Goal: Transaction & Acquisition: Purchase product/service

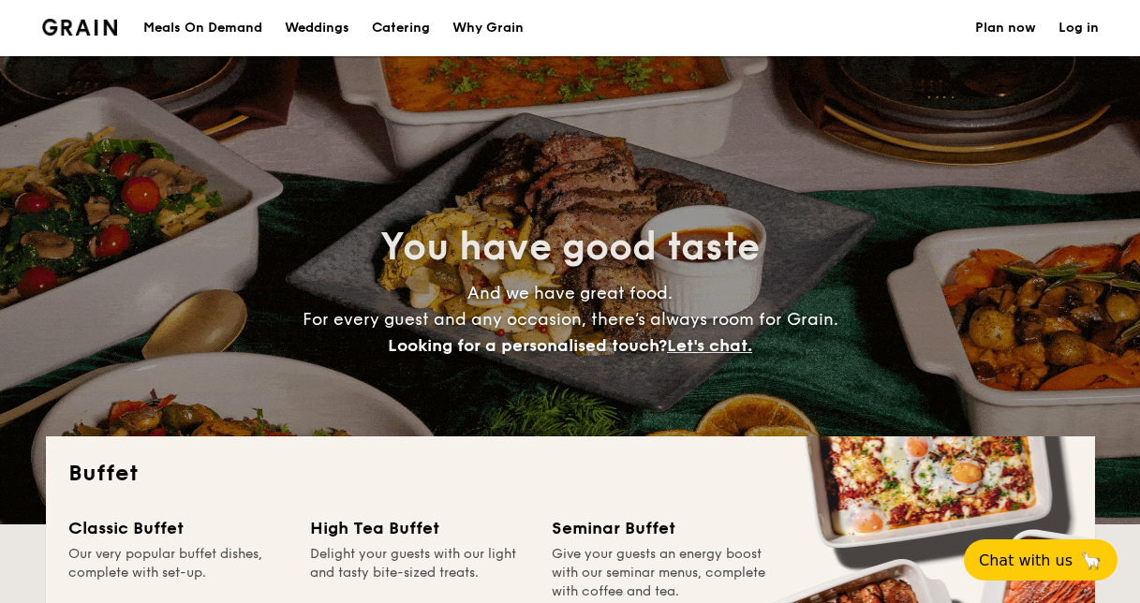
select select
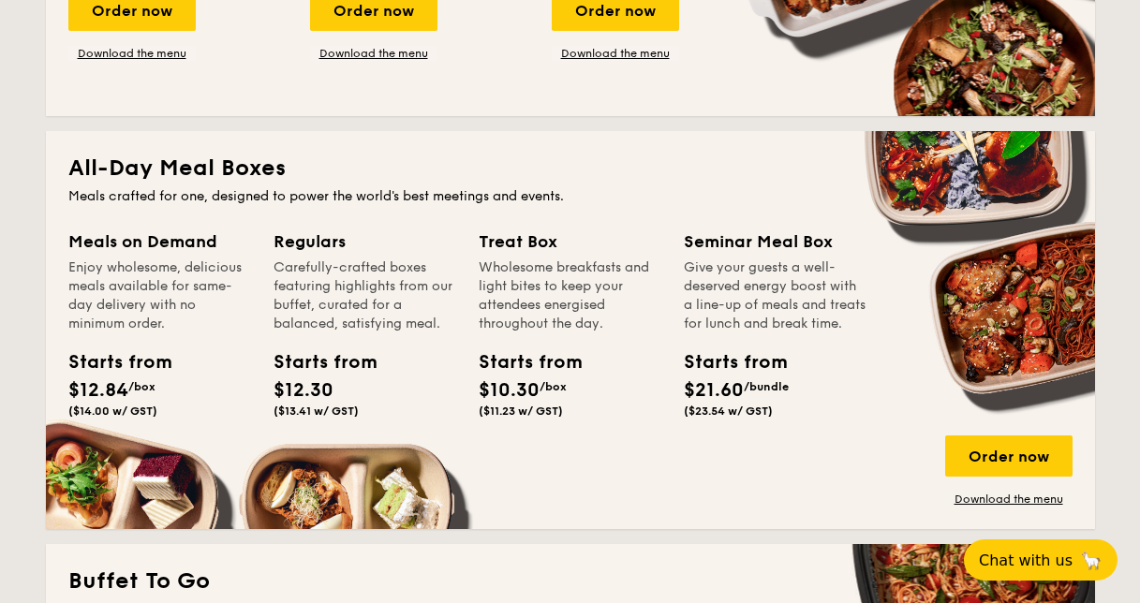
scroll to position [843, 0]
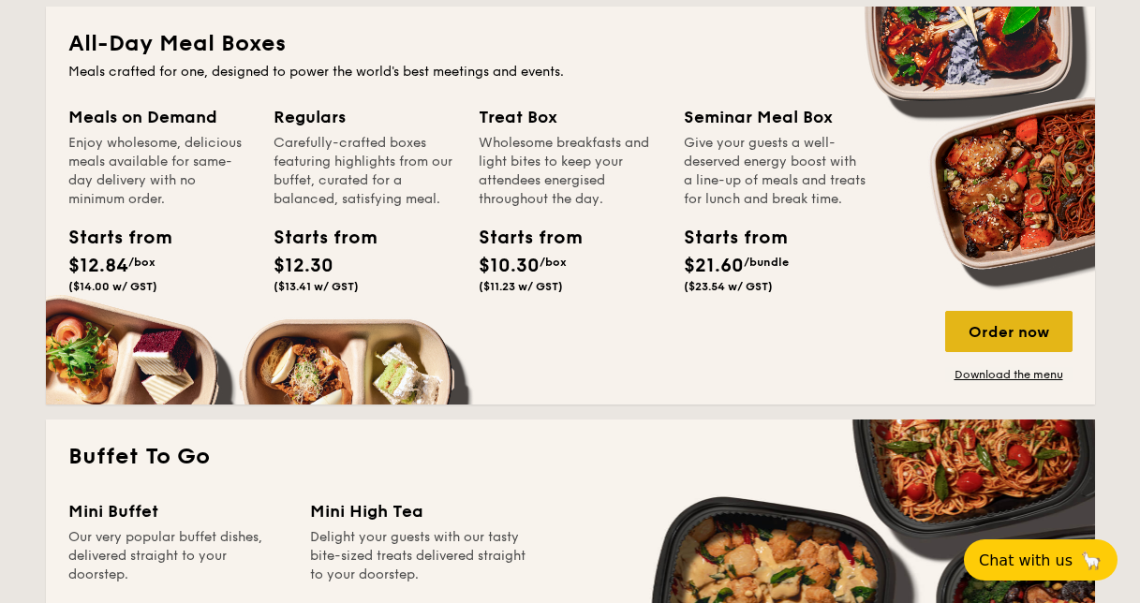
click at [996, 328] on div "Order now" at bounding box center [1008, 331] width 127 height 41
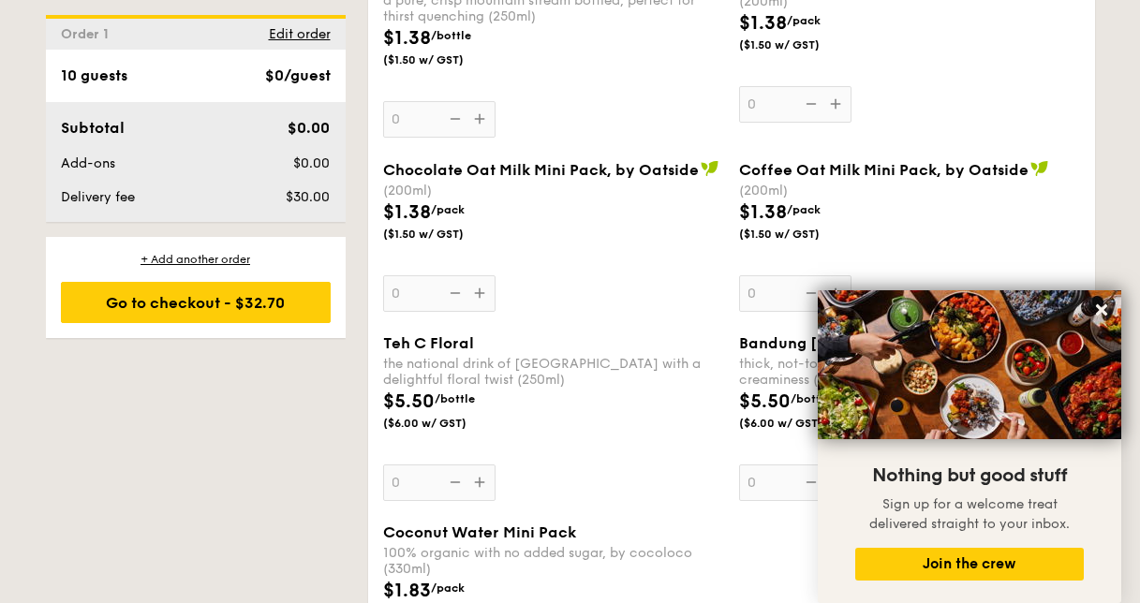
scroll to position [3198, 0]
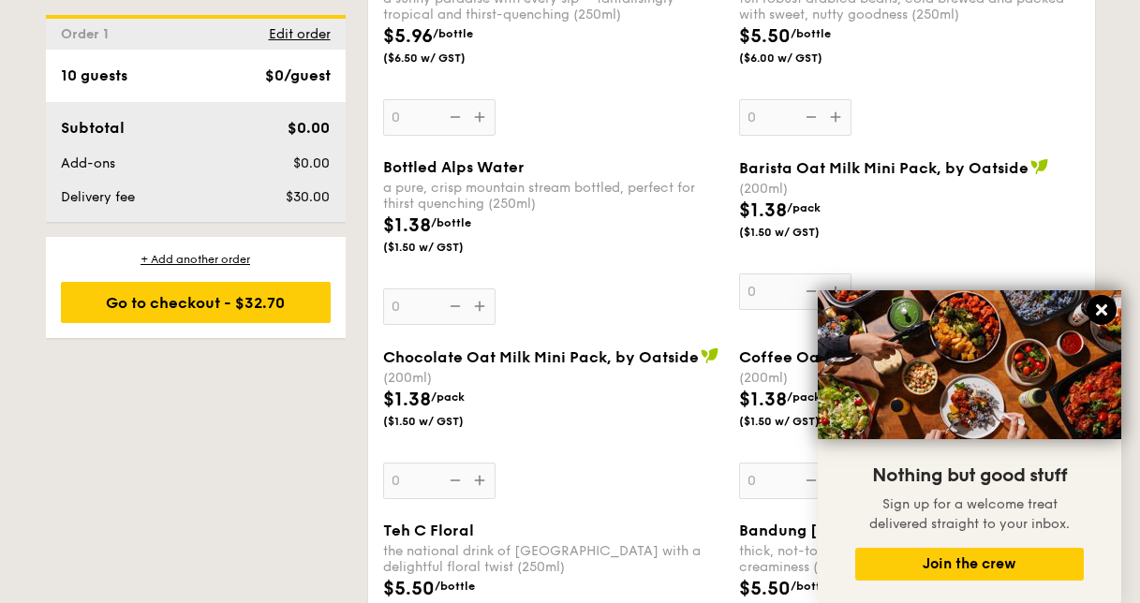
click at [1100, 306] on icon at bounding box center [1101, 310] width 11 height 11
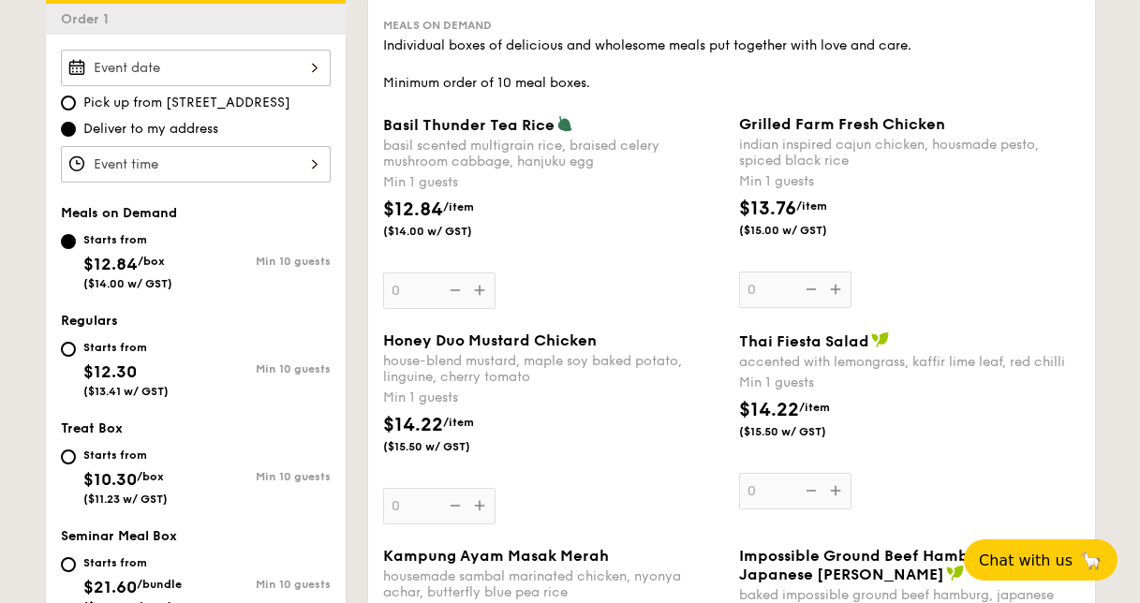
scroll to position [469, 0]
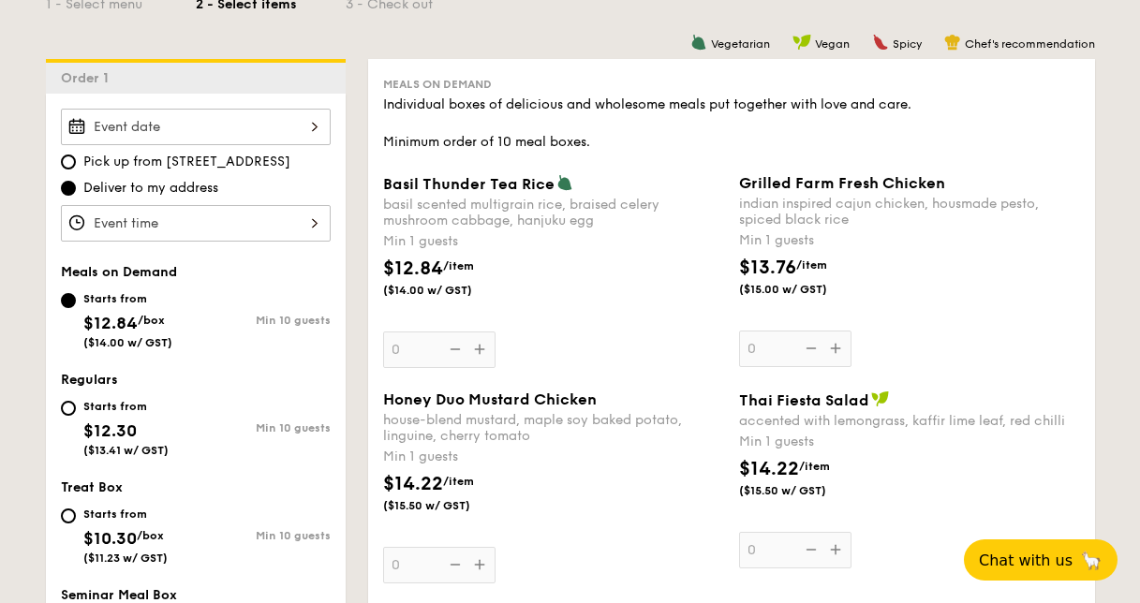
click at [81, 409] on div "Starts from $12.30 ($13.41 w/ GST)" at bounding box center [128, 426] width 135 height 62
click at [76, 409] on input "Starts from $12.30 ($13.41 w/ GST) Min 10 guests" at bounding box center [68, 408] width 15 height 15
radio input "true"
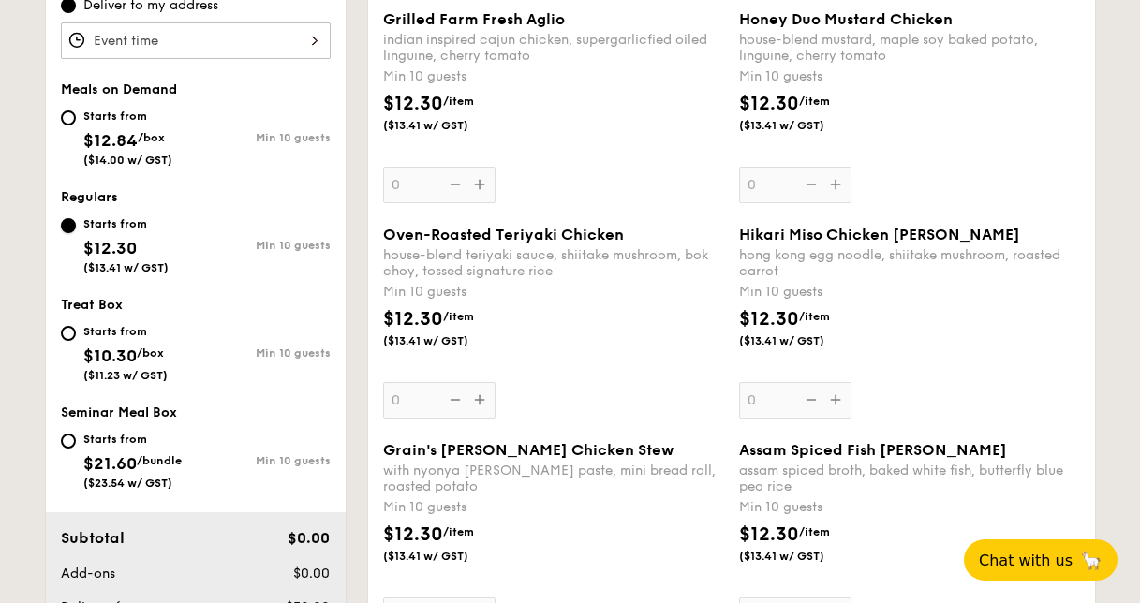
scroll to position [658, 0]
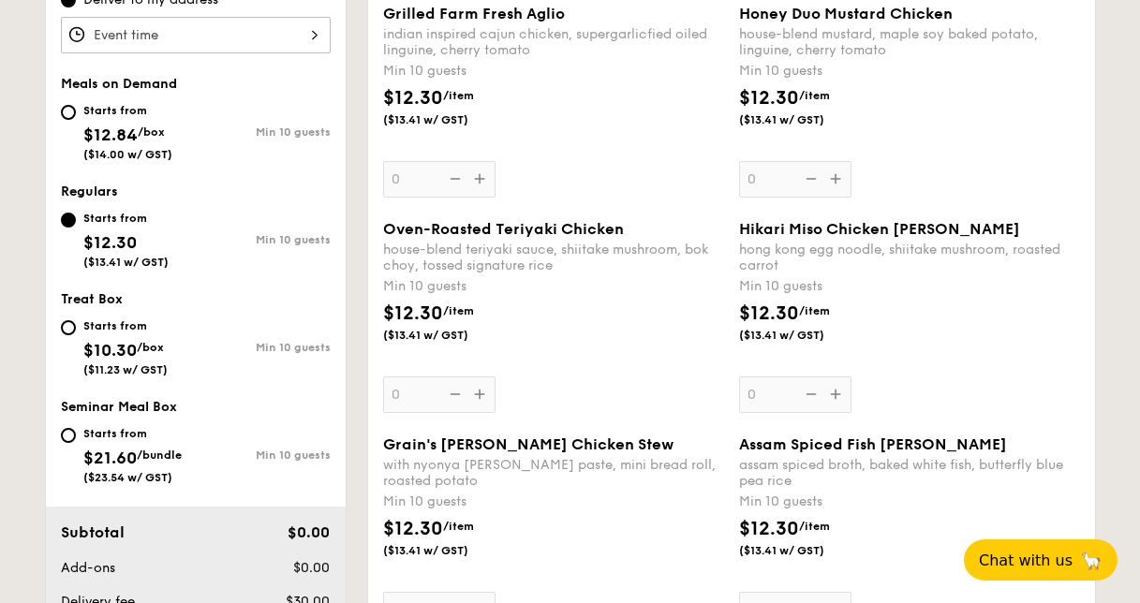
click at [480, 394] on div "Oven-Roasted Teriyaki Chicken house-blend teriyaki sauce, shiitake mushroom, bo…" at bounding box center [553, 316] width 341 height 193
click at [480, 394] on input "0" at bounding box center [439, 395] width 112 height 37
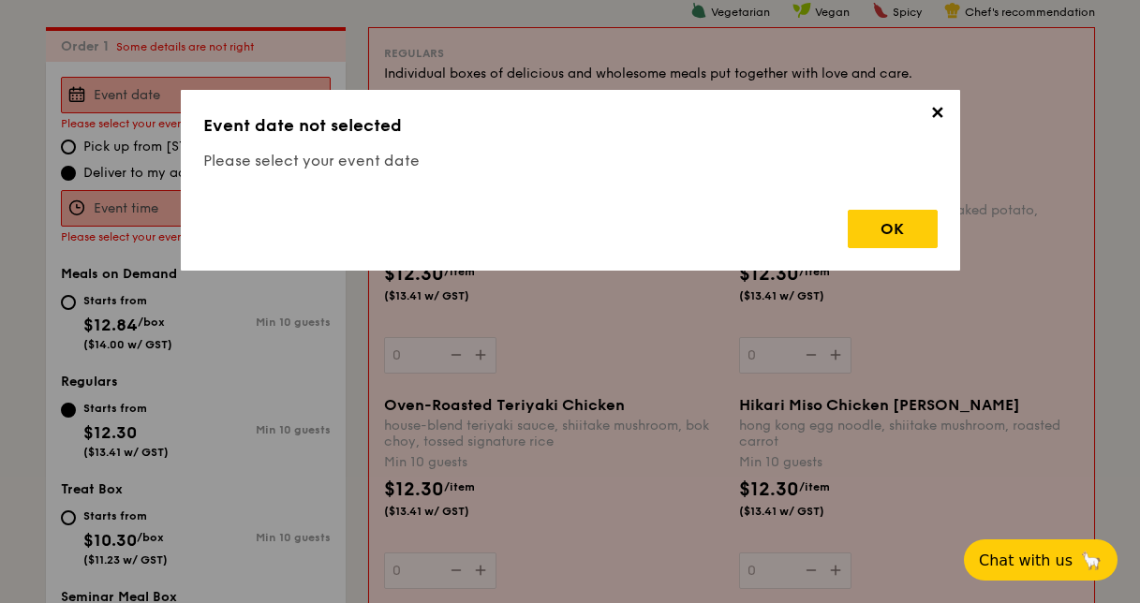
scroll to position [500, 0]
click at [881, 235] on div "OK" at bounding box center [893, 229] width 90 height 38
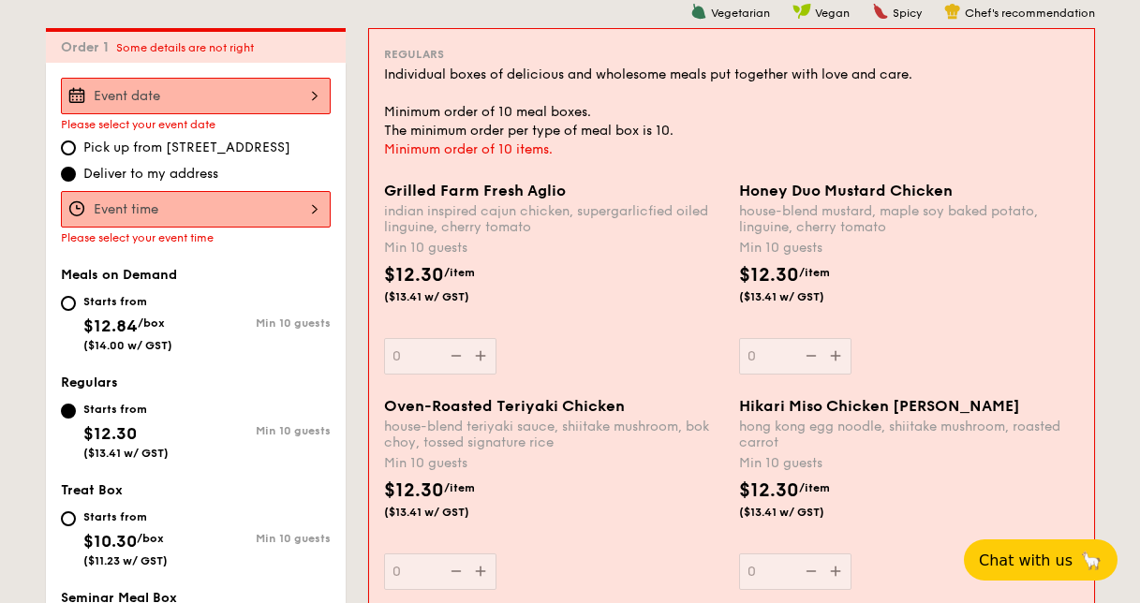
click at [228, 91] on input "Grilled Farm Fresh Aglio indian inspired cajun chicken, supergarlicfied oiled l…" at bounding box center [196, 96] width 270 height 37
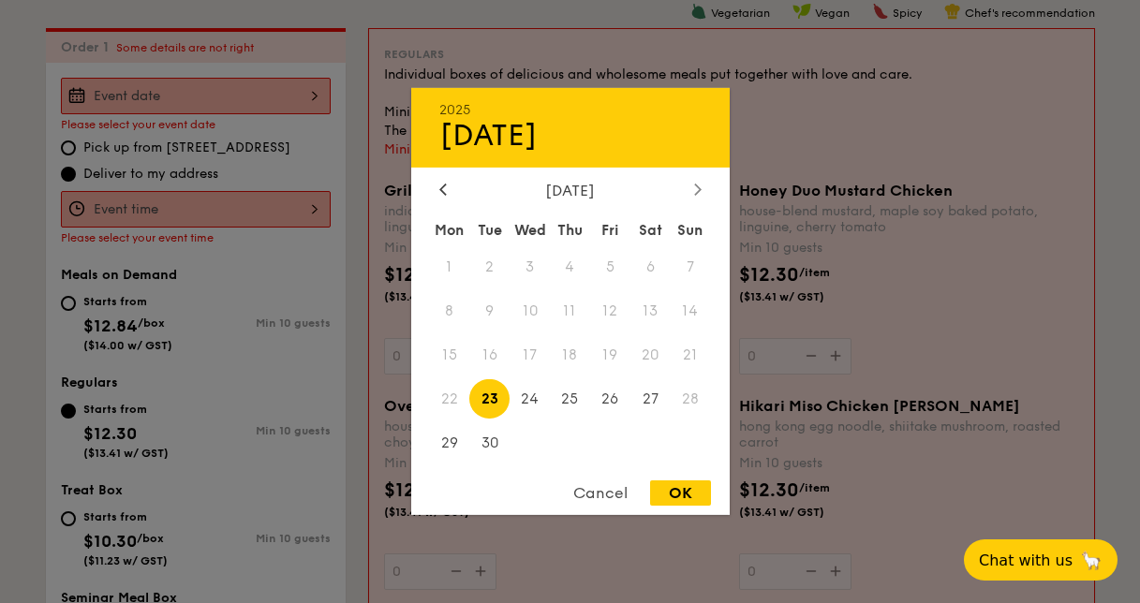
click at [692, 187] on div at bounding box center [698, 191] width 17 height 18
click at [607, 272] on span "3" at bounding box center [610, 267] width 40 height 40
click at [684, 504] on div "OK" at bounding box center [680, 493] width 61 height 25
type input "[DATE]"
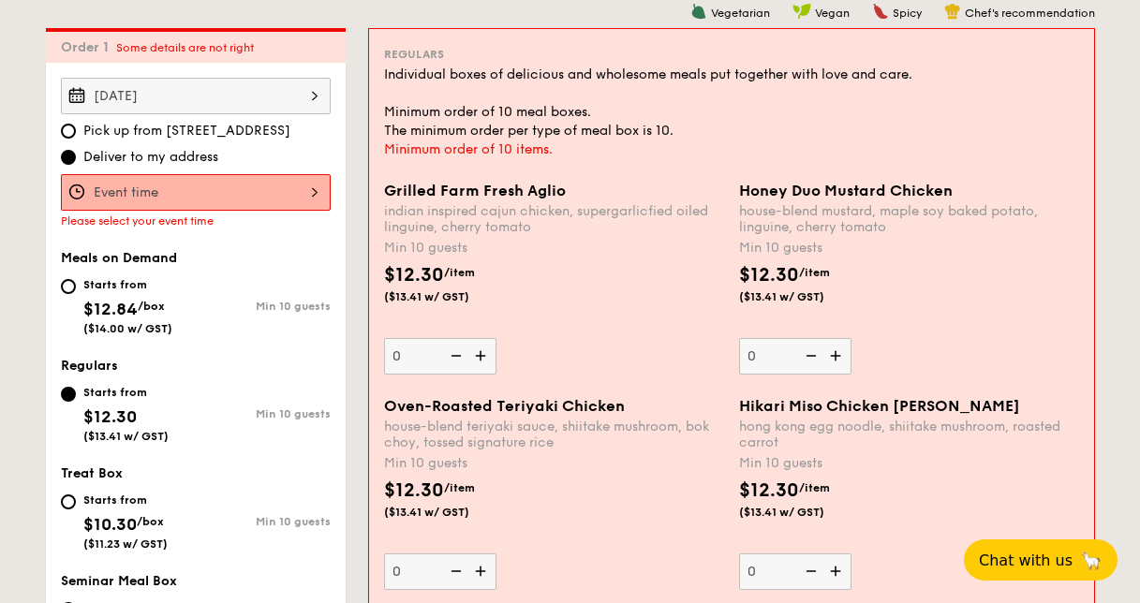
click at [213, 191] on input "Grilled Farm Fresh Aglio indian inspired cajun chicken, supergarlicfied oiled l…" at bounding box center [196, 192] width 270 height 37
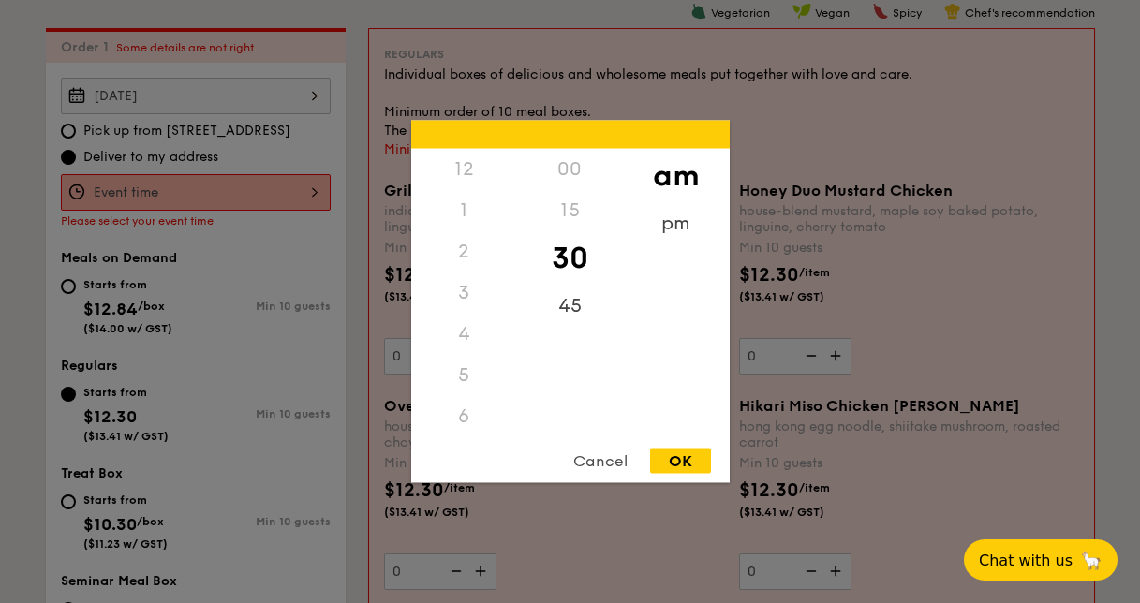
scroll to position [206, 0]
drag, startPoint x: 468, startPoint y: 384, endPoint x: 468, endPoint y: 309, distance: 75.0
click at [468, 309] on div "12 1 2 3 4 5 6 7 8 9 10 11" at bounding box center [464, 292] width 106 height 286
drag, startPoint x: 468, startPoint y: 309, endPoint x: 457, endPoint y: 423, distance: 113.8
click at [457, 423] on div "11" at bounding box center [464, 436] width 106 height 54
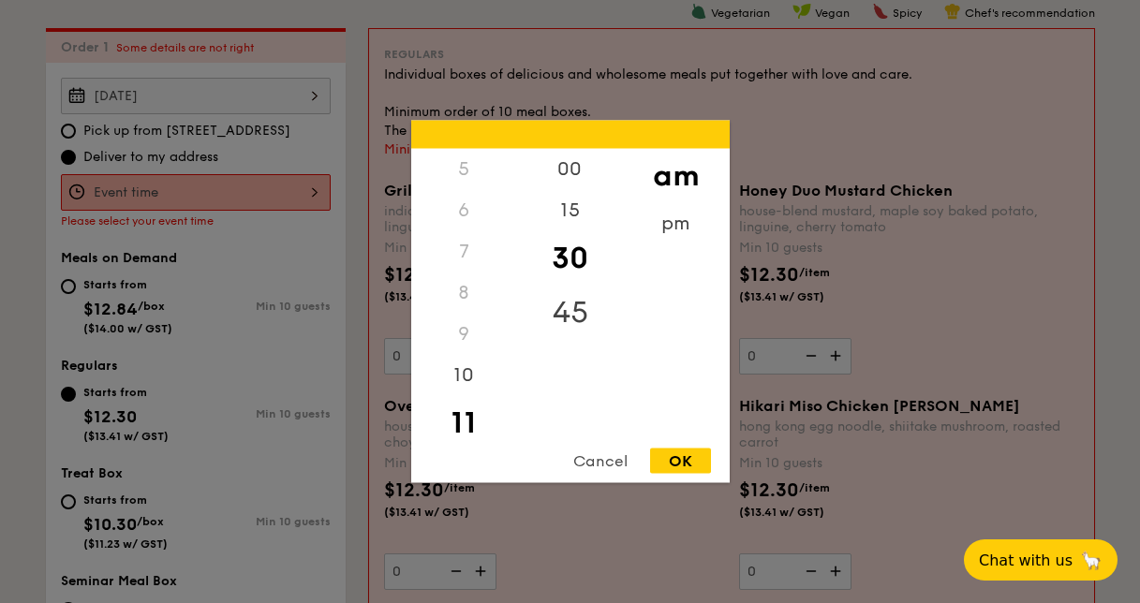
click at [571, 315] on div "45" at bounding box center [570, 313] width 106 height 54
click at [691, 461] on div "OK" at bounding box center [680, 461] width 61 height 25
type input "11:45AM"
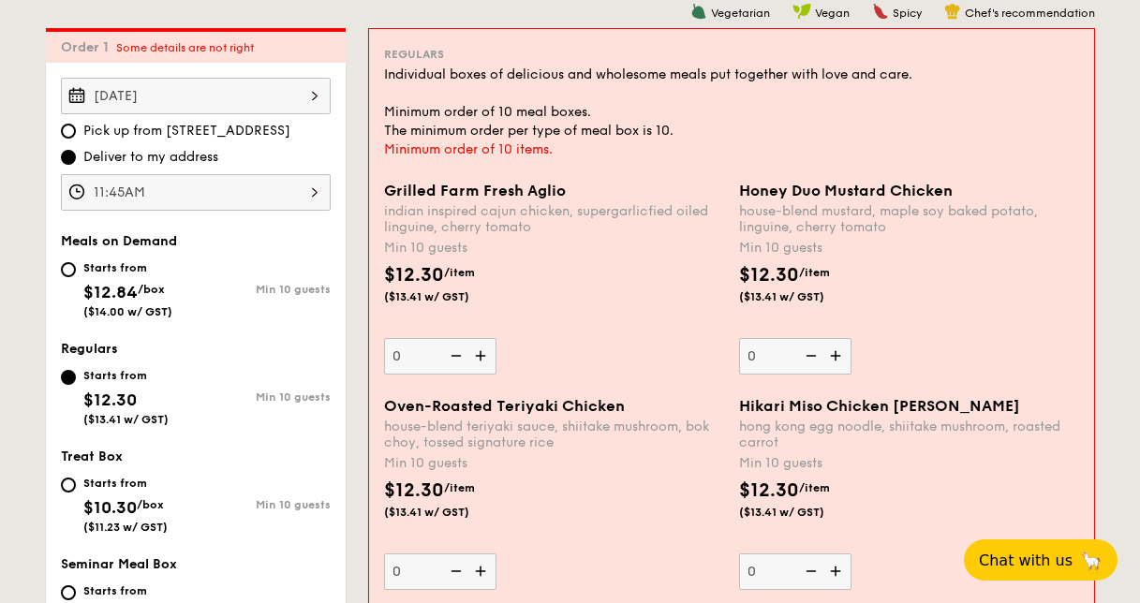
drag, startPoint x: 486, startPoint y: 479, endPoint x: 489, endPoint y: 571, distance: 91.9
drag, startPoint x: 492, startPoint y: 575, endPoint x: 441, endPoint y: 574, distance: 50.6
click at [440, 573] on img at bounding box center [454, 572] width 28 height 36
click at [440, 573] on input "0" at bounding box center [440, 572] width 112 height 37
click at [483, 573] on img at bounding box center [482, 572] width 28 height 36
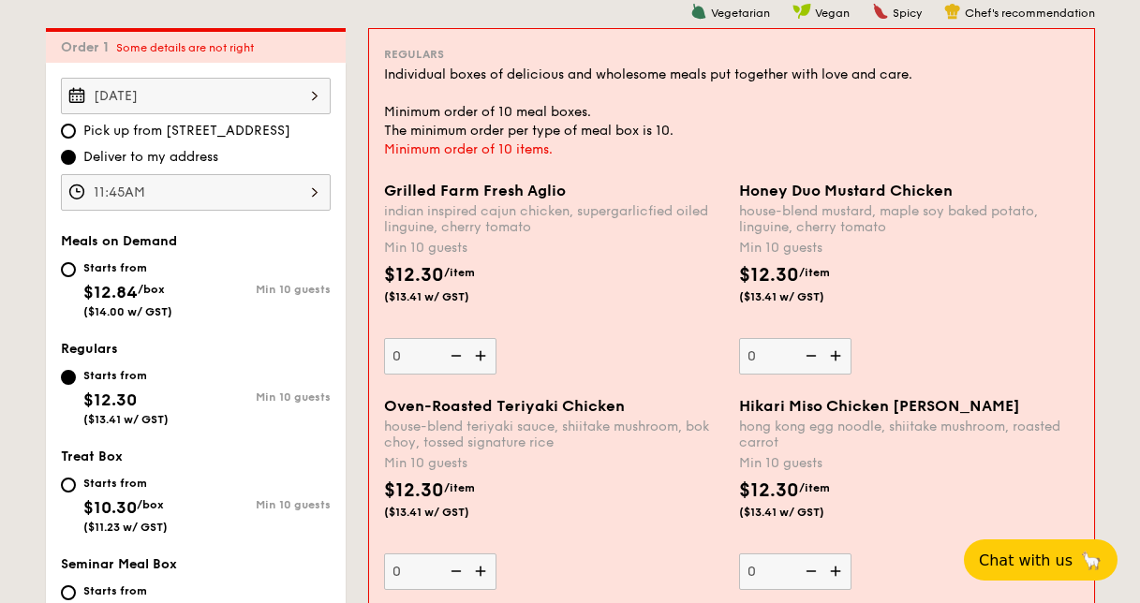
click at [483, 573] on input "0" at bounding box center [440, 572] width 112 height 37
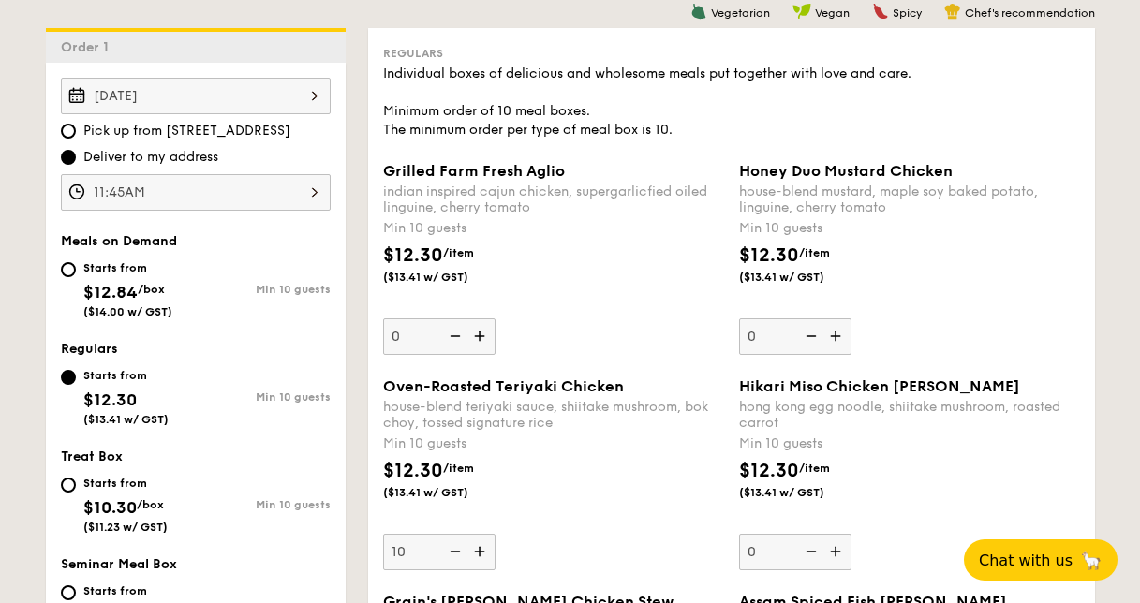
click at [482, 554] on img at bounding box center [482, 552] width 28 height 36
click at [482, 554] on input "10" at bounding box center [439, 552] width 112 height 37
click at [483, 572] on div "Oven-Roasted Teriyaki Chicken house-blend teriyaki sauce, shiitake mushroom, bo…" at bounding box center [732, 486] width 712 height 216
click at [483, 558] on img at bounding box center [482, 552] width 28 height 36
click at [483, 558] on input "11" at bounding box center [439, 552] width 112 height 37
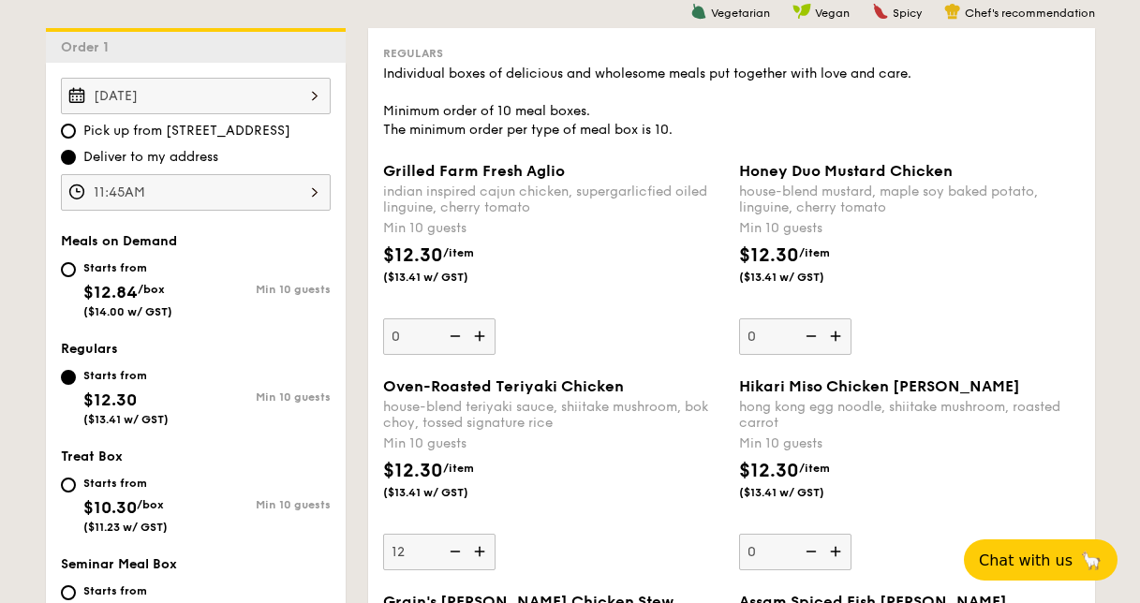
click at [482, 552] on img at bounding box center [482, 552] width 28 height 36
click at [482, 552] on input "12" at bounding box center [439, 552] width 112 height 37
click at [482, 552] on img at bounding box center [482, 552] width 28 height 36
click at [482, 552] on input "13" at bounding box center [439, 552] width 112 height 37
click at [482, 552] on img at bounding box center [482, 552] width 28 height 36
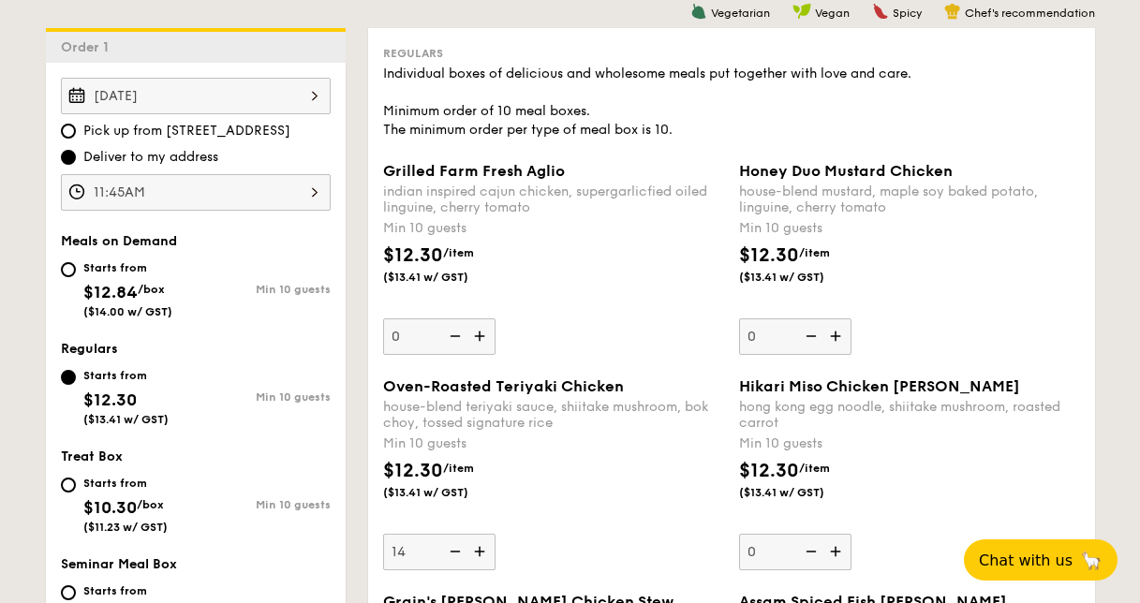
click at [482, 552] on input "14" at bounding box center [439, 552] width 112 height 37
click at [482, 552] on img at bounding box center [482, 552] width 28 height 36
click at [482, 552] on input "15" at bounding box center [439, 552] width 112 height 37
click at [482, 552] on img at bounding box center [482, 552] width 28 height 36
click at [482, 552] on input "16" at bounding box center [439, 552] width 112 height 37
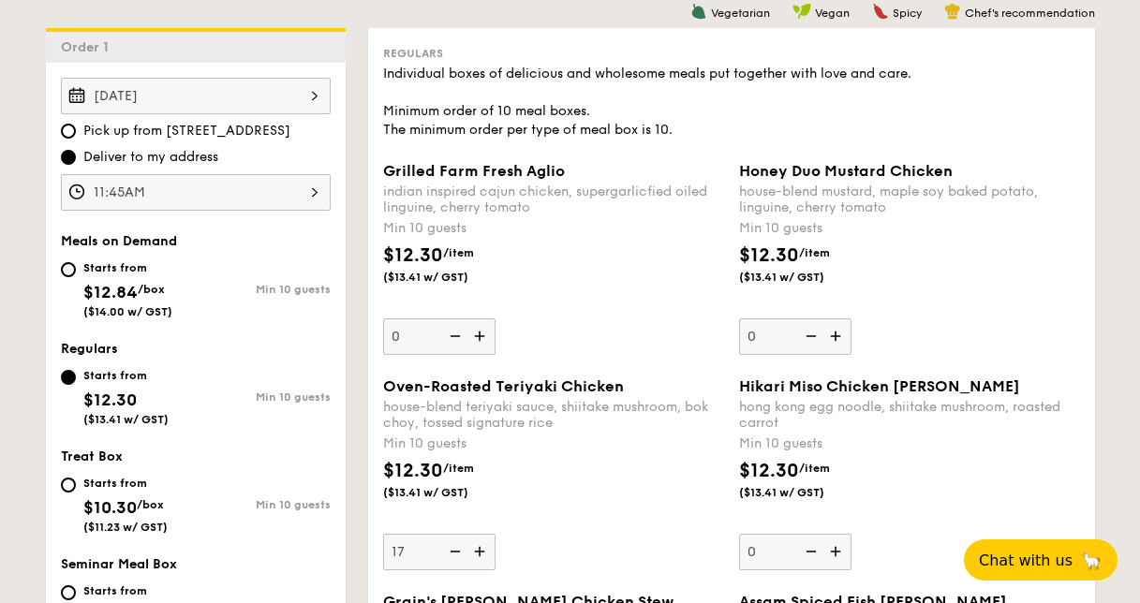
click at [482, 552] on img at bounding box center [482, 552] width 28 height 36
click at [482, 552] on input "17" at bounding box center [439, 552] width 112 height 37
click at [482, 552] on img at bounding box center [482, 552] width 28 height 36
click at [482, 552] on input "18" at bounding box center [439, 552] width 112 height 37
click at [482, 549] on img at bounding box center [482, 552] width 28 height 36
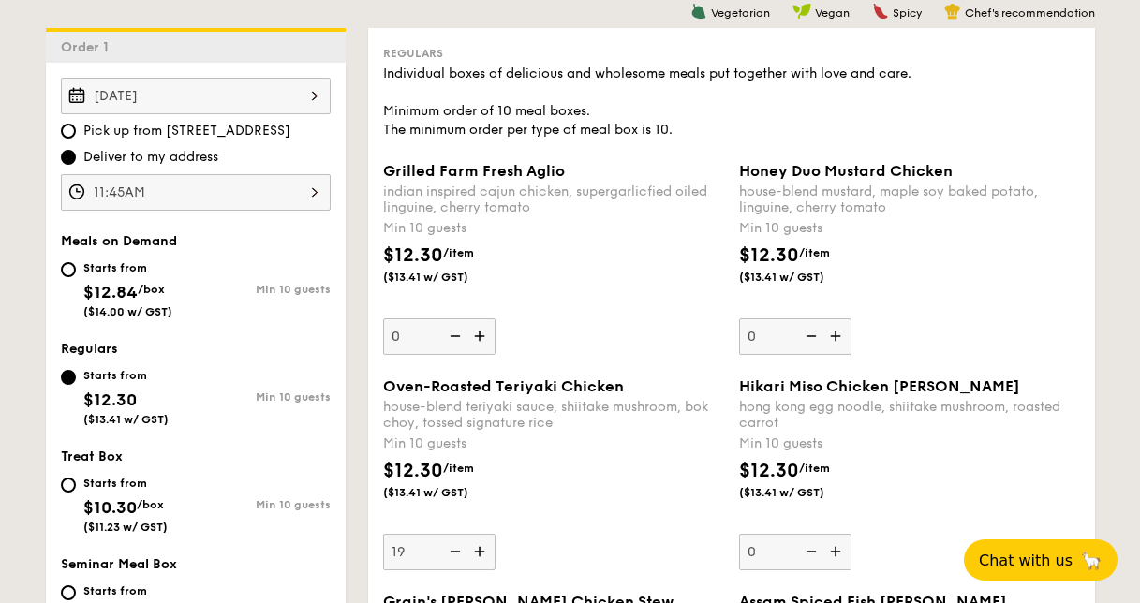
click at [482, 549] on input "19" at bounding box center [439, 552] width 112 height 37
click at [482, 549] on img at bounding box center [482, 552] width 28 height 36
click at [482, 549] on input "20" at bounding box center [439, 552] width 112 height 37
click at [482, 549] on img at bounding box center [482, 552] width 28 height 36
click at [482, 549] on input "21" at bounding box center [439, 552] width 112 height 37
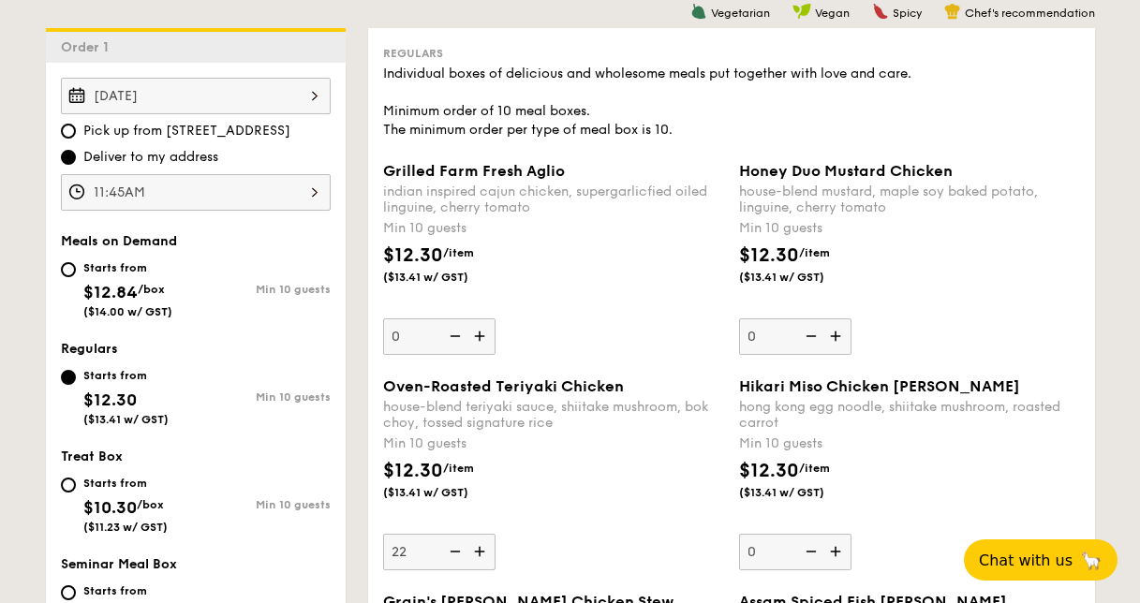
click at [482, 549] on img at bounding box center [482, 552] width 28 height 36
click at [482, 549] on input "22" at bounding box center [439, 552] width 112 height 37
click at [482, 549] on img at bounding box center [482, 552] width 28 height 36
click at [482, 549] on input "23" at bounding box center [439, 552] width 112 height 37
click at [482, 549] on img at bounding box center [482, 552] width 28 height 36
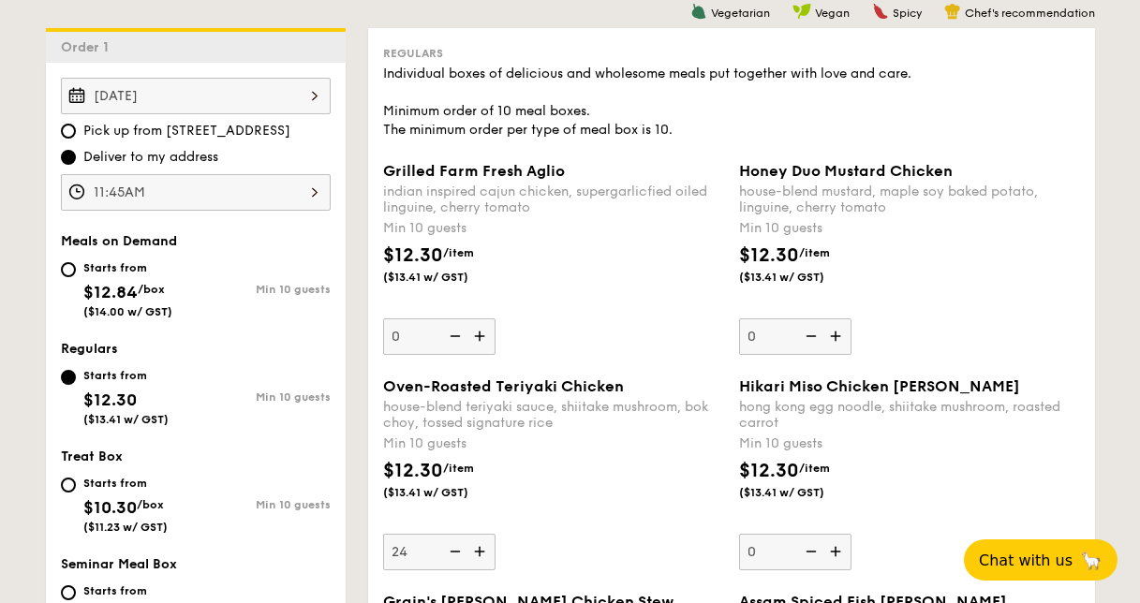
click at [482, 549] on input "24" at bounding box center [439, 552] width 112 height 37
click at [482, 549] on img at bounding box center [482, 552] width 28 height 36
click at [482, 549] on input "25" at bounding box center [439, 552] width 112 height 37
click at [482, 549] on img at bounding box center [482, 552] width 28 height 36
click at [482, 549] on input "26" at bounding box center [439, 552] width 112 height 37
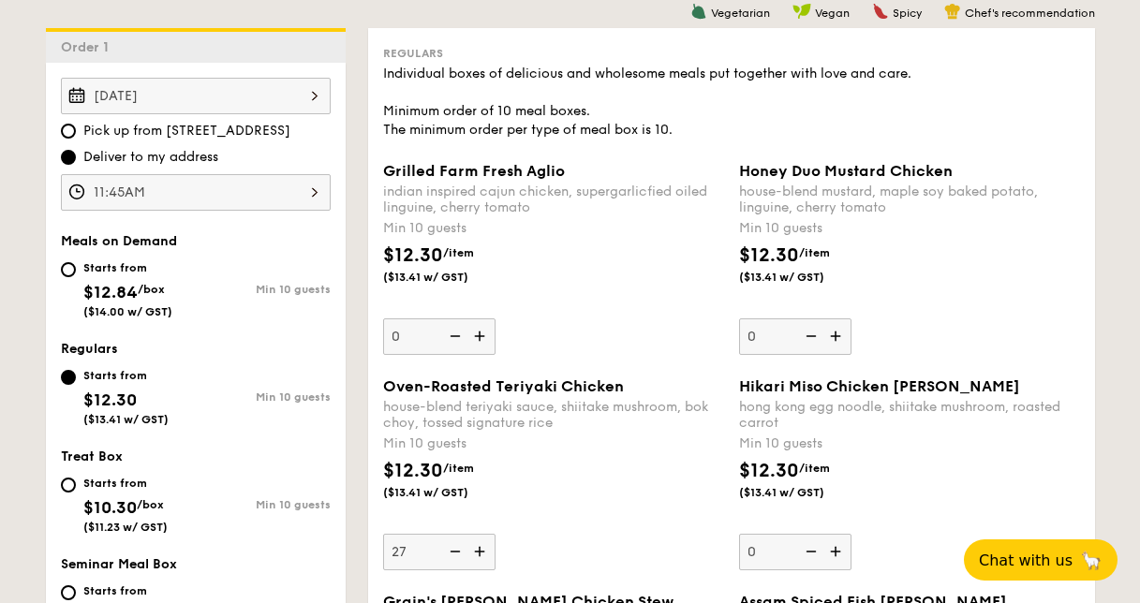
click at [482, 549] on img at bounding box center [482, 552] width 28 height 36
click at [482, 549] on input "27" at bounding box center [439, 552] width 112 height 37
click at [482, 549] on img at bounding box center [482, 552] width 28 height 36
click at [482, 549] on input "28" at bounding box center [439, 552] width 112 height 37
click at [482, 549] on img at bounding box center [482, 552] width 28 height 36
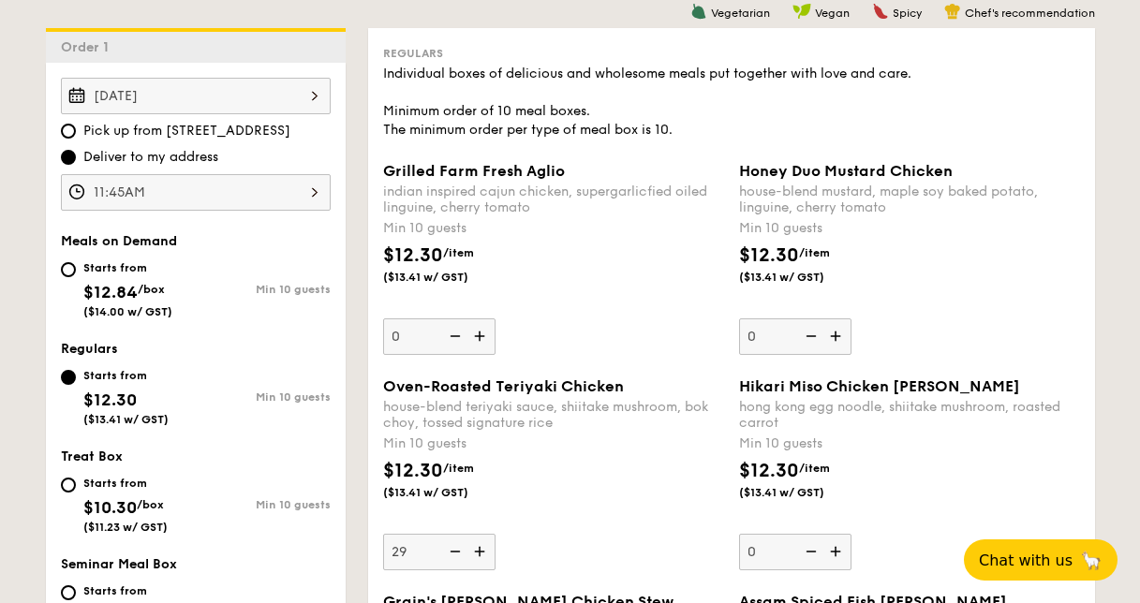
click at [482, 549] on input "29" at bounding box center [439, 552] width 112 height 37
click at [482, 549] on img at bounding box center [482, 552] width 28 height 36
click at [482, 549] on input "30" at bounding box center [439, 552] width 112 height 37
click at [482, 549] on img at bounding box center [482, 552] width 28 height 36
click at [482, 549] on input "31" at bounding box center [439, 552] width 112 height 37
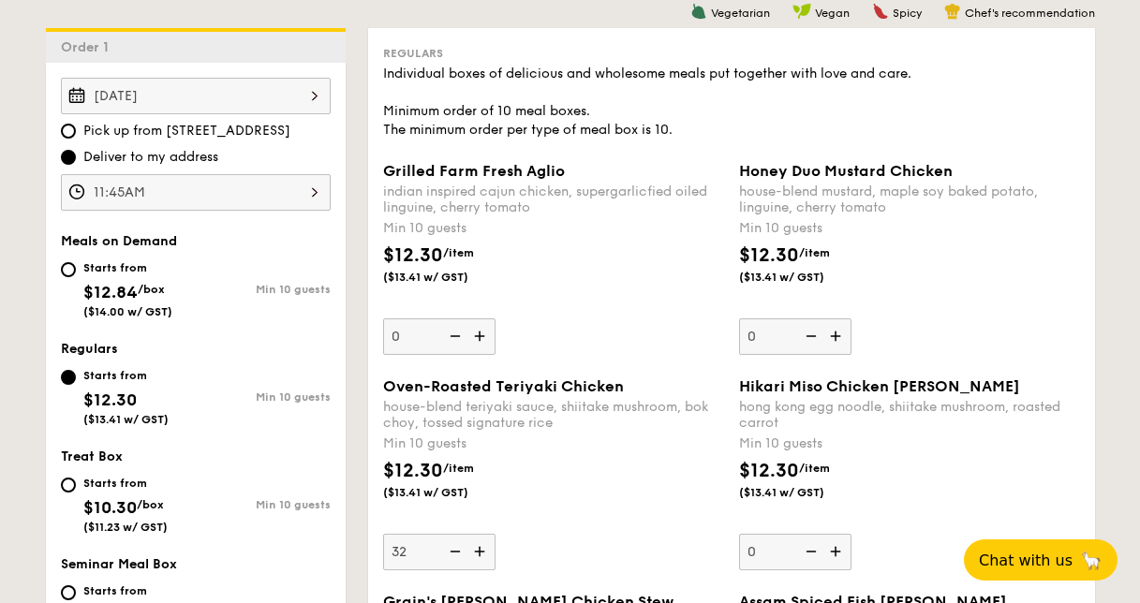
click at [482, 549] on img at bounding box center [482, 552] width 28 height 36
click at [482, 549] on input "32" at bounding box center [439, 552] width 112 height 37
click at [482, 549] on img at bounding box center [482, 552] width 28 height 36
click at [482, 549] on input "33" at bounding box center [439, 552] width 112 height 37
click at [482, 549] on img at bounding box center [482, 552] width 28 height 36
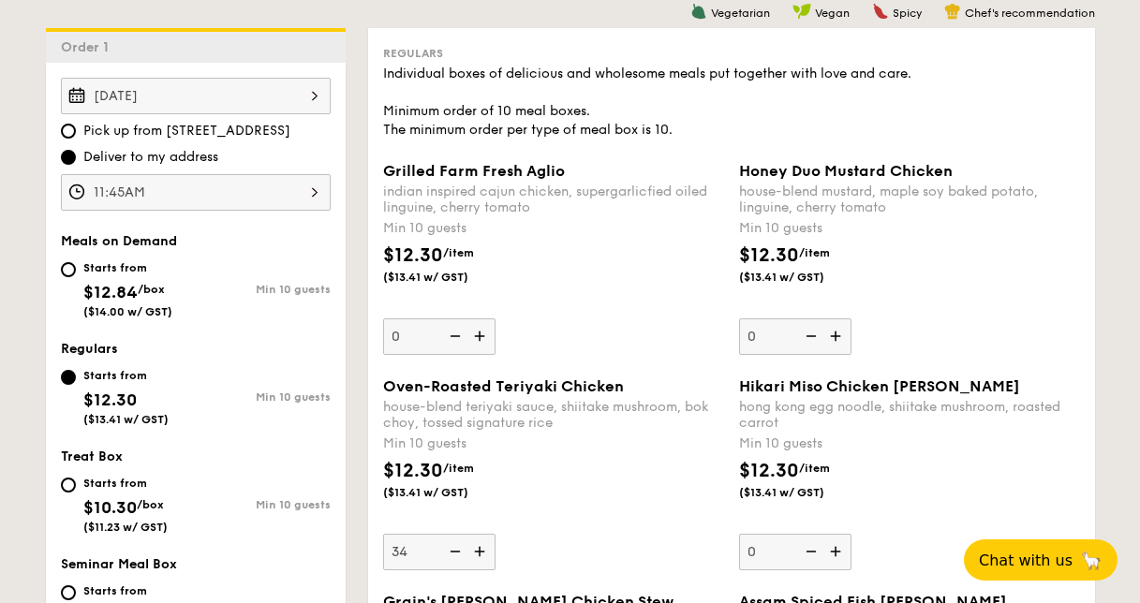
click at [482, 549] on input "34" at bounding box center [439, 552] width 112 height 37
click at [482, 549] on img at bounding box center [482, 552] width 28 height 36
click at [482, 549] on input "35" at bounding box center [439, 552] width 112 height 37
click at [482, 549] on img at bounding box center [482, 552] width 28 height 36
click at [482, 549] on input "36" at bounding box center [439, 552] width 112 height 37
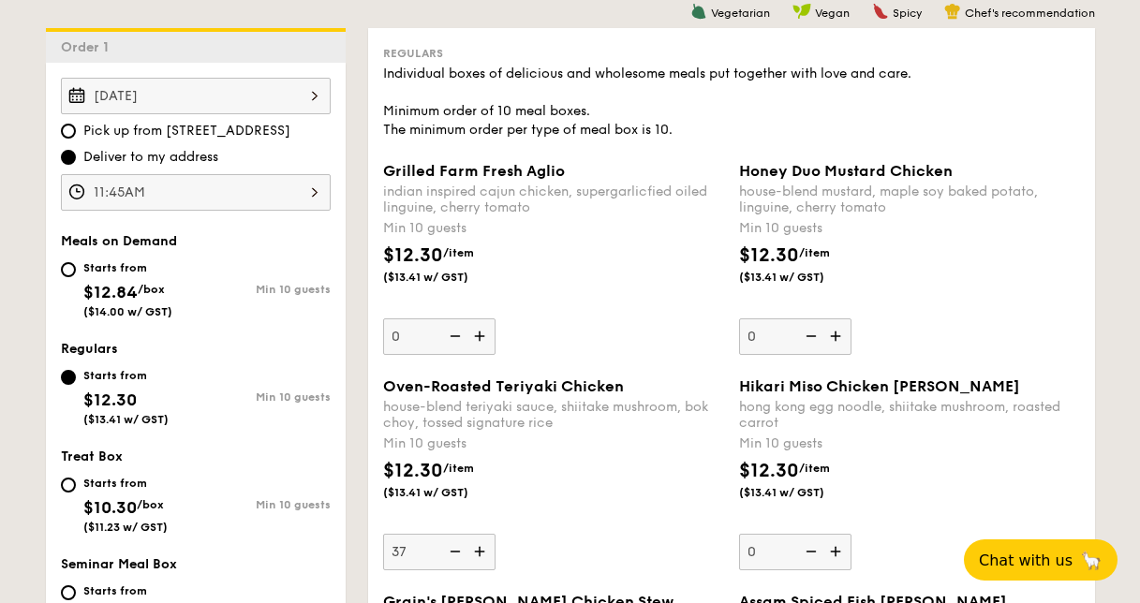
click at [482, 549] on img at bounding box center [482, 552] width 28 height 36
click at [482, 549] on input "37" at bounding box center [439, 552] width 112 height 37
click at [482, 549] on img at bounding box center [482, 552] width 28 height 36
click at [482, 549] on input "38" at bounding box center [439, 552] width 112 height 37
click at [482, 549] on img at bounding box center [482, 552] width 28 height 36
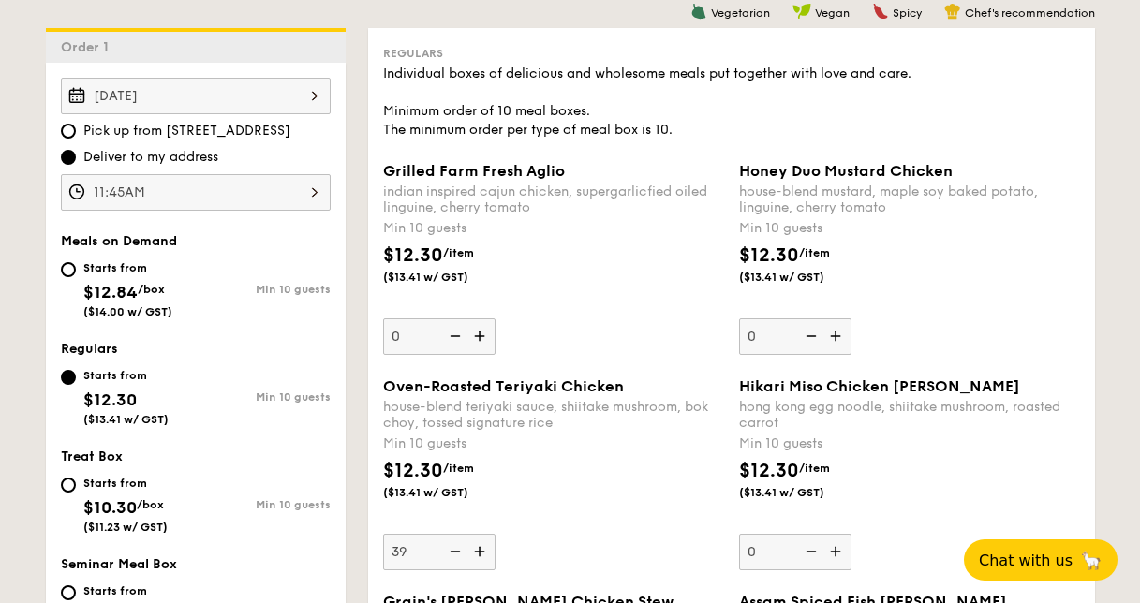
click at [482, 549] on input "39" at bounding box center [439, 552] width 112 height 37
click at [482, 549] on img at bounding box center [482, 552] width 28 height 36
click at [482, 549] on input "40" at bounding box center [439, 552] width 112 height 37
click at [482, 549] on img at bounding box center [482, 552] width 28 height 36
click at [482, 549] on input "41" at bounding box center [439, 552] width 112 height 37
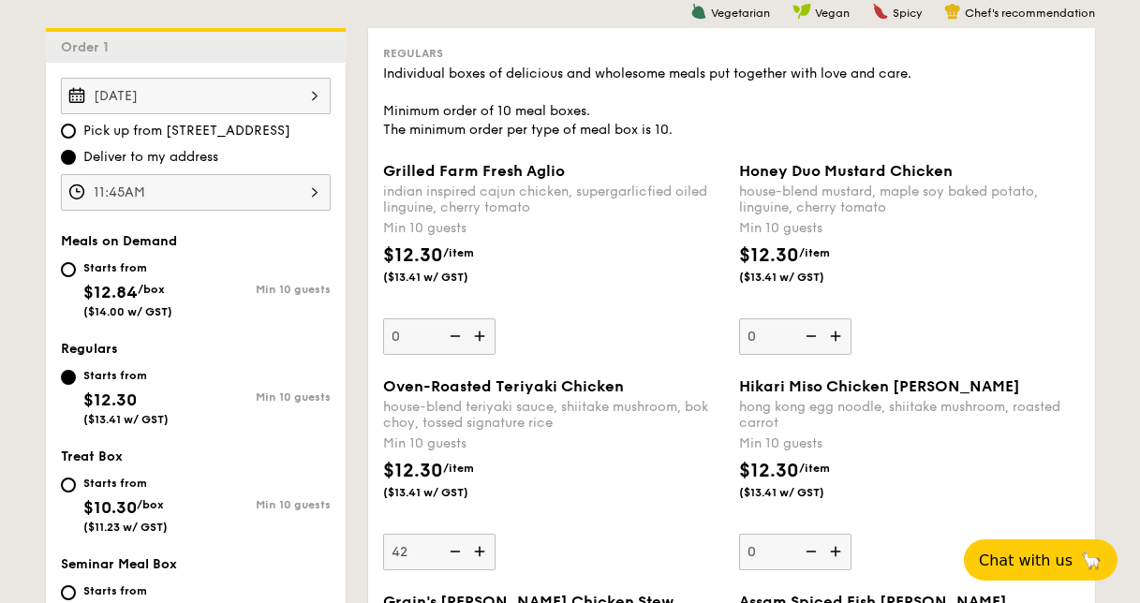
click at [482, 549] on img at bounding box center [482, 552] width 28 height 36
click at [482, 549] on input "42" at bounding box center [439, 552] width 112 height 37
click at [482, 549] on img at bounding box center [482, 552] width 28 height 36
click at [482, 549] on input "43" at bounding box center [439, 552] width 112 height 37
click at [482, 549] on img at bounding box center [482, 552] width 28 height 36
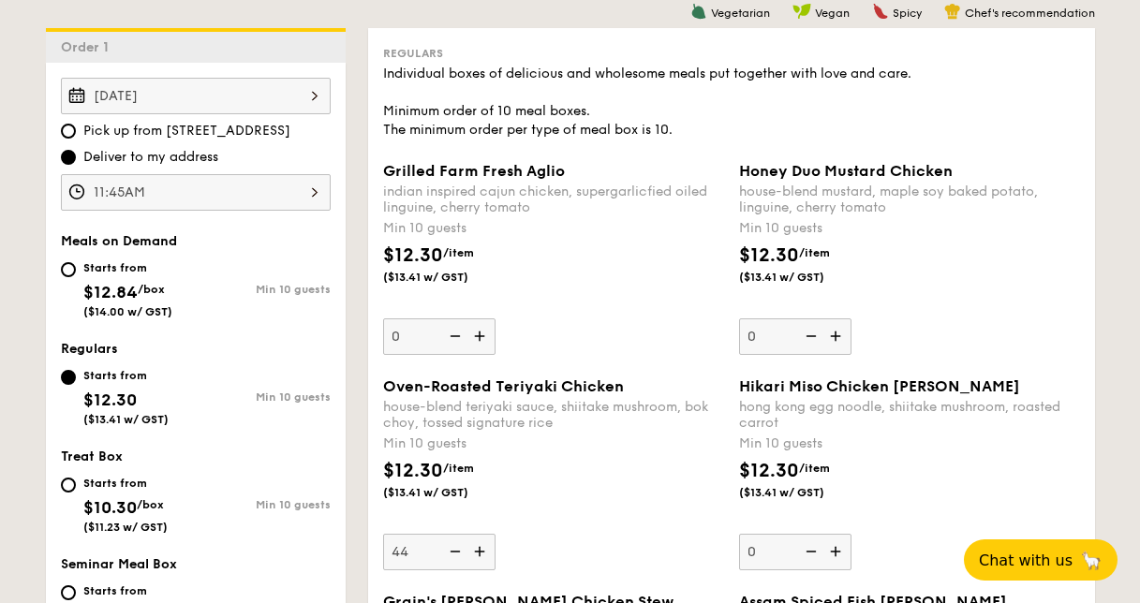
click at [482, 549] on input "44" at bounding box center [439, 552] width 112 height 37
click at [482, 549] on img at bounding box center [482, 552] width 28 height 36
click at [482, 549] on input "45" at bounding box center [439, 552] width 112 height 37
click at [482, 549] on img at bounding box center [482, 552] width 28 height 36
click at [482, 549] on input "46" at bounding box center [439, 552] width 112 height 37
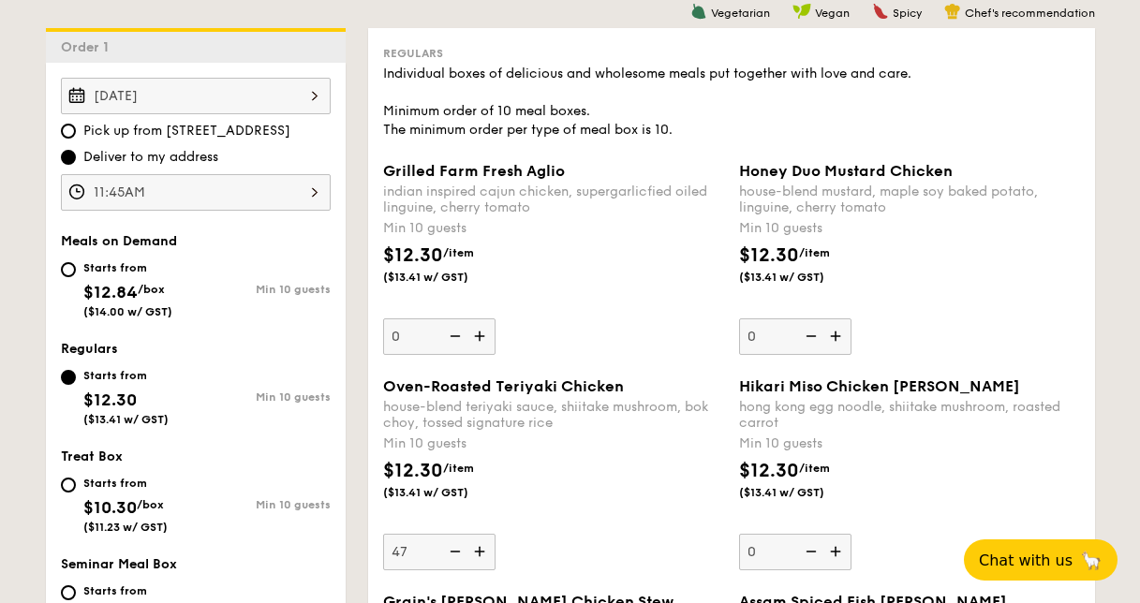
click at [482, 549] on img at bounding box center [482, 552] width 28 height 36
click at [482, 549] on input "47" at bounding box center [439, 552] width 112 height 37
click at [482, 549] on img at bounding box center [482, 552] width 28 height 36
click at [482, 549] on input "48" at bounding box center [439, 552] width 112 height 37
click at [482, 549] on img at bounding box center [482, 552] width 28 height 36
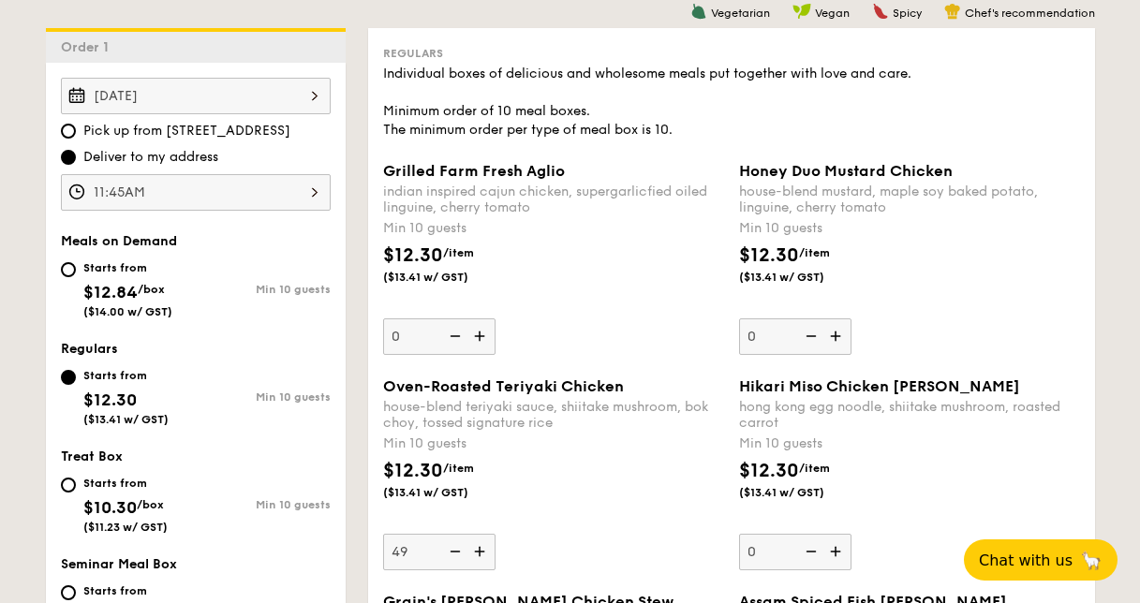
click at [482, 549] on input "49" at bounding box center [439, 552] width 112 height 37
click at [482, 549] on img at bounding box center [482, 552] width 28 height 36
click at [482, 549] on input "50" at bounding box center [439, 552] width 112 height 37
click at [482, 549] on img at bounding box center [482, 552] width 28 height 36
click at [482, 549] on input "51" at bounding box center [439, 552] width 112 height 37
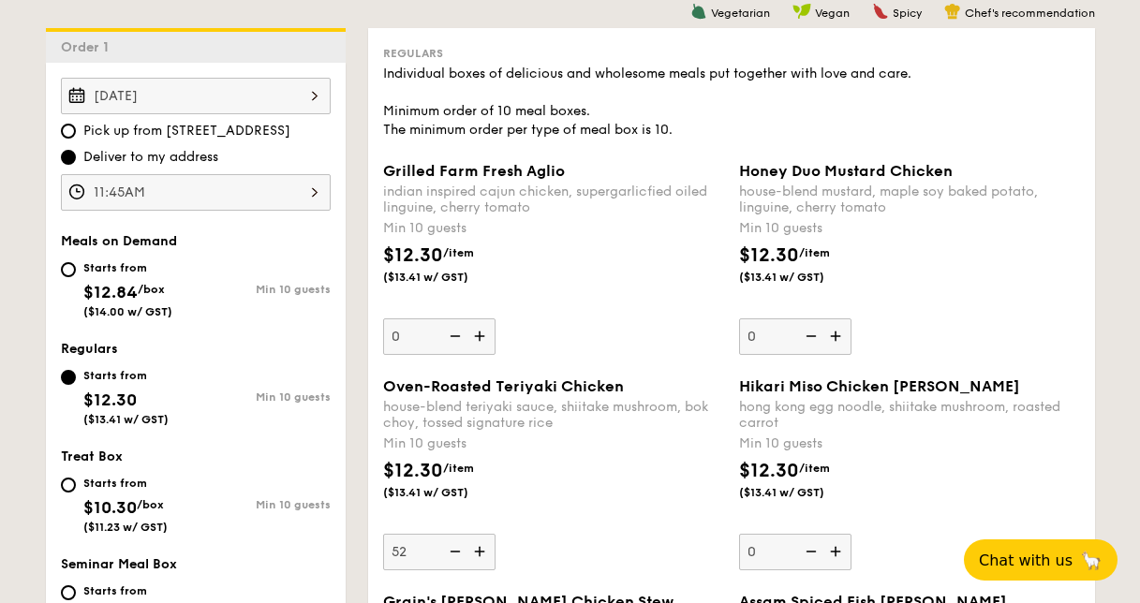
click at [482, 549] on img at bounding box center [482, 552] width 28 height 36
click at [482, 549] on input "52" at bounding box center [439, 552] width 112 height 37
click at [482, 549] on img at bounding box center [482, 552] width 28 height 36
click at [482, 549] on input "53" at bounding box center [439, 552] width 112 height 37
click at [482, 549] on img at bounding box center [482, 552] width 28 height 36
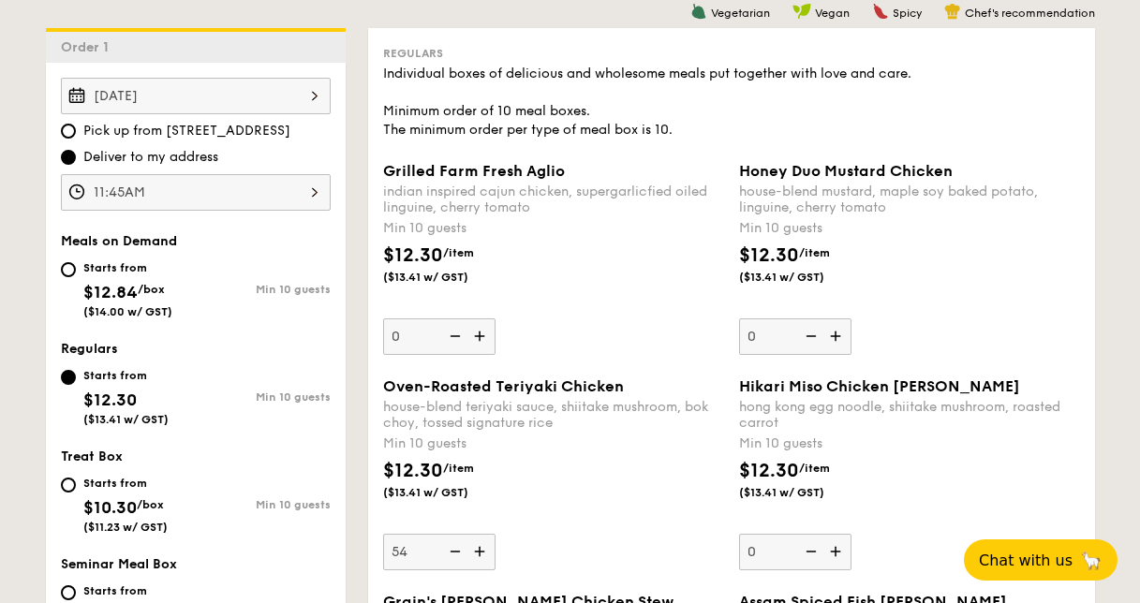
click at [482, 549] on input "54" at bounding box center [439, 552] width 112 height 37
click at [482, 549] on img at bounding box center [482, 552] width 28 height 36
click at [482, 549] on input "55" at bounding box center [439, 552] width 112 height 37
click at [482, 549] on img at bounding box center [482, 552] width 28 height 36
click at [482, 549] on input "56" at bounding box center [439, 552] width 112 height 37
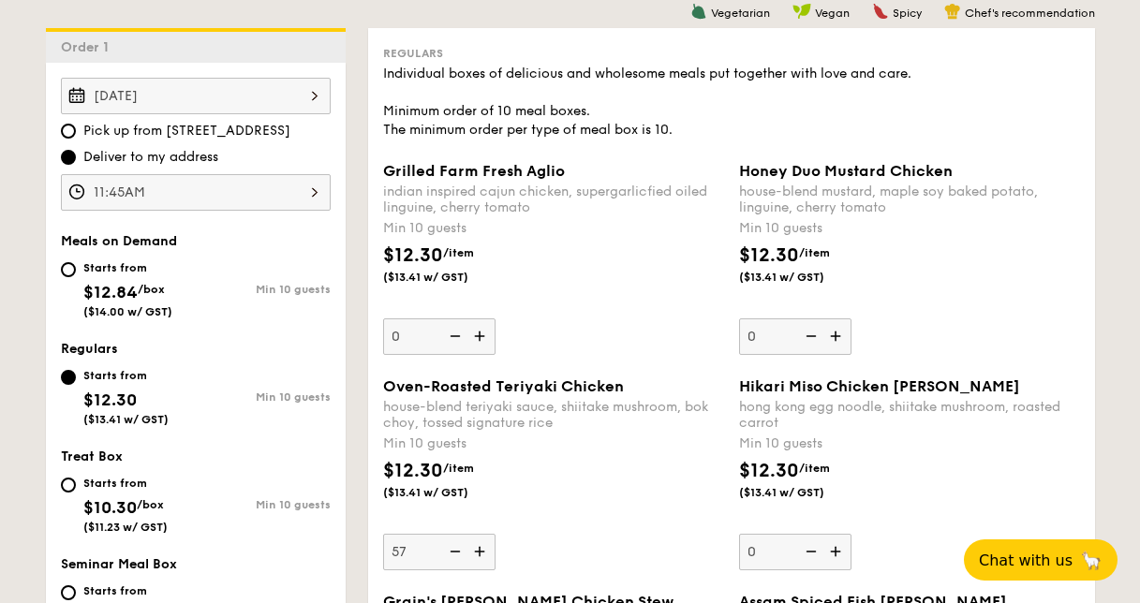
click at [482, 549] on img at bounding box center [482, 552] width 28 height 36
click at [482, 549] on input "57" at bounding box center [439, 552] width 112 height 37
click at [482, 549] on img at bounding box center [482, 552] width 28 height 36
click at [482, 549] on input "58" at bounding box center [439, 552] width 112 height 37
click at [482, 549] on img at bounding box center [482, 552] width 28 height 36
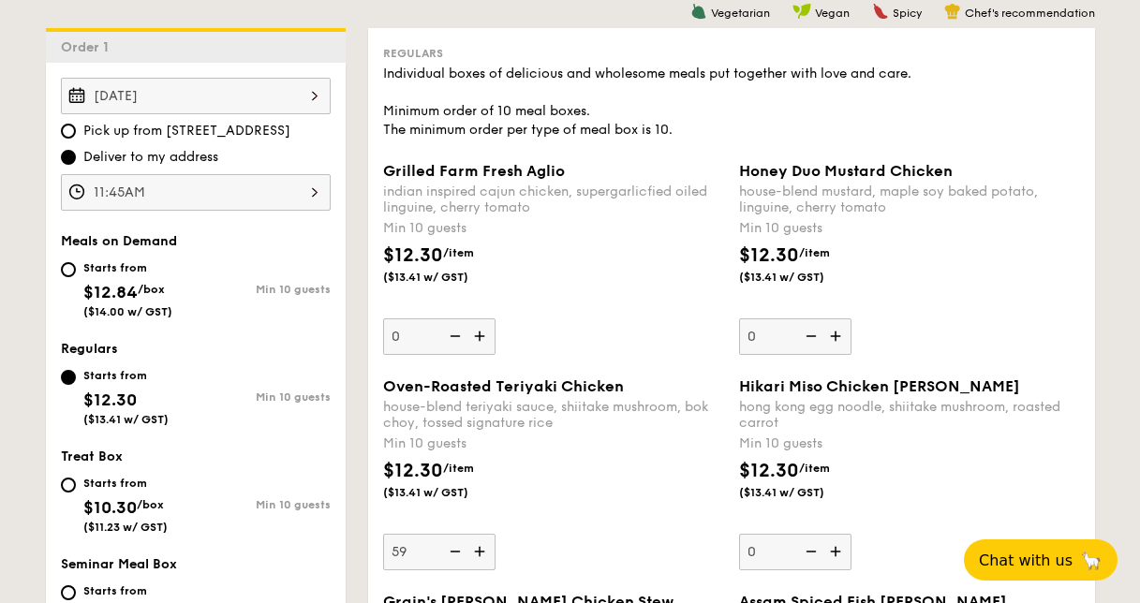
click at [482, 549] on input "59" at bounding box center [439, 552] width 112 height 37
click at [572, 535] on div "Oven-Roasted Teriyaki Chicken house-blend teriyaki sauce, shiitake mushroom, bo…" at bounding box center [553, 474] width 341 height 193
click at [496, 535] on input "60" at bounding box center [439, 552] width 112 height 37
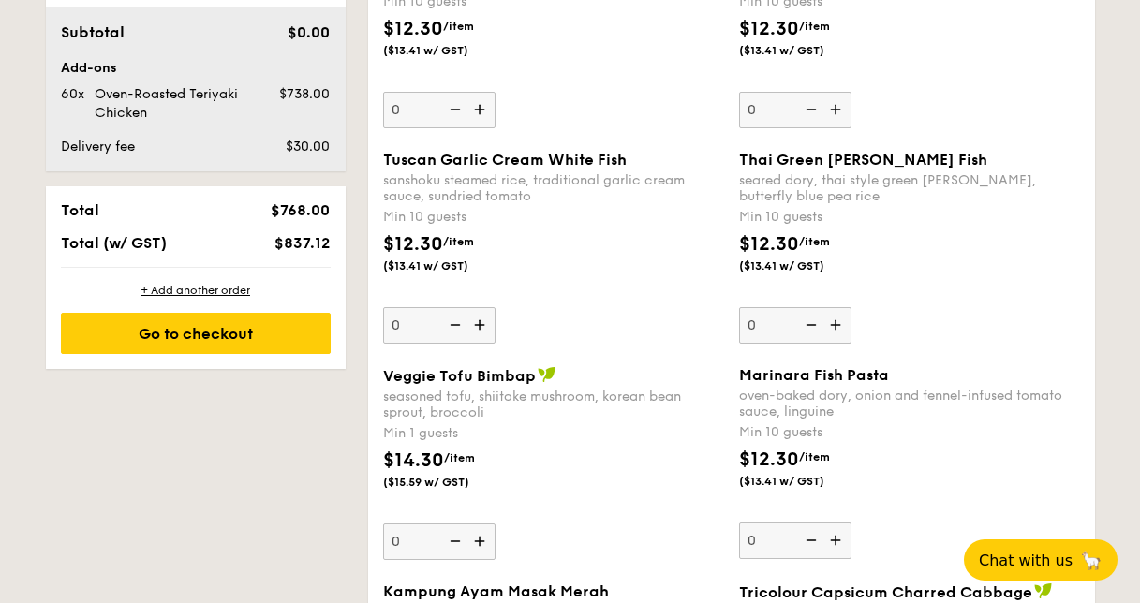
scroll to position [752, 0]
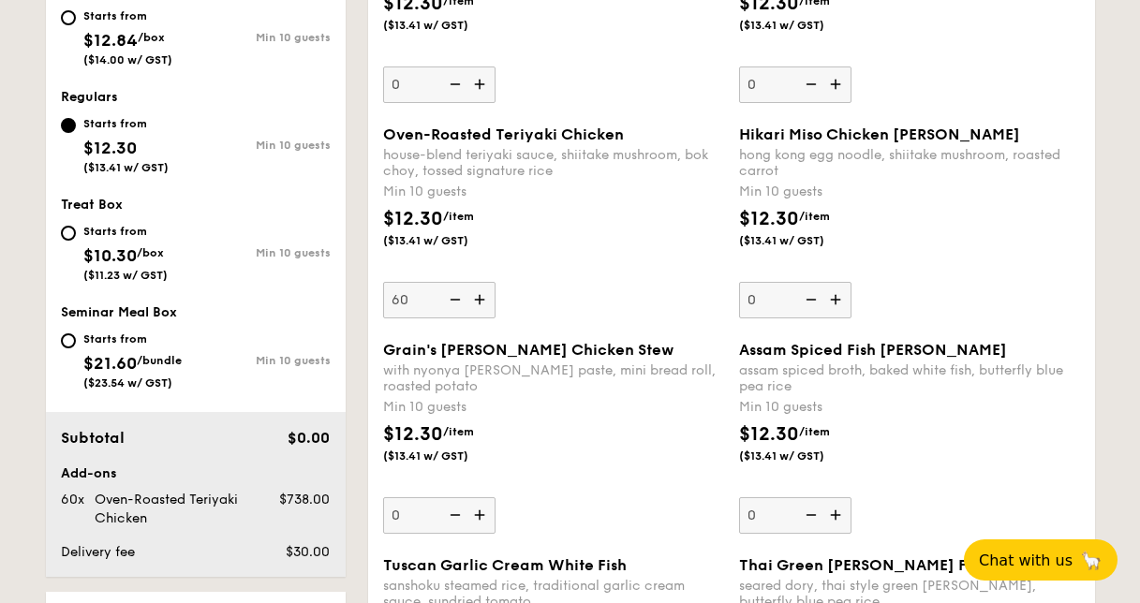
click at [398, 298] on input "60" at bounding box center [439, 300] width 112 height 37
drag, startPoint x: 398, startPoint y: 298, endPoint x: 357, endPoint y: 301, distance: 41.3
type input "30"
click at [407, 247] on span "($13.41 w/ GST)" at bounding box center [446, 240] width 127 height 15
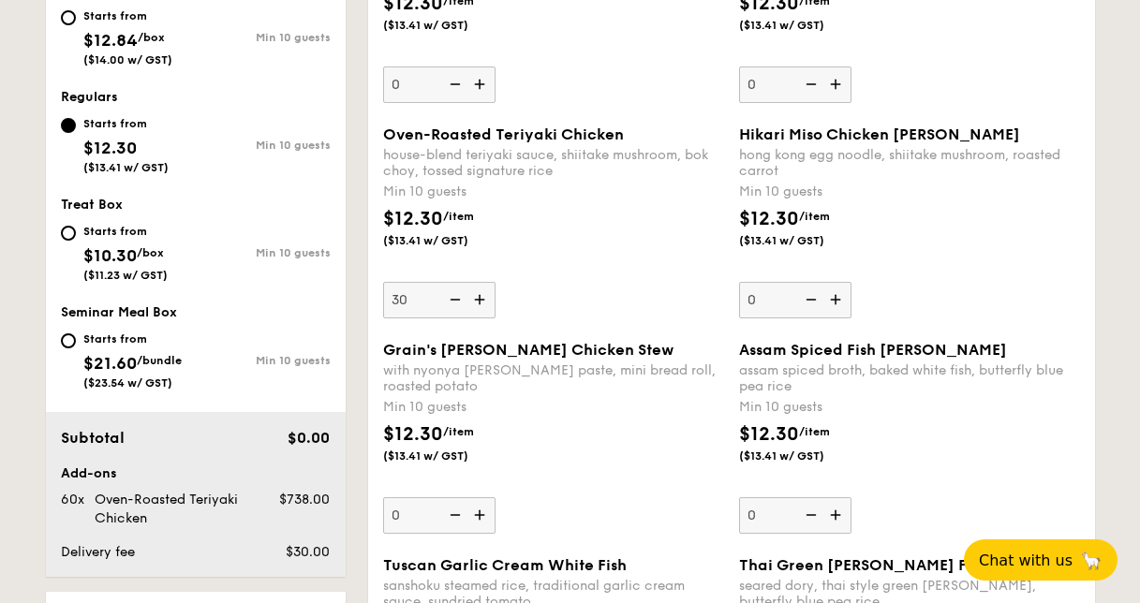
click at [407, 282] on input "30" at bounding box center [439, 300] width 112 height 37
click at [669, 401] on div "Min 10 guests" at bounding box center [553, 407] width 341 height 19
click at [496, 498] on input "0" at bounding box center [439, 516] width 112 height 37
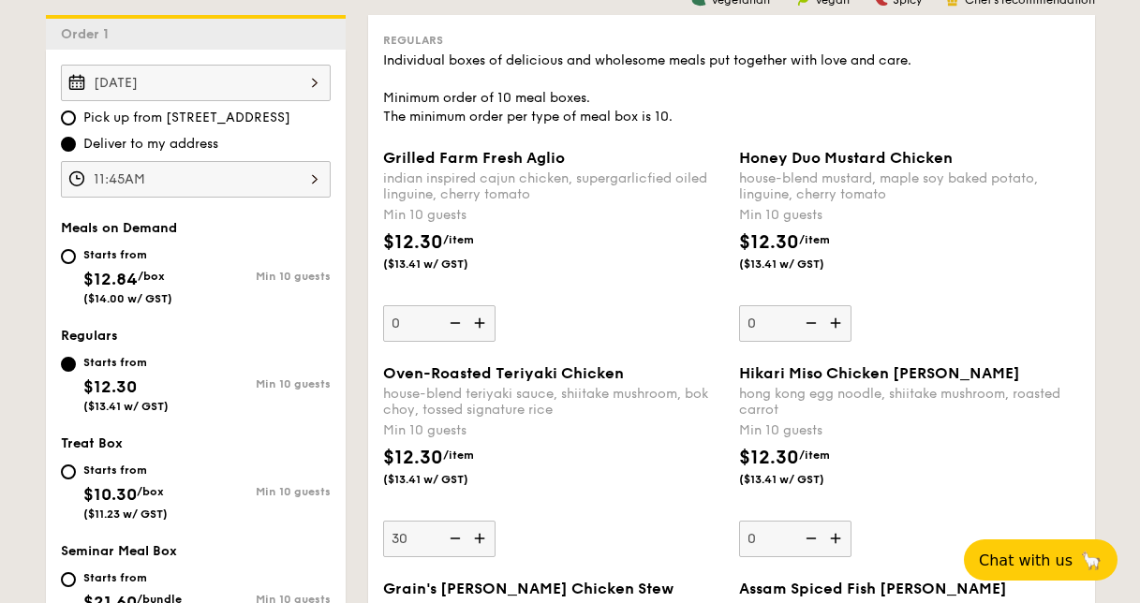
scroll to position [469, 0]
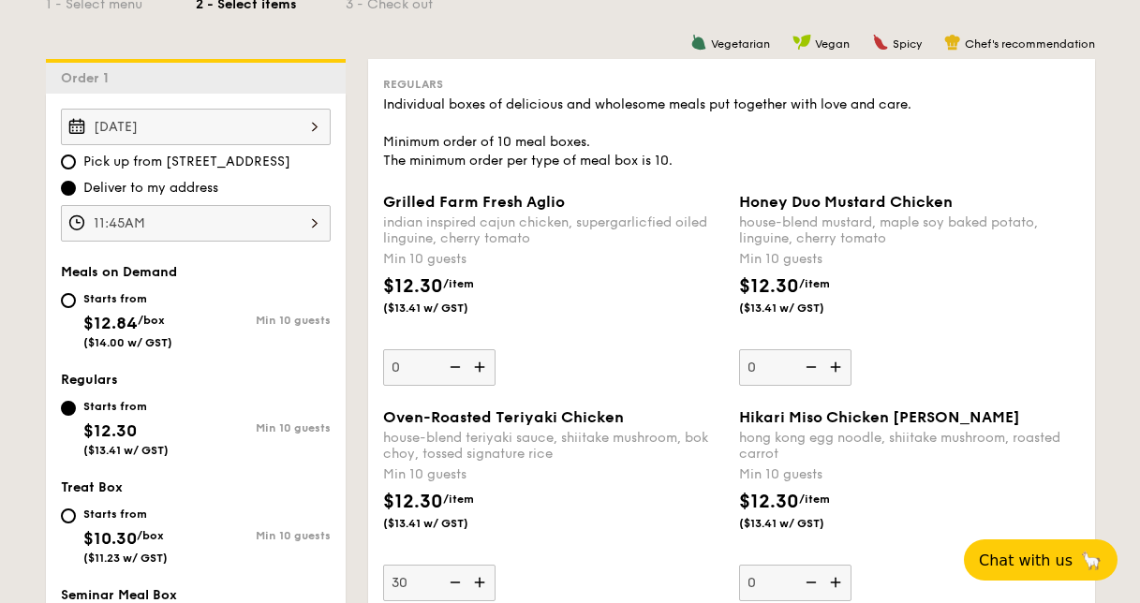
drag, startPoint x: 410, startPoint y: 364, endPoint x: 378, endPoint y: 364, distance: 32.8
click at [378, 363] on div "Grilled Farm Fresh Aglio indian inspired cajun chicken, supergarlicfied oiled l…" at bounding box center [554, 289] width 356 height 193
click at [590, 420] on span "Oven-Roasted Teriyaki Chicken" at bounding box center [503, 418] width 241 height 18
click at [496, 565] on input "30" at bounding box center [439, 583] width 112 height 37
click at [478, 370] on img at bounding box center [482, 367] width 28 height 36
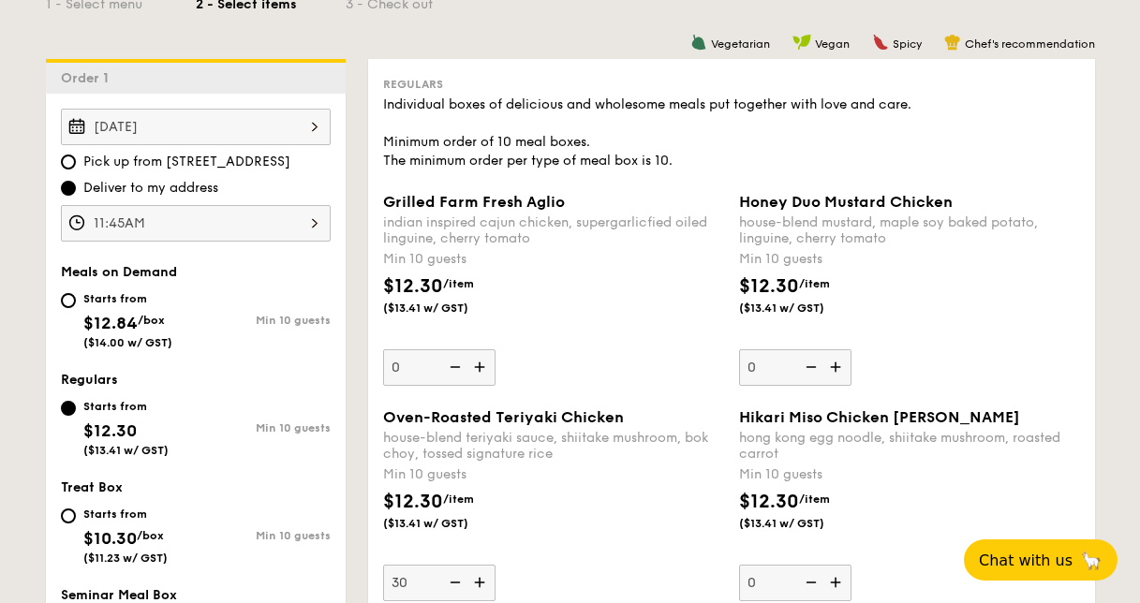
click at [478, 370] on input "0" at bounding box center [439, 367] width 112 height 37
click at [478, 370] on img at bounding box center [482, 367] width 28 height 36
click at [478, 370] on input "10" at bounding box center [439, 367] width 112 height 37
click at [478, 370] on img at bounding box center [482, 367] width 28 height 36
click at [478, 370] on input "11" at bounding box center [439, 367] width 112 height 37
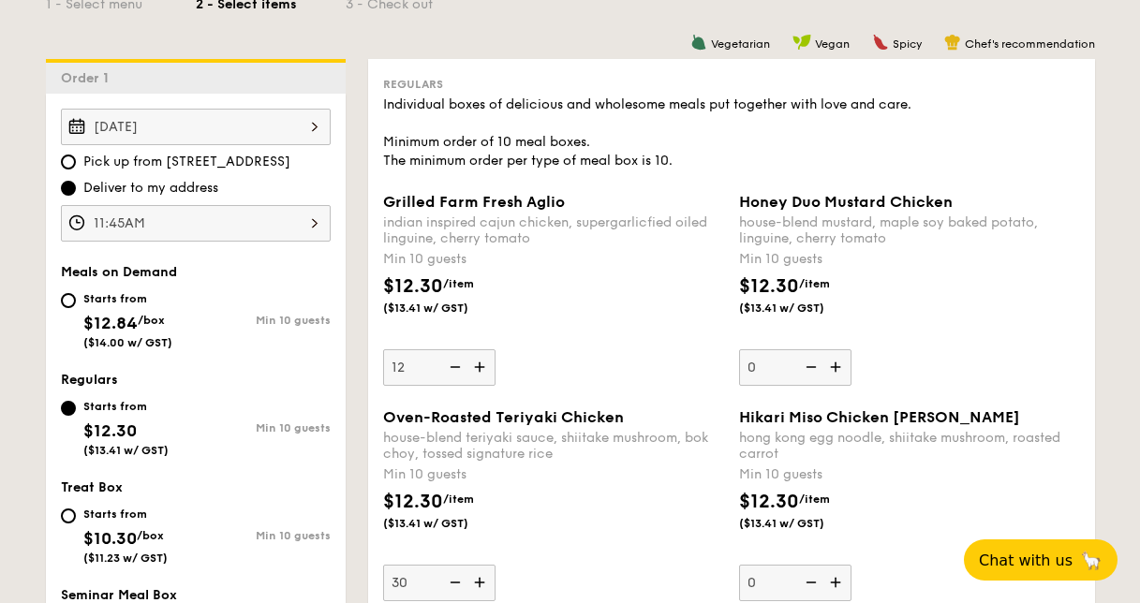
click at [478, 370] on img at bounding box center [482, 367] width 28 height 36
click at [478, 370] on input "12" at bounding box center [439, 367] width 112 height 37
click at [478, 370] on img at bounding box center [482, 367] width 28 height 36
click at [478, 370] on input "13" at bounding box center [439, 367] width 112 height 37
click at [478, 370] on img at bounding box center [482, 367] width 28 height 36
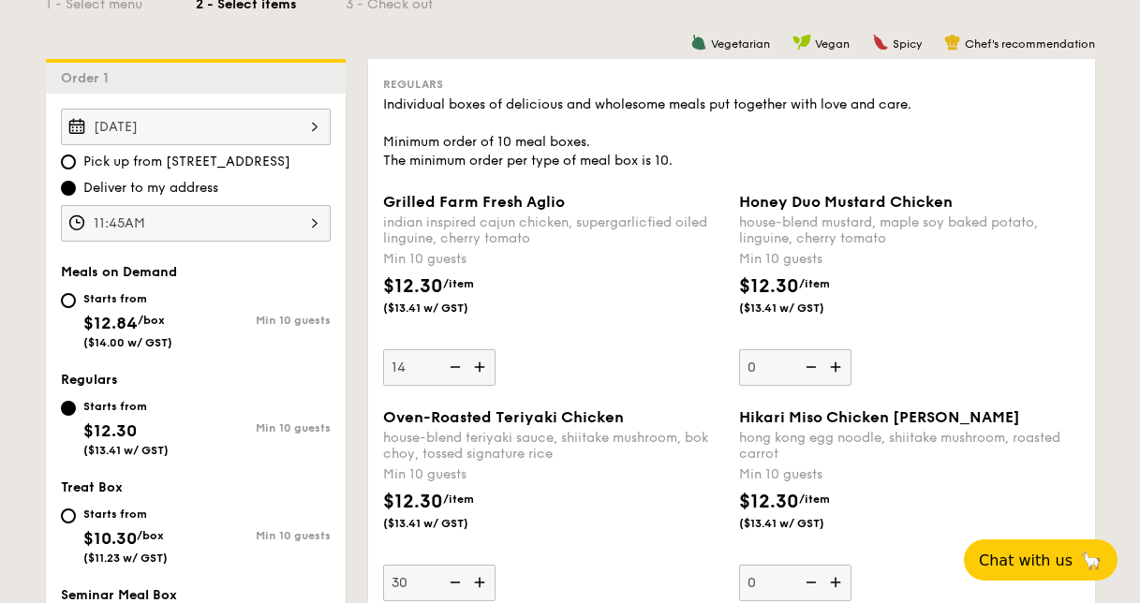
click at [478, 370] on input "14" at bounding box center [439, 367] width 112 height 37
click at [478, 370] on img at bounding box center [482, 367] width 28 height 36
click at [478, 370] on input "15" at bounding box center [439, 367] width 112 height 37
click at [478, 370] on img at bounding box center [482, 367] width 28 height 36
click at [478, 370] on input "16" at bounding box center [439, 367] width 112 height 37
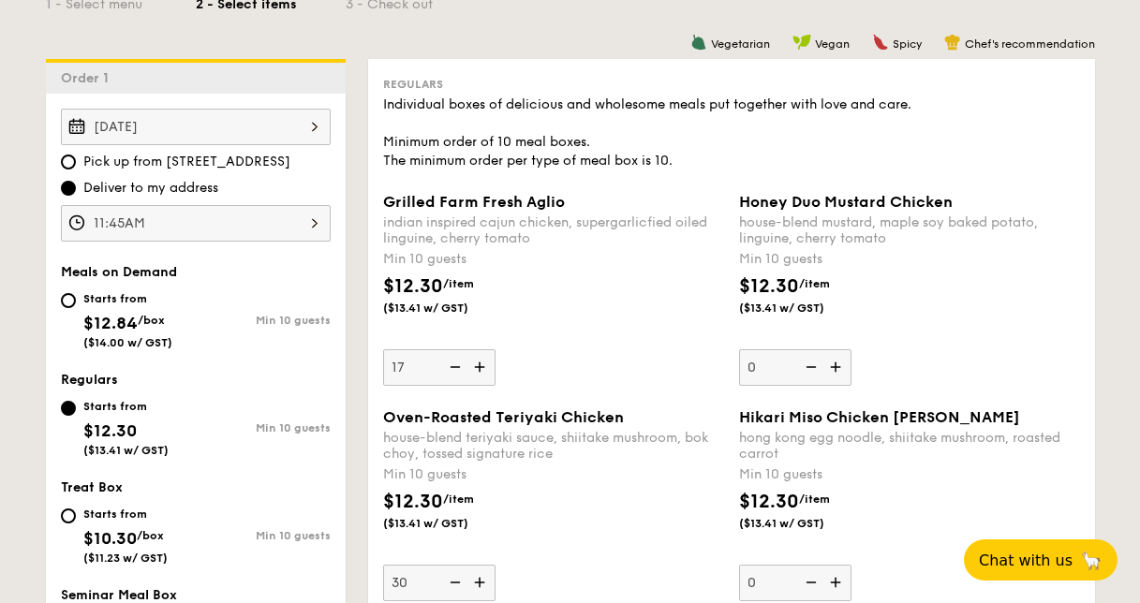
click at [478, 370] on img at bounding box center [482, 367] width 28 height 36
click at [478, 370] on input "17" at bounding box center [439, 367] width 112 height 37
click at [478, 370] on img at bounding box center [482, 367] width 28 height 36
click at [478, 370] on input "18" at bounding box center [439, 367] width 112 height 37
click at [478, 370] on img at bounding box center [482, 367] width 28 height 36
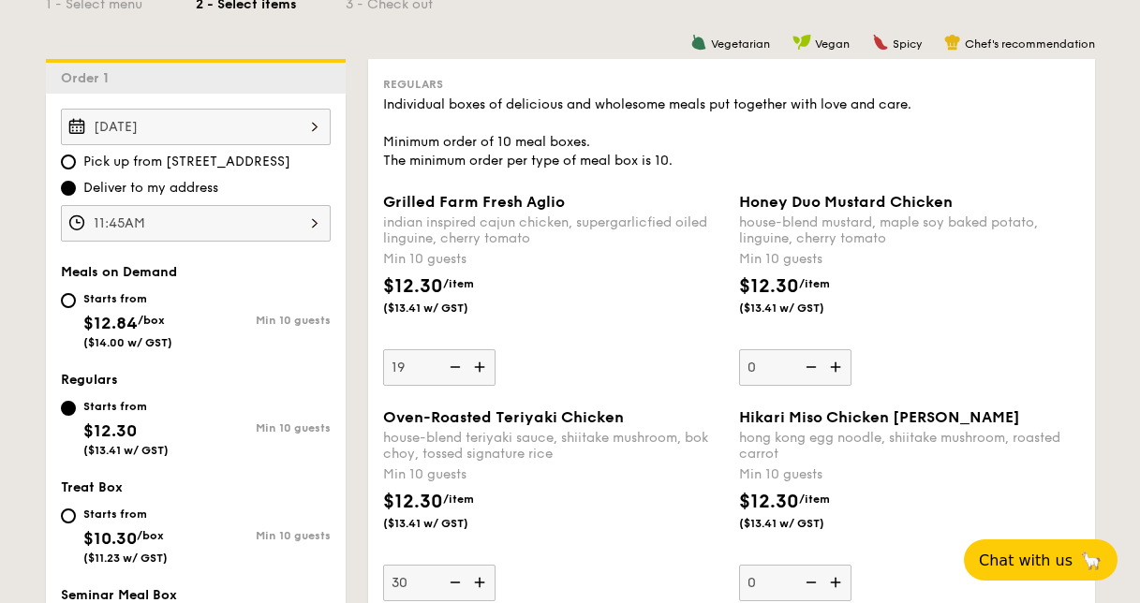
click at [478, 370] on input "19" at bounding box center [439, 367] width 112 height 37
click at [478, 370] on img at bounding box center [482, 367] width 28 height 36
click at [478, 370] on input "20" at bounding box center [439, 367] width 112 height 37
click at [478, 370] on img at bounding box center [482, 367] width 28 height 36
click at [478, 370] on input "21" at bounding box center [439, 367] width 112 height 37
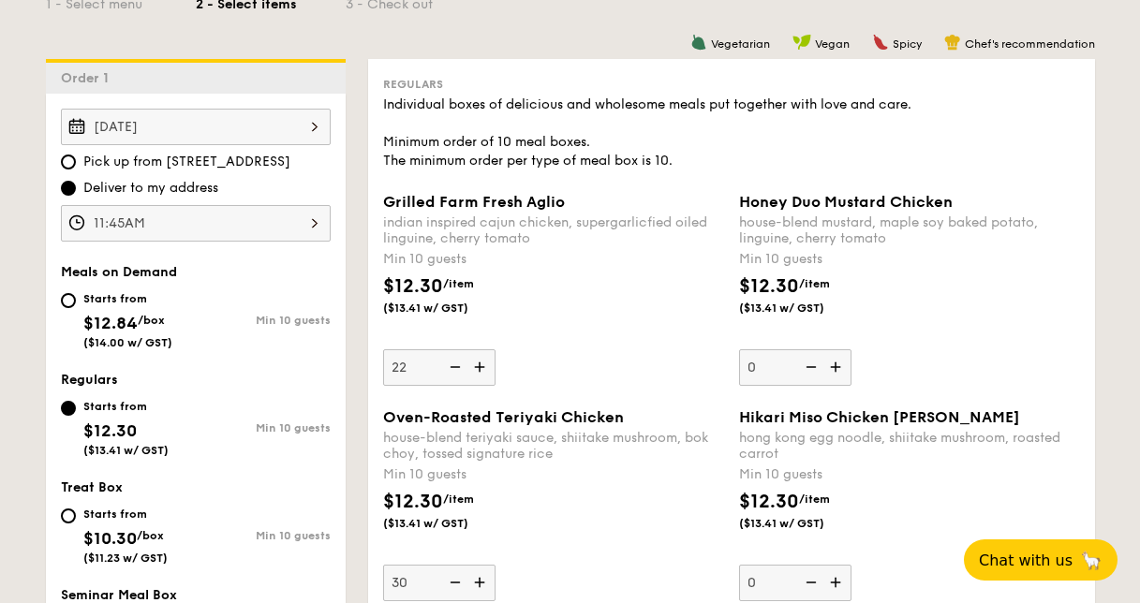
click at [478, 370] on img at bounding box center [482, 367] width 28 height 36
click at [478, 370] on input "22" at bounding box center [439, 367] width 112 height 37
click at [478, 370] on img at bounding box center [482, 367] width 28 height 36
click at [478, 370] on input "23" at bounding box center [439, 367] width 112 height 37
click at [478, 370] on img at bounding box center [482, 367] width 28 height 36
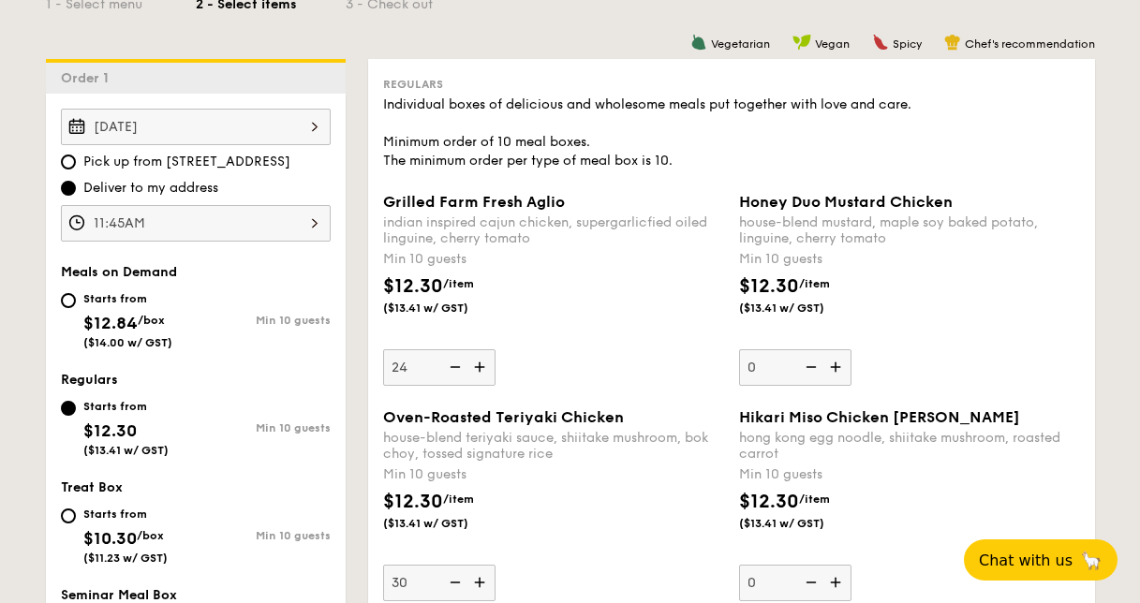
click at [478, 370] on input "24" at bounding box center [439, 367] width 112 height 37
click at [478, 370] on img at bounding box center [482, 367] width 28 height 36
click at [478, 370] on input "25" at bounding box center [439, 367] width 112 height 37
click at [478, 370] on img at bounding box center [482, 367] width 28 height 36
click at [478, 370] on input "26" at bounding box center [439, 367] width 112 height 37
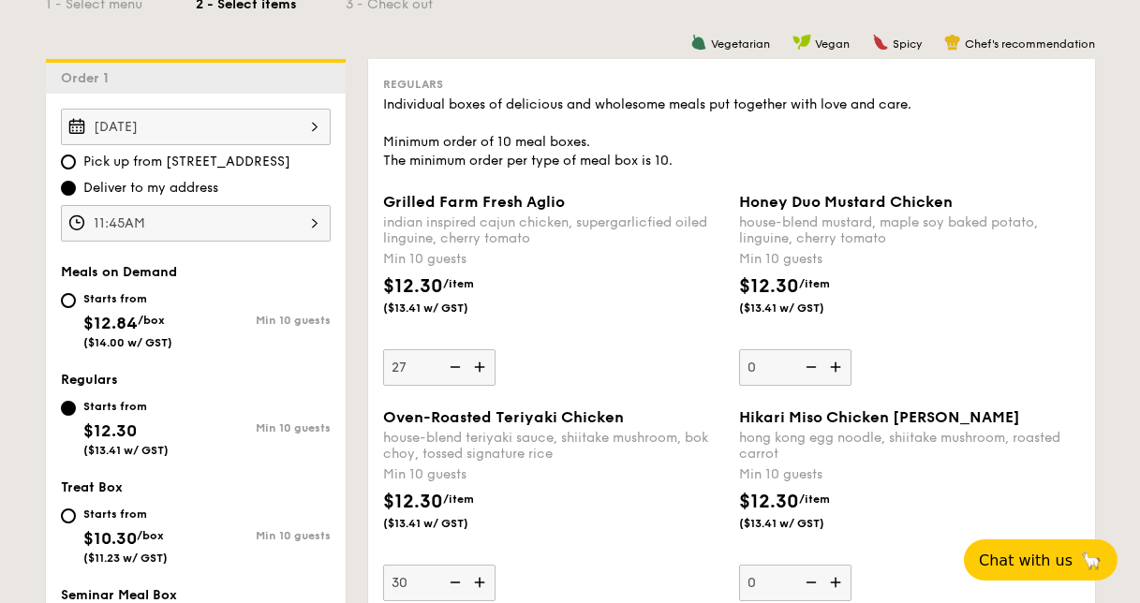
click at [478, 370] on img at bounding box center [482, 367] width 28 height 36
click at [478, 370] on input "27" at bounding box center [439, 367] width 112 height 37
click at [478, 370] on img at bounding box center [482, 367] width 28 height 36
click at [478, 370] on input "28" at bounding box center [439, 367] width 112 height 37
click at [478, 370] on img at bounding box center [482, 367] width 28 height 36
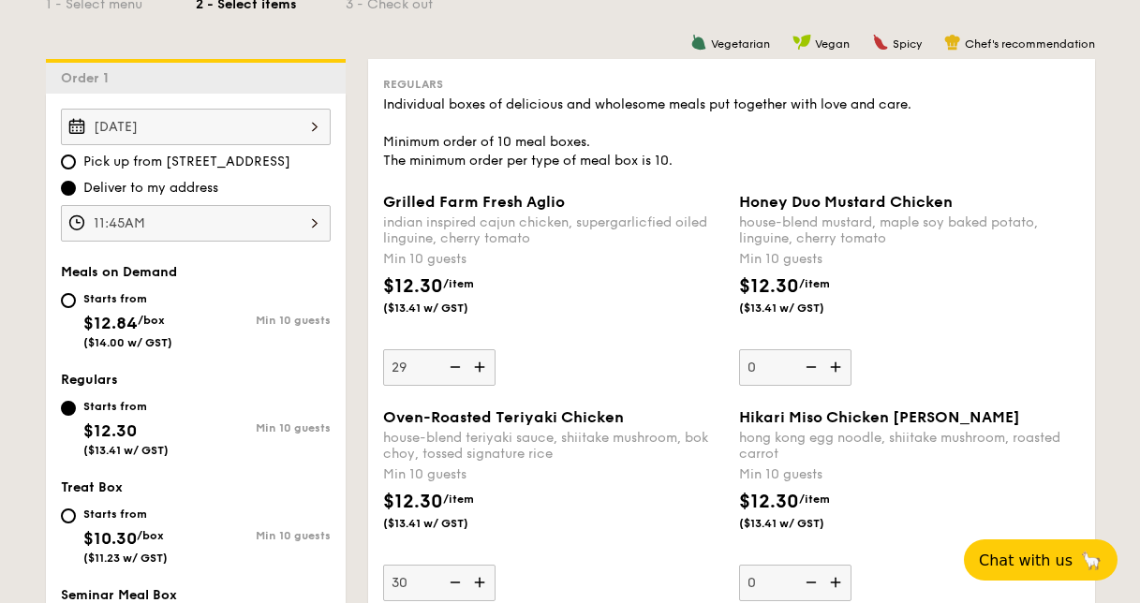
click at [478, 370] on input "29" at bounding box center [439, 367] width 112 height 37
type input "30"
click at [587, 377] on div "Grilled Farm Fresh Aglio indian inspired cajun chicken, supergarlicfied oiled l…" at bounding box center [553, 289] width 341 height 193
click at [496, 377] on input "30" at bounding box center [439, 367] width 112 height 37
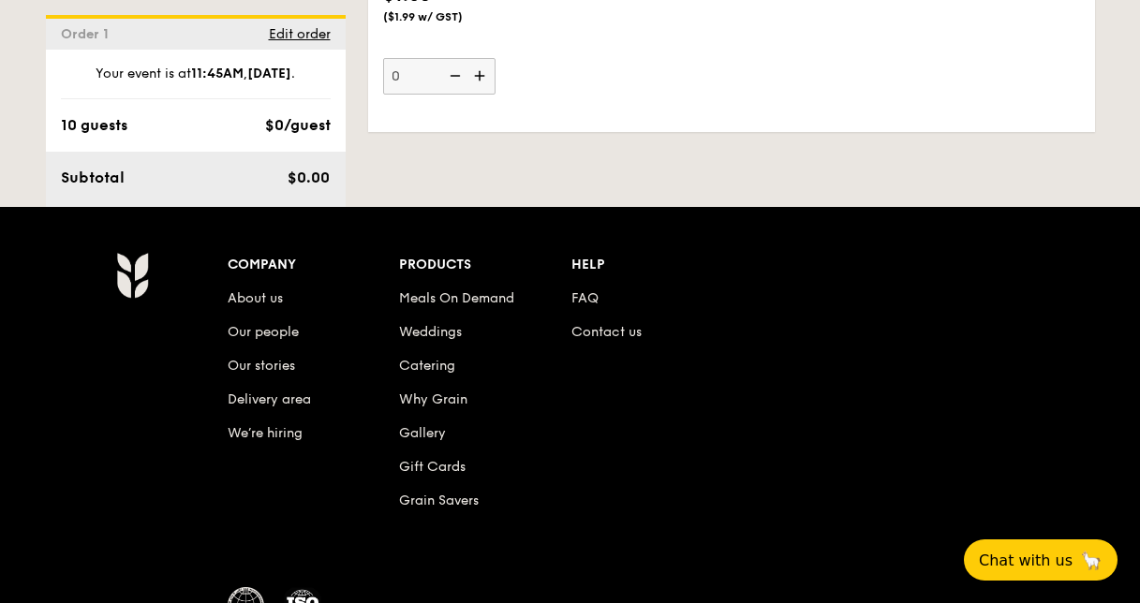
scroll to position [4899, 0]
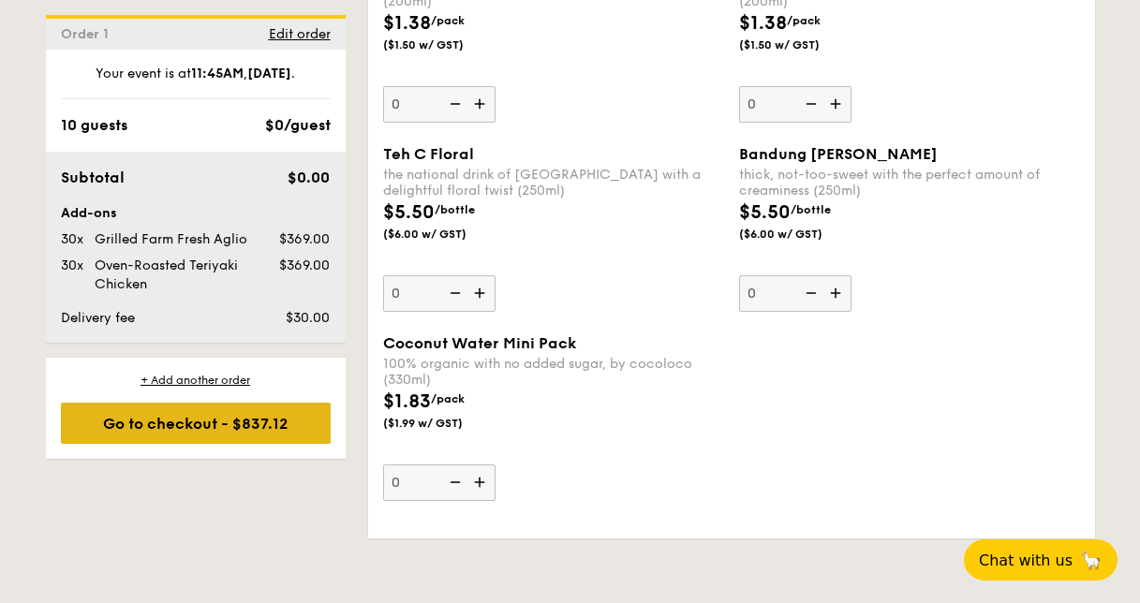
click at [172, 420] on div "Go to checkout - $837.12" at bounding box center [196, 423] width 270 height 41
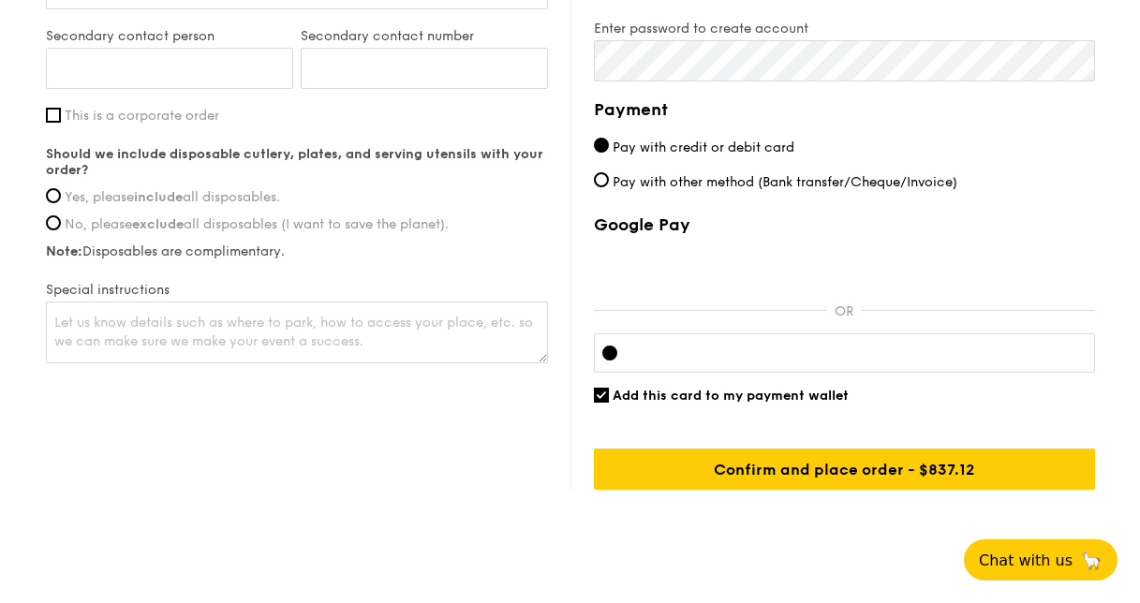
scroll to position [1203, 0]
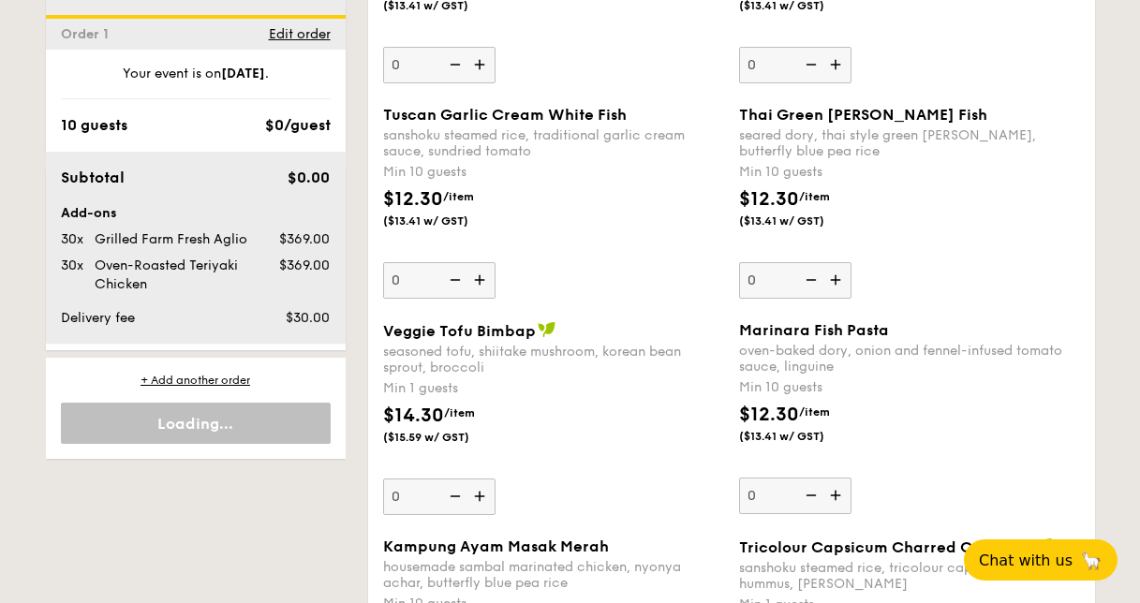
scroll to position [5464, 0]
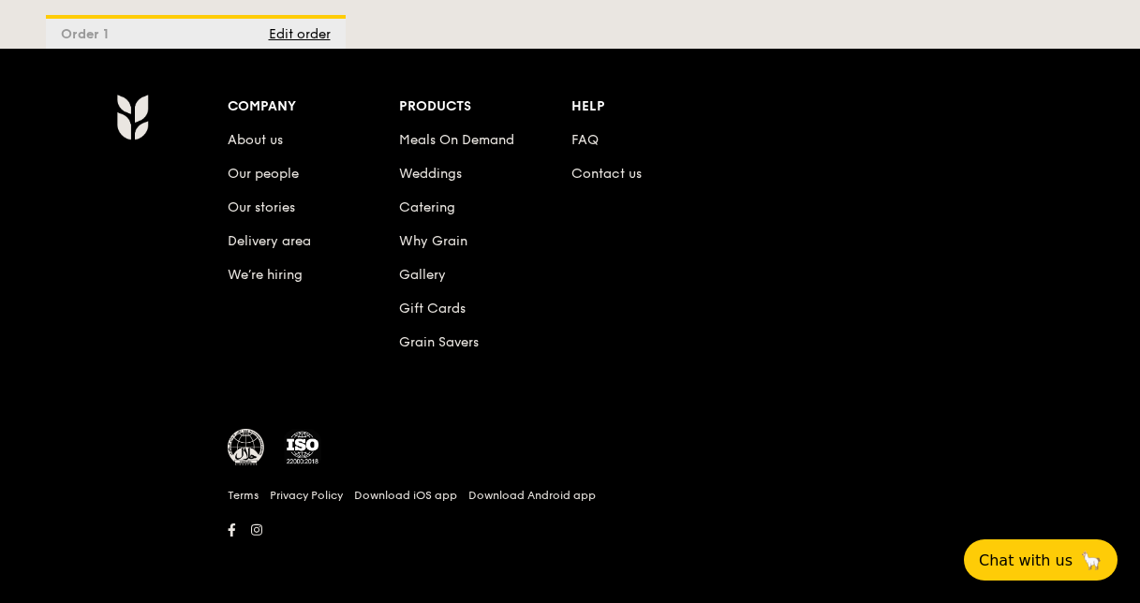
click at [125, 384] on div "Company About us Our people Our stories Delivery area We’re hiring Products Mea…" at bounding box center [570, 326] width 1050 height 465
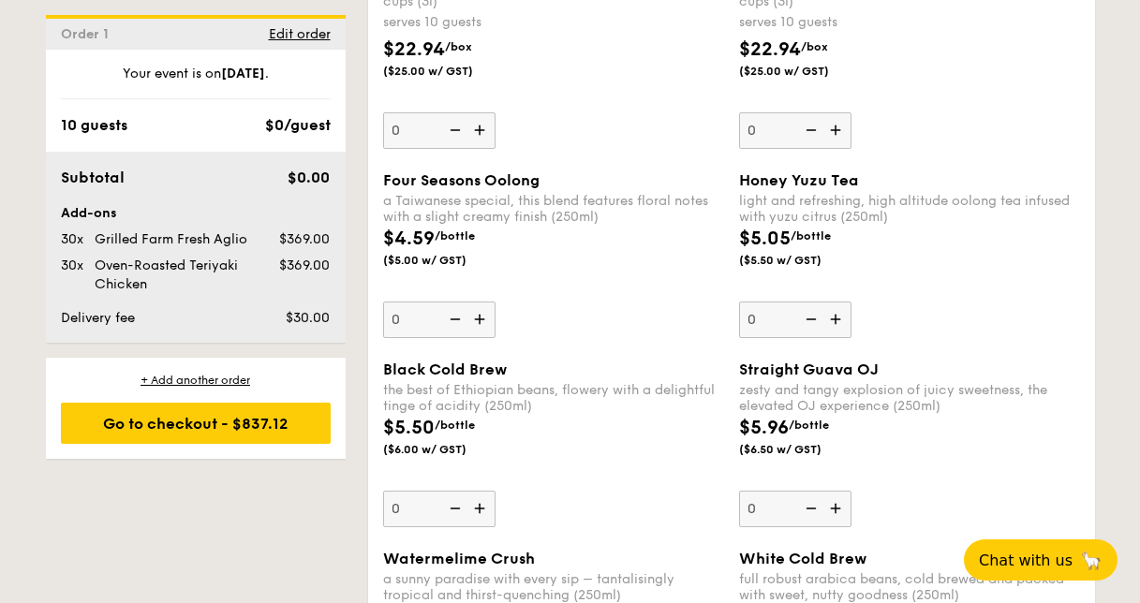
scroll to position [3864, 0]
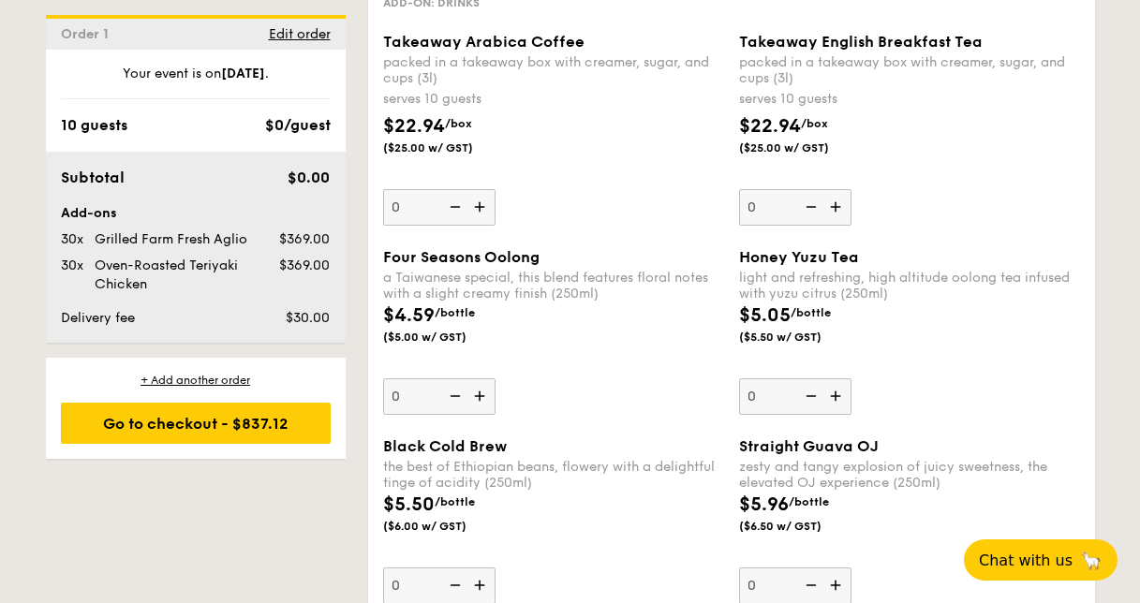
click at [477, 395] on img at bounding box center [482, 397] width 28 height 36
click at [477, 395] on input "0" at bounding box center [439, 397] width 112 height 37
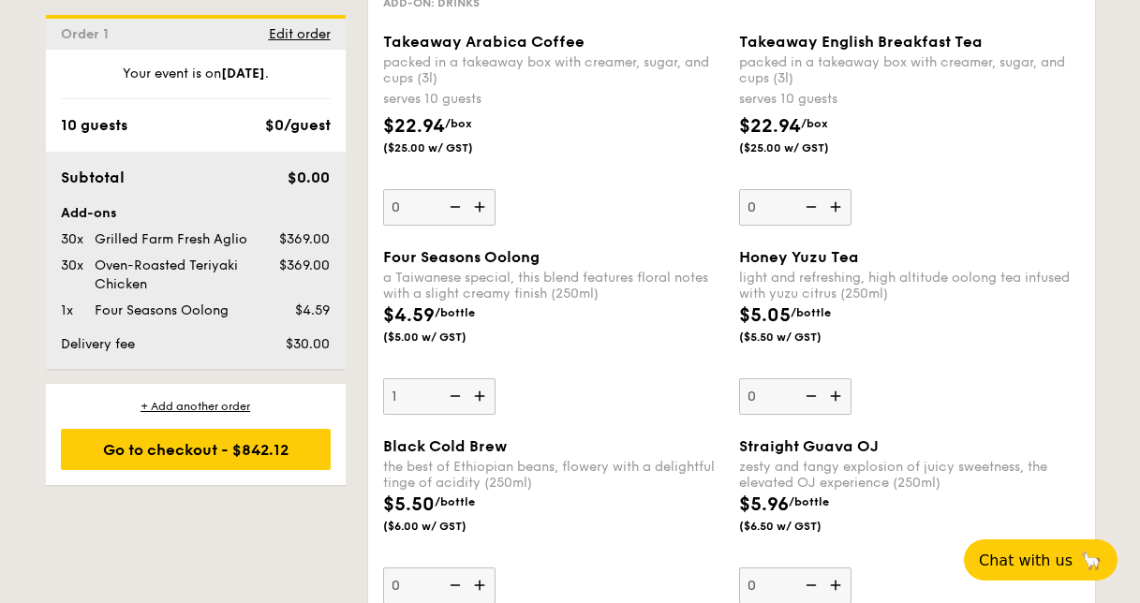
click at [477, 395] on img at bounding box center [482, 397] width 28 height 36
click at [477, 395] on input "1" at bounding box center [439, 397] width 112 height 37
click at [477, 395] on img at bounding box center [482, 397] width 28 height 36
click at [477, 395] on input "2" at bounding box center [439, 397] width 112 height 37
click at [482, 395] on img at bounding box center [482, 397] width 28 height 36
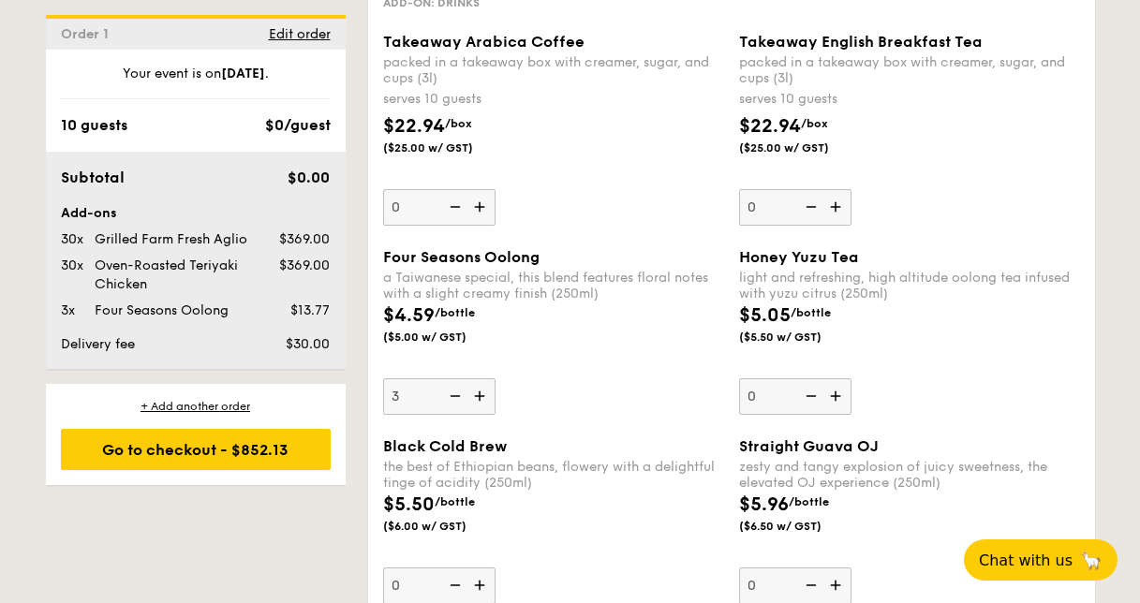
click at [482, 395] on input "3" at bounding box center [439, 397] width 112 height 37
click at [482, 395] on img at bounding box center [482, 397] width 28 height 36
click at [482, 395] on input "4" at bounding box center [439, 397] width 112 height 37
click at [482, 395] on img at bounding box center [482, 397] width 28 height 36
click at [482, 395] on input "5" at bounding box center [439, 397] width 112 height 37
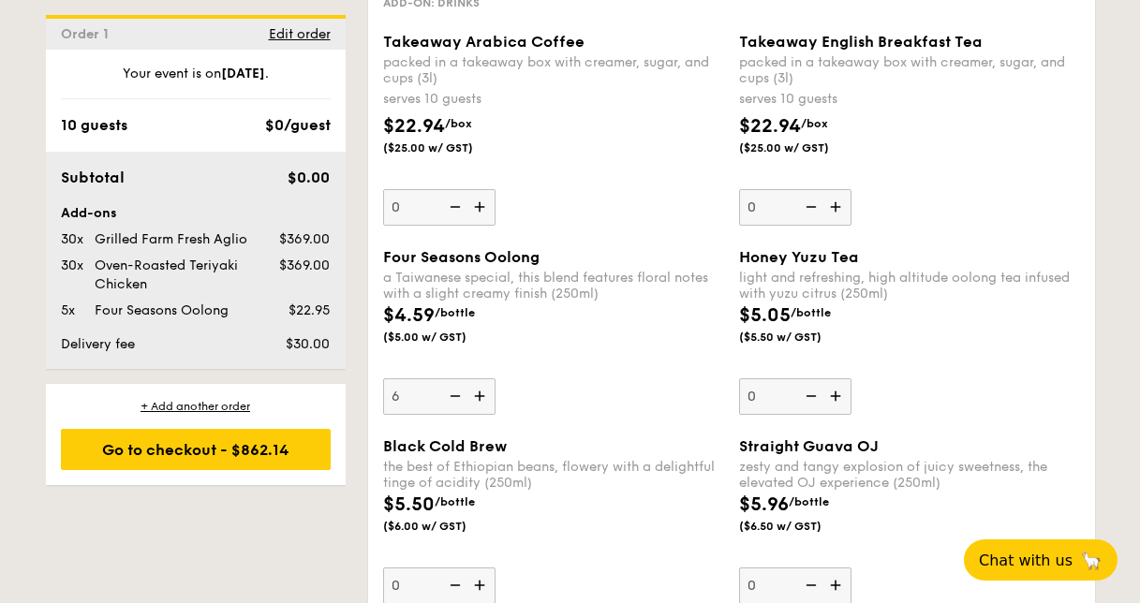
click at [482, 395] on img at bounding box center [482, 397] width 28 height 36
click at [482, 395] on input "6" at bounding box center [439, 397] width 112 height 37
click at [482, 395] on img at bounding box center [482, 397] width 28 height 36
click at [482, 395] on input "7" at bounding box center [439, 397] width 112 height 37
click at [482, 395] on img at bounding box center [482, 397] width 28 height 36
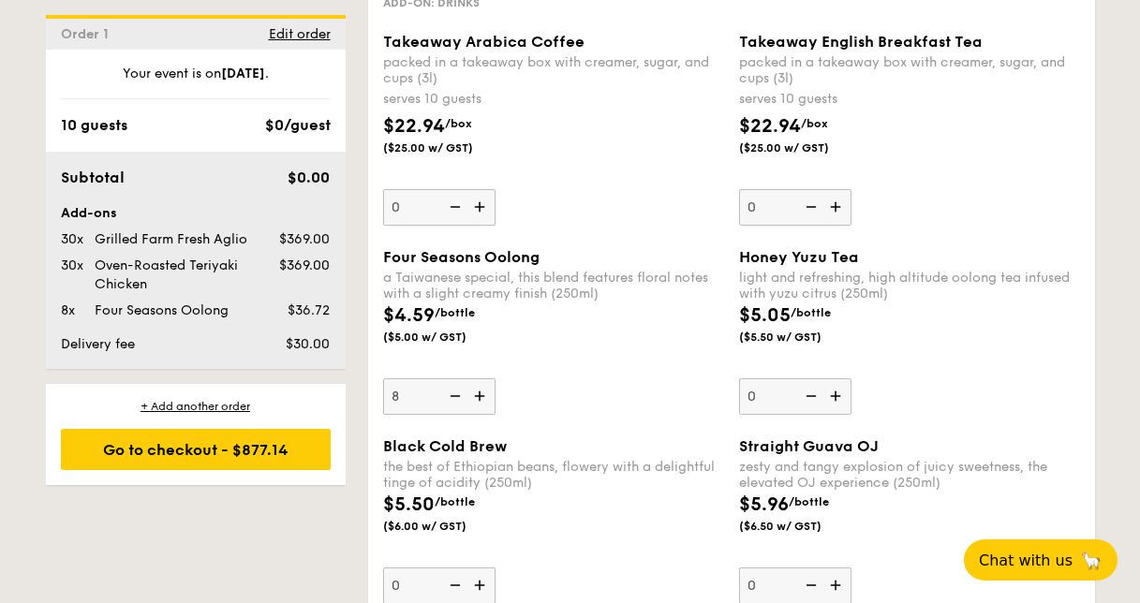
click at [482, 395] on input "8" at bounding box center [439, 397] width 112 height 37
click at [482, 395] on img at bounding box center [482, 397] width 28 height 36
click at [482, 395] on input "9" at bounding box center [439, 397] width 112 height 37
click at [482, 395] on img at bounding box center [482, 397] width 28 height 36
click at [482, 395] on input "10" at bounding box center [439, 397] width 112 height 37
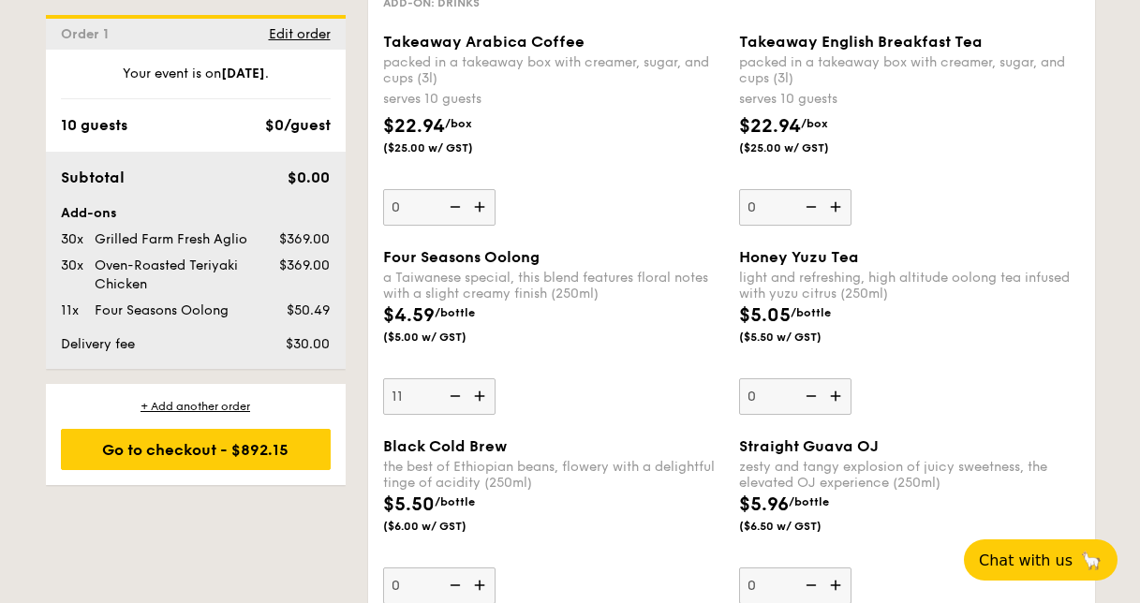
click at [482, 395] on img at bounding box center [482, 397] width 28 height 36
click at [482, 395] on input "11" at bounding box center [439, 397] width 112 height 37
click at [482, 395] on img at bounding box center [482, 397] width 28 height 36
click at [482, 395] on input "12" at bounding box center [439, 397] width 112 height 37
click at [482, 395] on img at bounding box center [482, 397] width 28 height 36
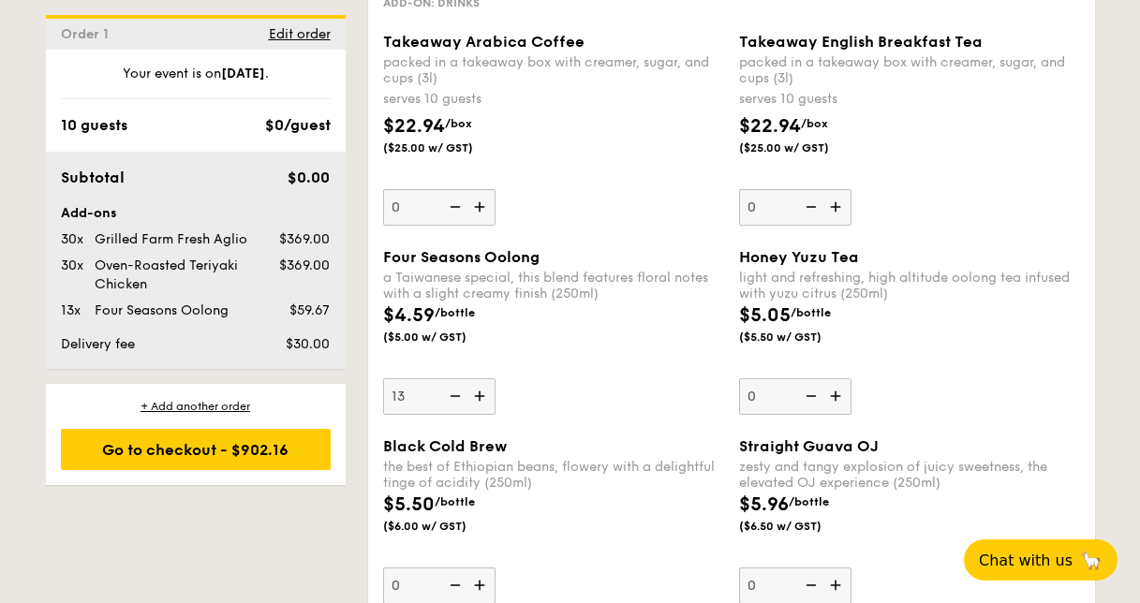
click at [482, 395] on input "13" at bounding box center [439, 397] width 112 height 37
click at [482, 395] on img at bounding box center [482, 397] width 28 height 36
click at [482, 395] on input "14" at bounding box center [439, 397] width 112 height 37
click at [482, 395] on img at bounding box center [482, 397] width 28 height 36
click at [482, 395] on input "15" at bounding box center [439, 397] width 112 height 37
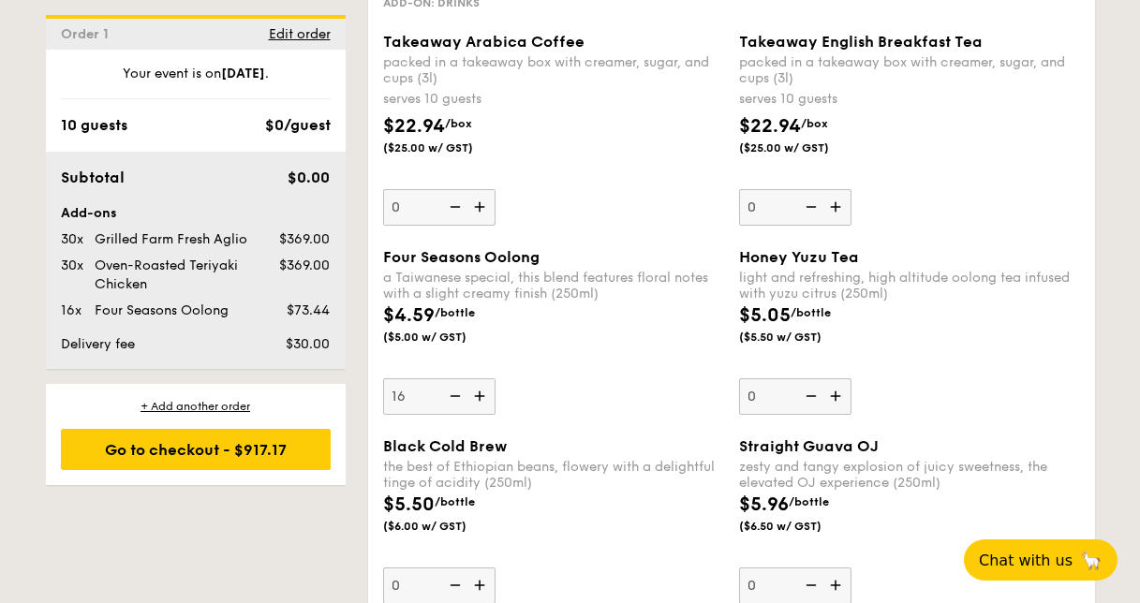
click at [482, 395] on img at bounding box center [482, 397] width 28 height 36
click at [482, 395] on input "16" at bounding box center [439, 397] width 112 height 37
click at [482, 395] on img at bounding box center [482, 397] width 28 height 36
click at [482, 395] on input "17" at bounding box center [439, 397] width 112 height 37
click at [482, 395] on img at bounding box center [482, 397] width 28 height 36
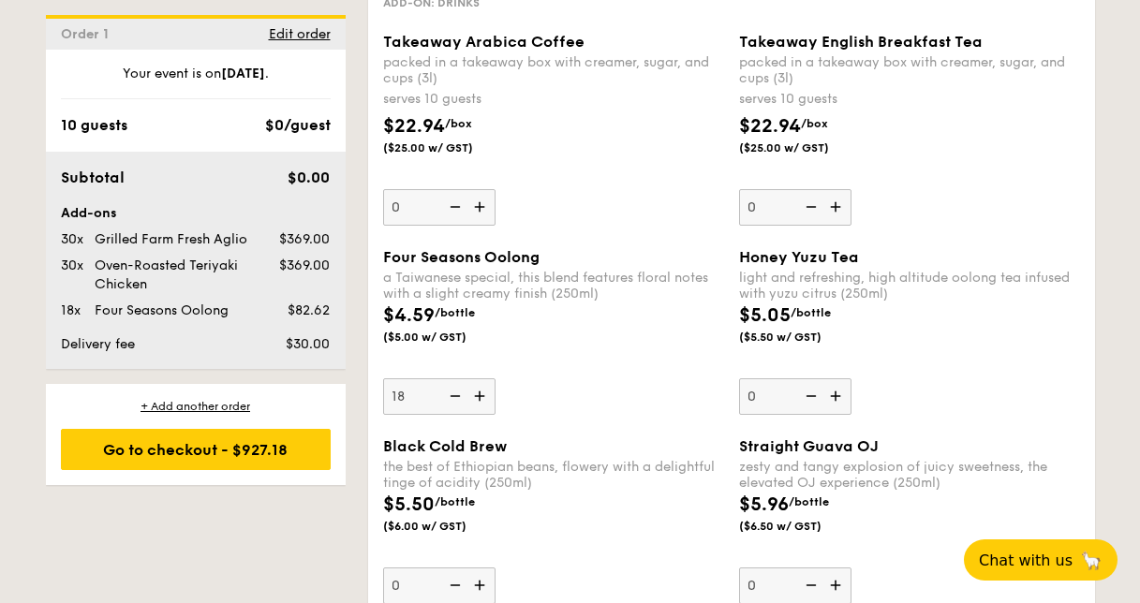
click at [482, 395] on input "18" at bounding box center [439, 397] width 112 height 37
click at [482, 395] on img at bounding box center [482, 397] width 28 height 36
click at [482, 395] on input "19" at bounding box center [439, 397] width 112 height 37
click at [482, 395] on img at bounding box center [482, 397] width 28 height 36
click at [482, 395] on input "20" at bounding box center [439, 397] width 112 height 37
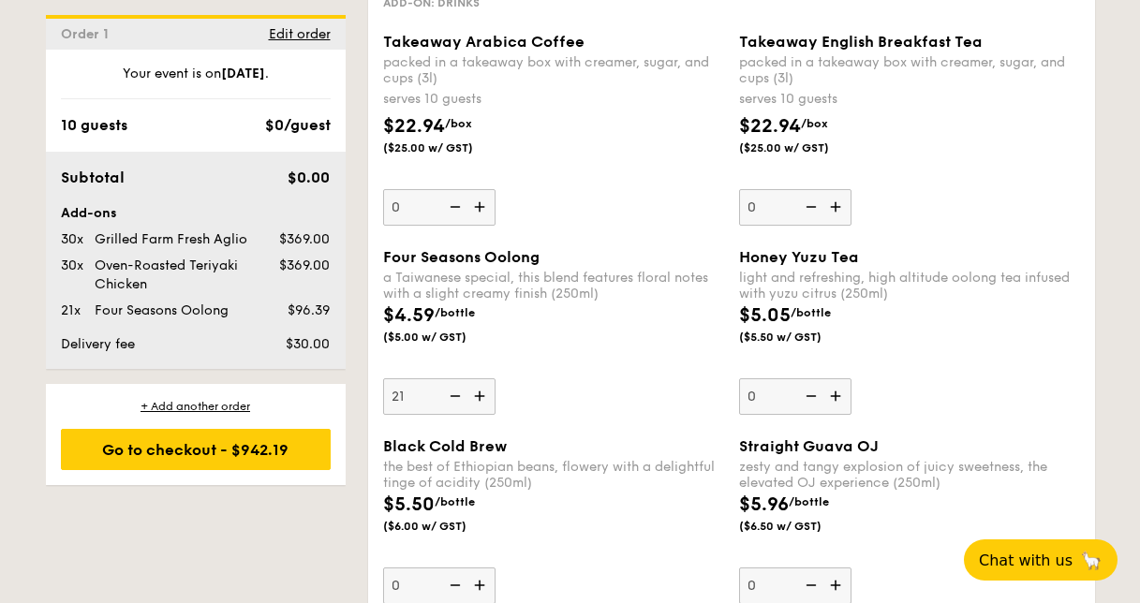
click at [482, 395] on img at bounding box center [482, 397] width 28 height 36
click at [482, 395] on input "21" at bounding box center [439, 397] width 112 height 37
click at [482, 395] on img at bounding box center [482, 397] width 28 height 36
click at [482, 395] on input "22" at bounding box center [439, 397] width 112 height 37
click at [482, 395] on img at bounding box center [482, 397] width 28 height 36
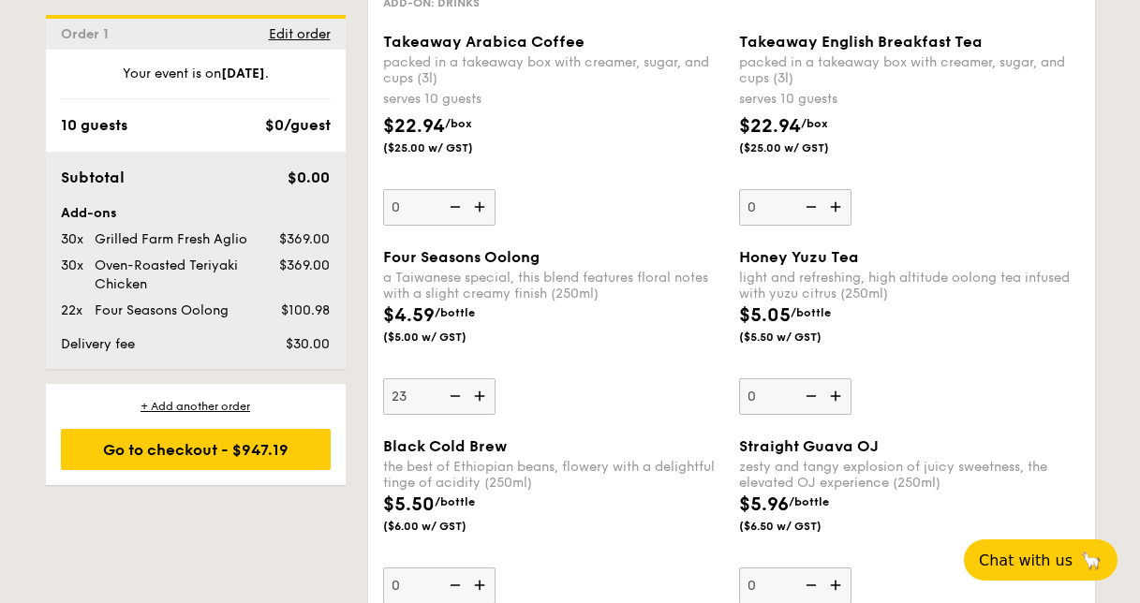
click at [482, 395] on input "23" at bounding box center [439, 397] width 112 height 37
click at [482, 395] on img at bounding box center [482, 397] width 28 height 36
click at [482, 395] on input "24" at bounding box center [439, 397] width 112 height 37
click at [482, 395] on img at bounding box center [482, 397] width 28 height 36
click at [482, 395] on input "25" at bounding box center [439, 397] width 112 height 37
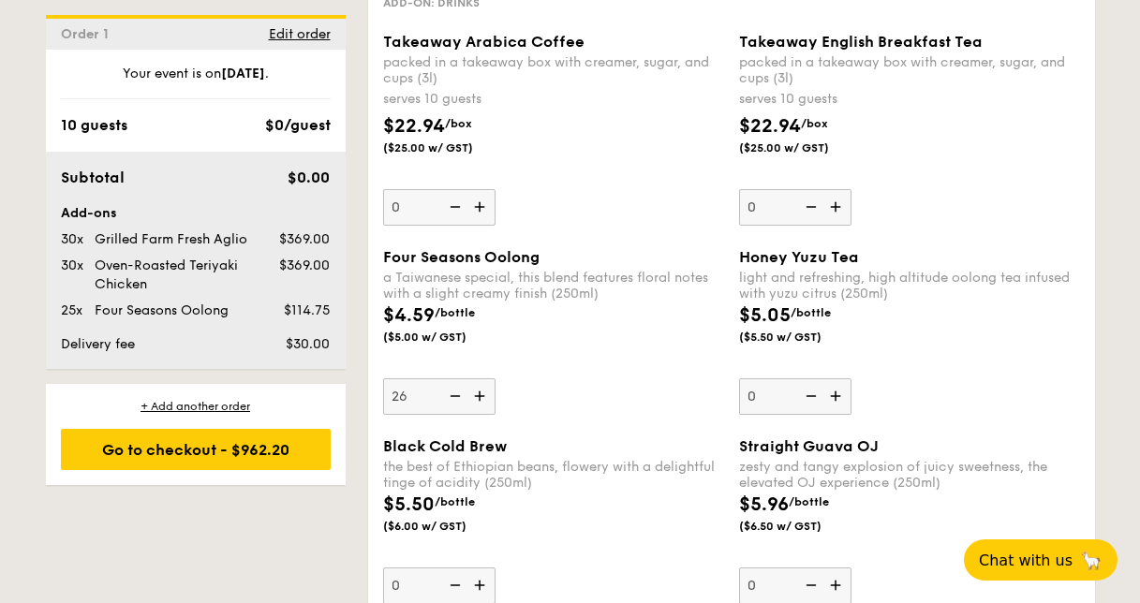
click at [482, 395] on img at bounding box center [482, 397] width 28 height 36
click at [482, 395] on input "26" at bounding box center [439, 397] width 112 height 37
click at [482, 395] on img at bounding box center [482, 397] width 28 height 36
click at [482, 395] on input "27" at bounding box center [439, 397] width 112 height 37
click at [482, 395] on img at bounding box center [482, 397] width 28 height 36
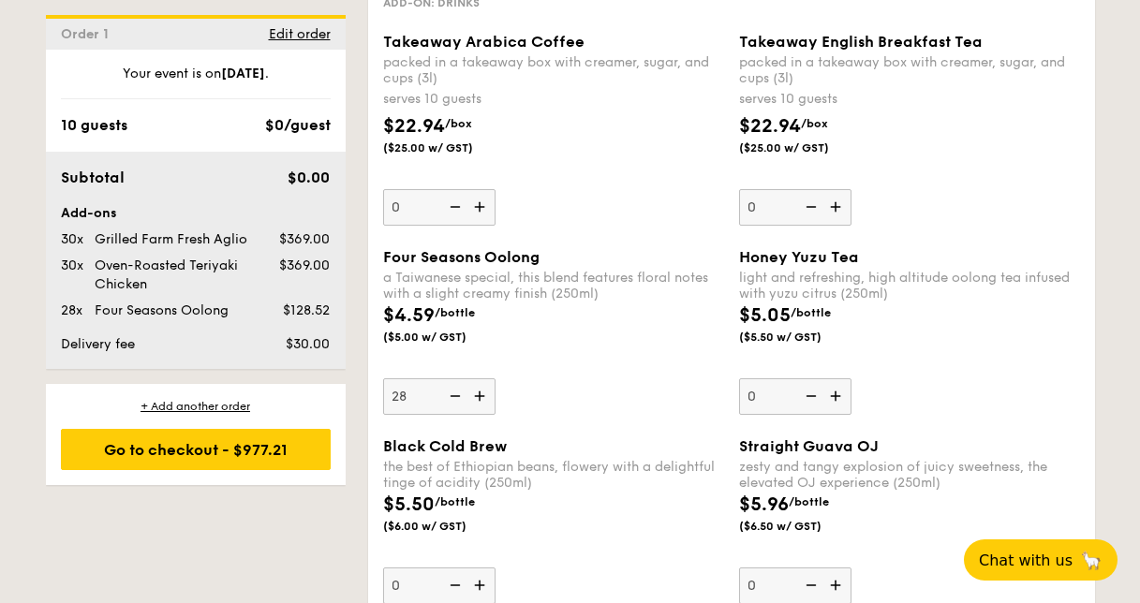
click at [482, 395] on input "28" at bounding box center [439, 397] width 112 height 37
click at [482, 395] on img at bounding box center [482, 397] width 28 height 36
click at [482, 395] on input "29" at bounding box center [439, 397] width 112 height 37
click at [482, 395] on img at bounding box center [482, 397] width 28 height 36
click at [482, 395] on input "30" at bounding box center [439, 397] width 112 height 37
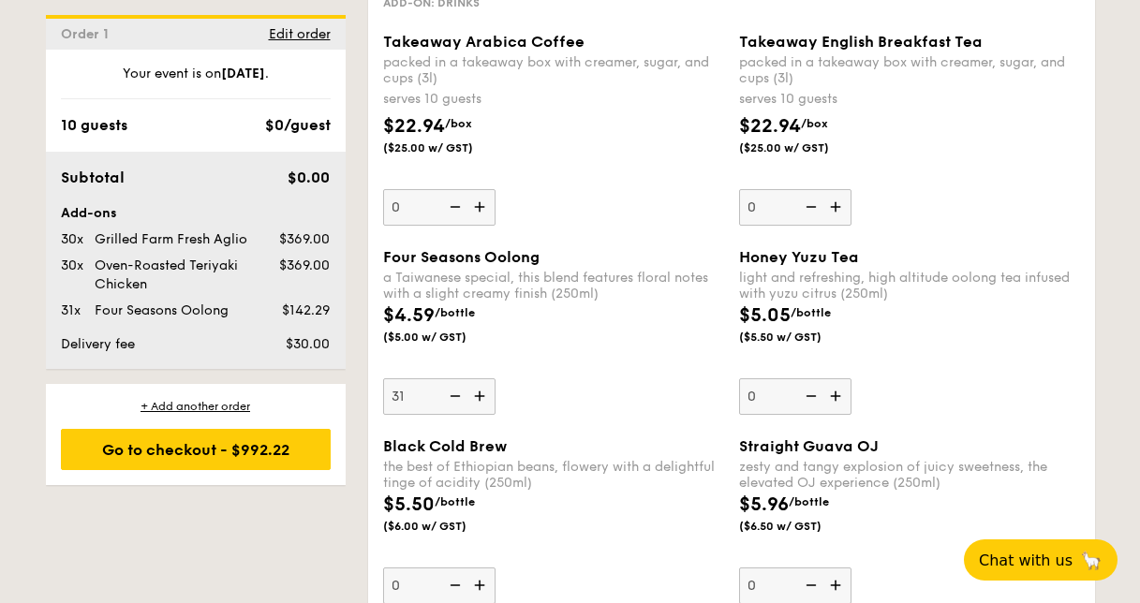
click at [461, 397] on img at bounding box center [453, 397] width 28 height 36
click at [461, 397] on input "31" at bounding box center [439, 397] width 112 height 37
type input "30"
click at [556, 376] on div "Four Seasons Oolong a Taiwanese special, this blend features floral notes with …" at bounding box center [553, 331] width 341 height 167
click at [496, 379] on input "30" at bounding box center [439, 397] width 112 height 37
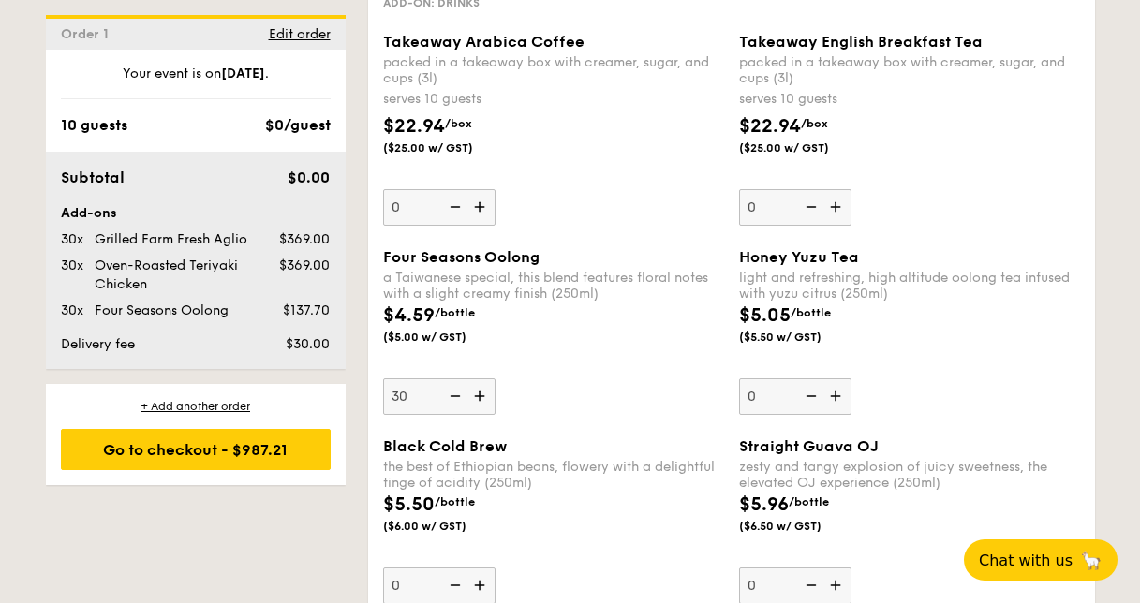
click at [845, 392] on img at bounding box center [838, 397] width 28 height 36
click at [845, 392] on input "0" at bounding box center [795, 397] width 112 height 37
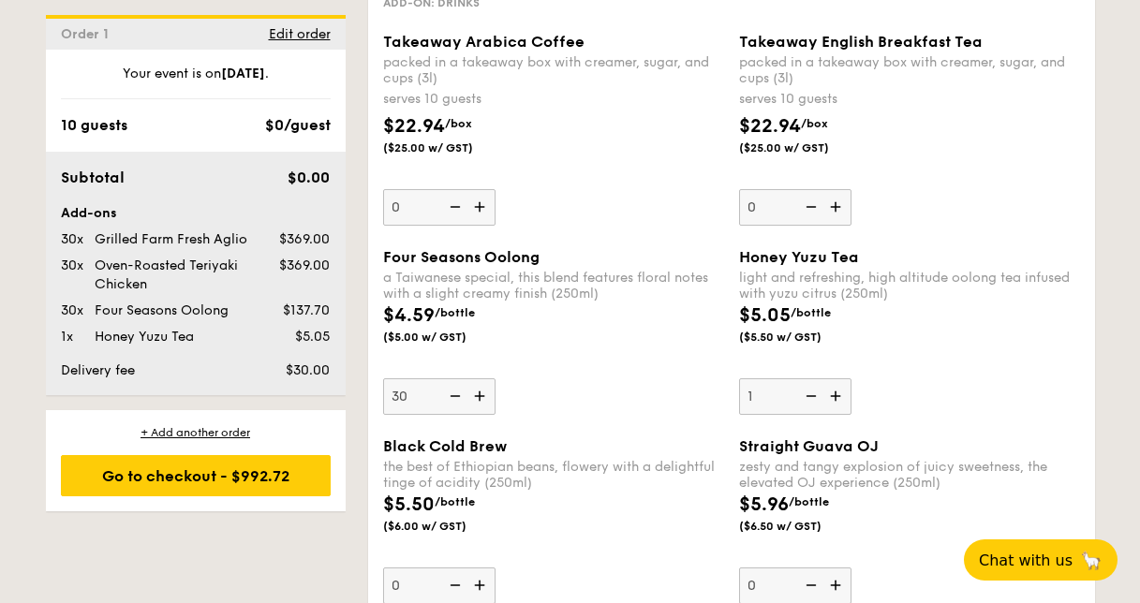
click at [845, 392] on img at bounding box center [838, 397] width 28 height 36
click at [845, 392] on input "1" at bounding box center [795, 397] width 112 height 37
click at [845, 392] on img at bounding box center [838, 397] width 28 height 36
click at [845, 392] on input "2" at bounding box center [795, 397] width 112 height 37
click at [845, 392] on img at bounding box center [838, 397] width 28 height 36
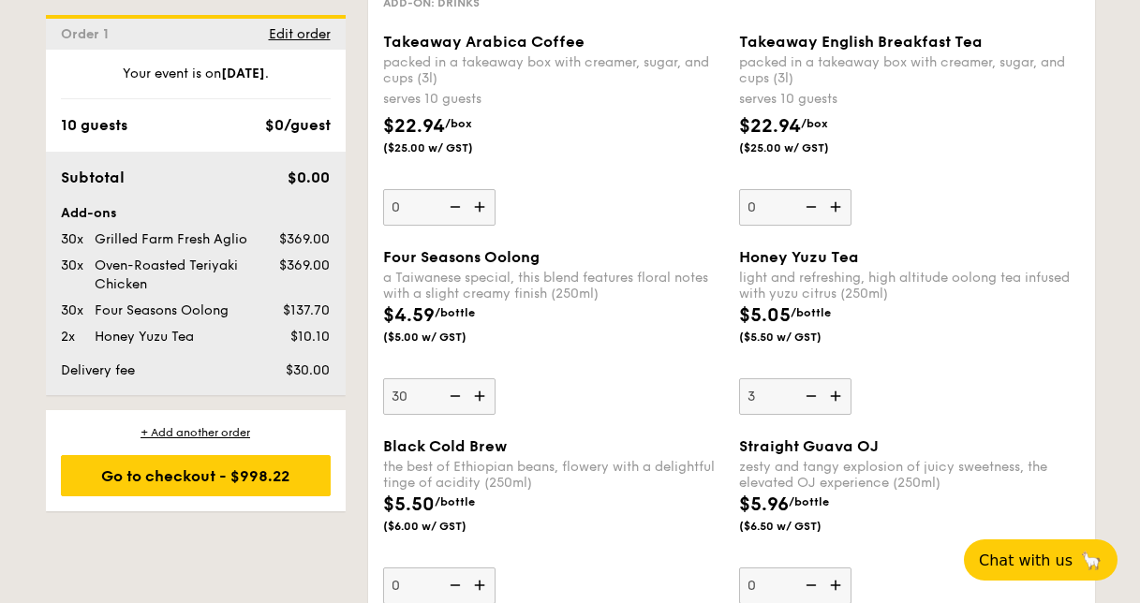
click at [845, 392] on input "3" at bounding box center [795, 397] width 112 height 37
click at [845, 392] on img at bounding box center [838, 397] width 28 height 36
click at [845, 392] on input "4" at bounding box center [795, 397] width 112 height 37
click at [845, 392] on img at bounding box center [838, 397] width 28 height 36
click at [845, 392] on input "5" at bounding box center [795, 397] width 112 height 37
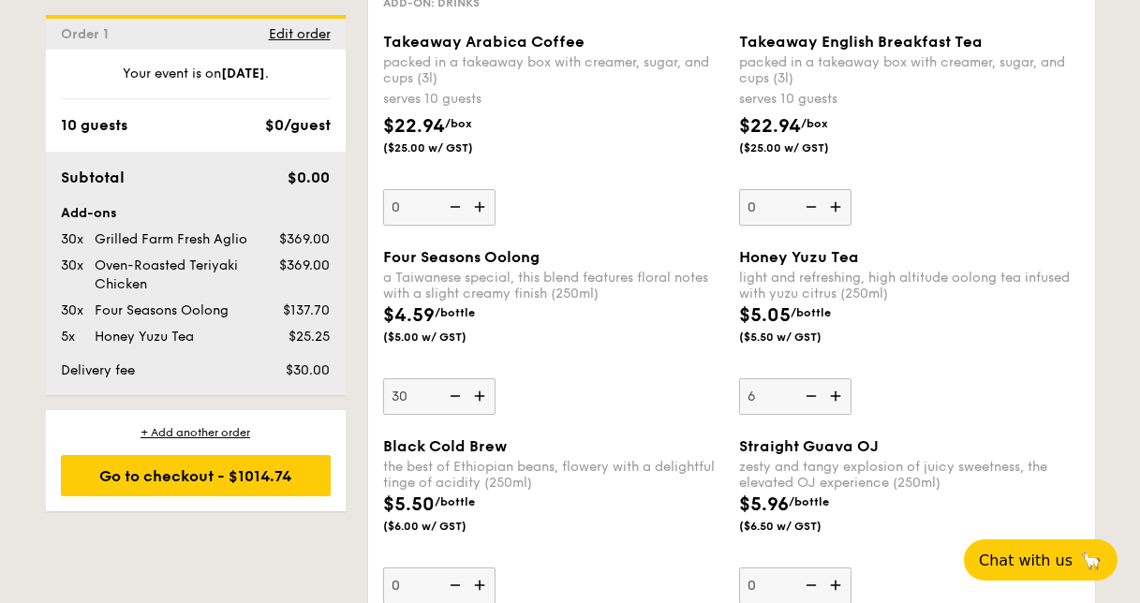
click at [845, 392] on img at bounding box center [838, 397] width 28 height 36
click at [845, 392] on input "6" at bounding box center [795, 397] width 112 height 37
click at [845, 392] on img at bounding box center [838, 397] width 28 height 36
click at [845, 392] on input "7" at bounding box center [795, 397] width 112 height 37
click at [845, 392] on img at bounding box center [838, 397] width 28 height 36
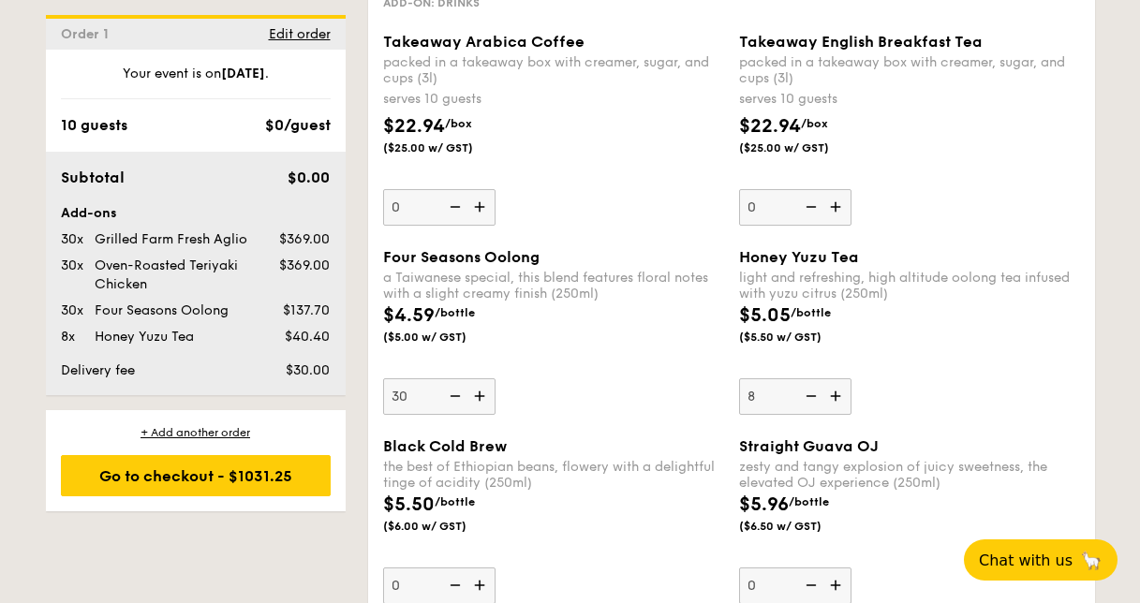
click at [845, 392] on input "8" at bounding box center [795, 397] width 112 height 37
click at [845, 392] on img at bounding box center [838, 397] width 28 height 36
click at [845, 392] on input "9" at bounding box center [795, 397] width 112 height 37
click at [845, 392] on img at bounding box center [838, 397] width 28 height 36
click at [845, 392] on input "10" at bounding box center [795, 397] width 112 height 37
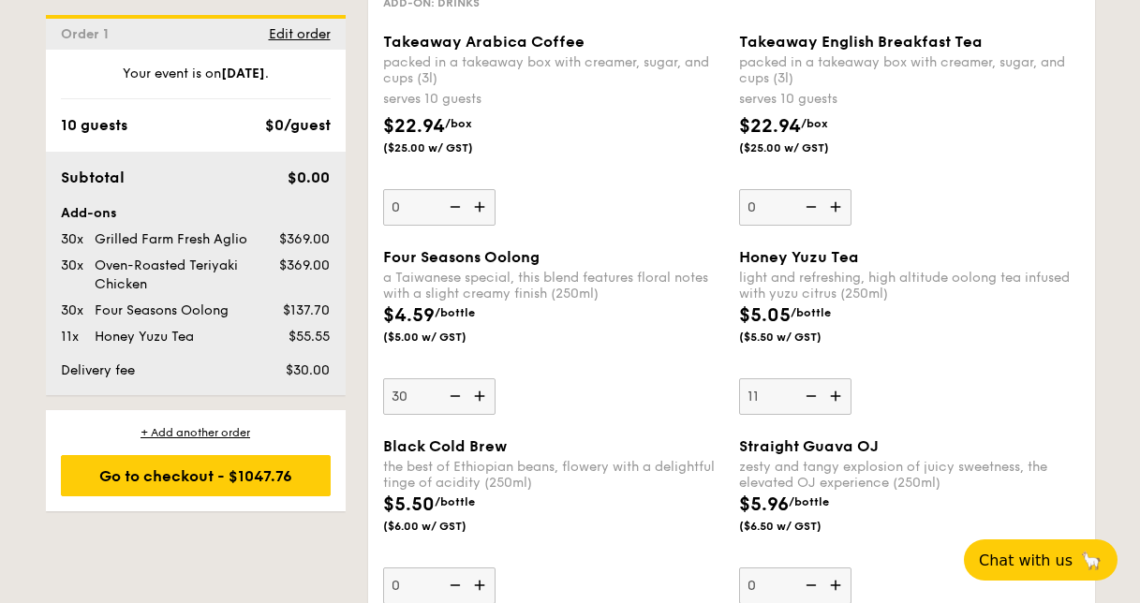
click at [845, 392] on img at bounding box center [838, 397] width 28 height 36
click at [845, 392] on input "11" at bounding box center [795, 397] width 112 height 37
click at [845, 392] on img at bounding box center [838, 397] width 28 height 36
click at [845, 392] on input "12" at bounding box center [795, 397] width 112 height 37
click at [845, 392] on img at bounding box center [838, 397] width 28 height 36
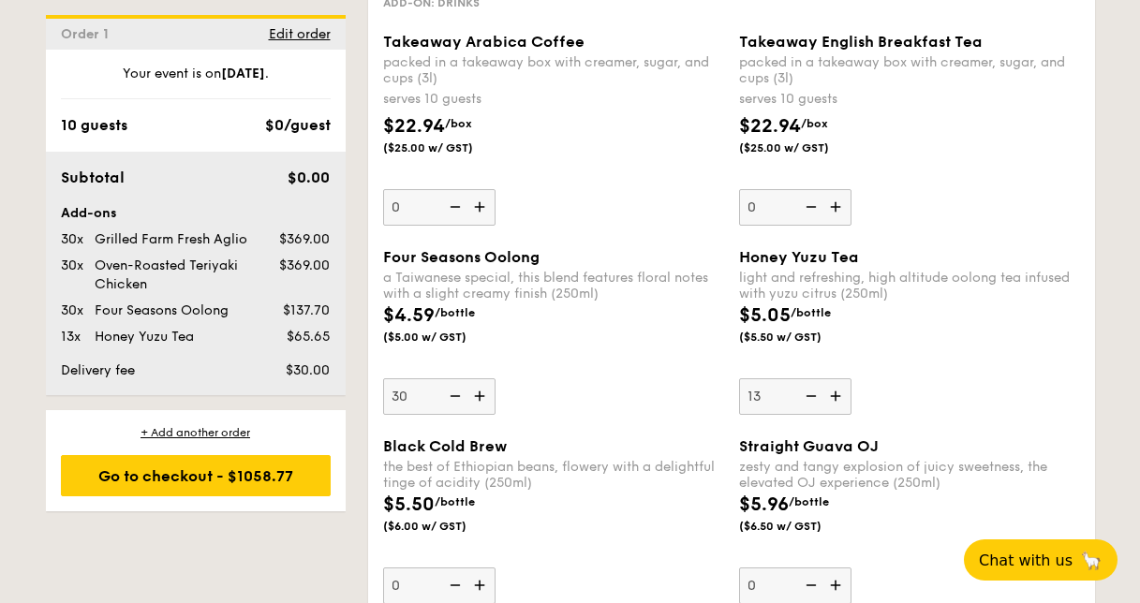
click at [845, 392] on input "13" at bounding box center [795, 397] width 112 height 37
click at [845, 392] on img at bounding box center [838, 397] width 28 height 36
click at [845, 392] on input "14" at bounding box center [795, 397] width 112 height 37
click at [845, 392] on img at bounding box center [838, 397] width 28 height 36
click at [845, 392] on input "15" at bounding box center [795, 397] width 112 height 37
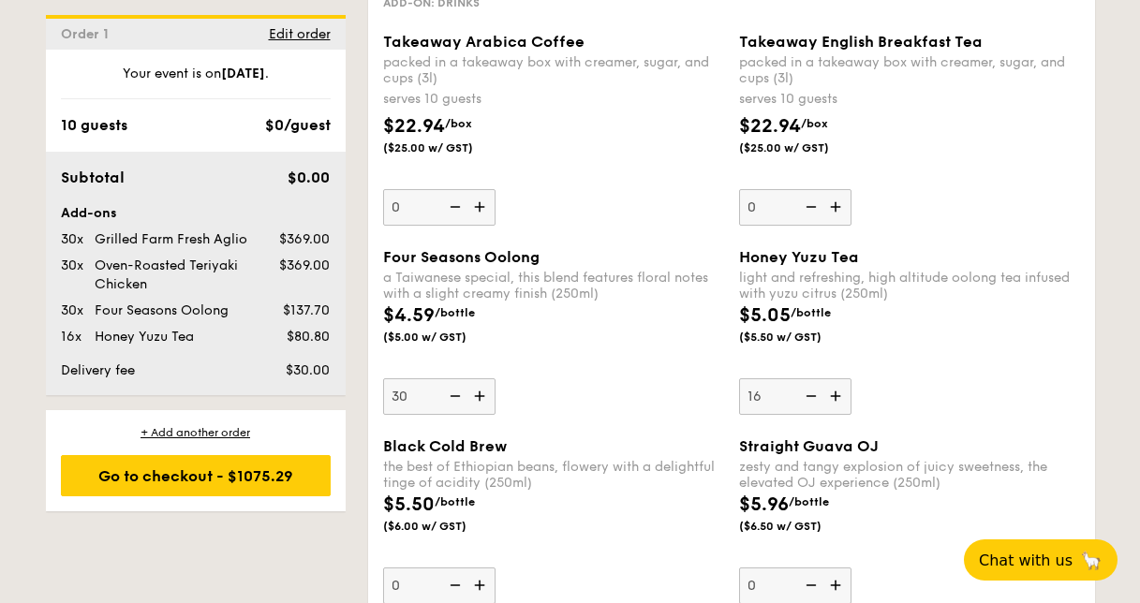
click at [845, 392] on img at bounding box center [838, 397] width 28 height 36
click at [845, 392] on input "16" at bounding box center [795, 397] width 112 height 37
click at [845, 392] on img at bounding box center [838, 397] width 28 height 36
click at [845, 392] on input "17" at bounding box center [795, 397] width 112 height 37
click at [845, 392] on img at bounding box center [838, 397] width 28 height 36
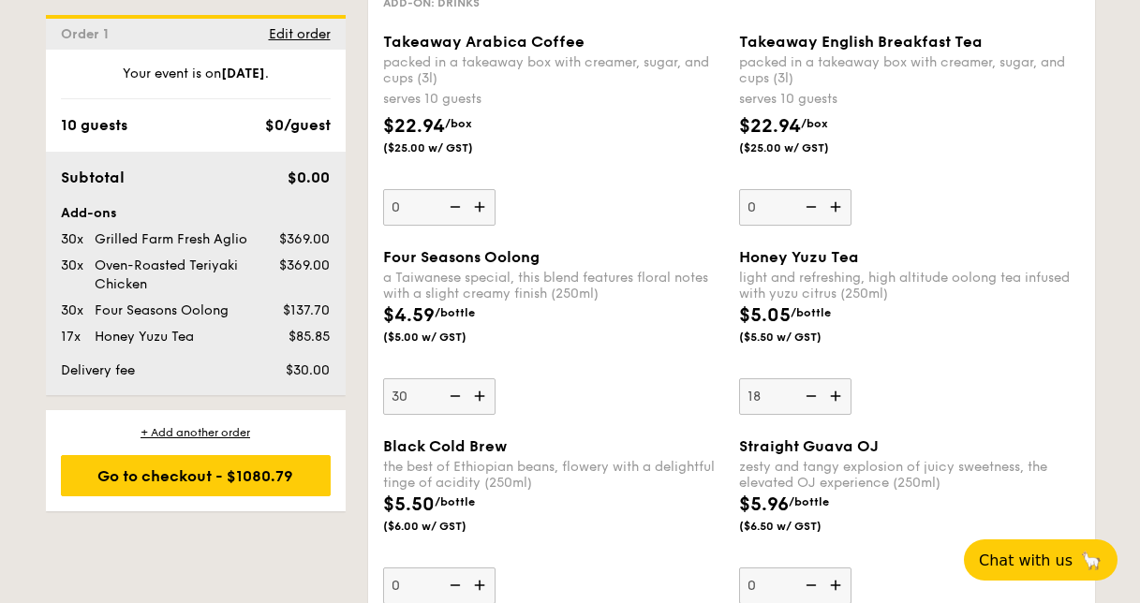
click at [845, 392] on input "18" at bounding box center [795, 397] width 112 height 37
click at [845, 392] on img at bounding box center [838, 397] width 28 height 36
click at [845, 392] on input "19" at bounding box center [795, 397] width 112 height 37
click at [845, 392] on img at bounding box center [838, 397] width 28 height 36
click at [845, 392] on input "20" at bounding box center [795, 397] width 112 height 37
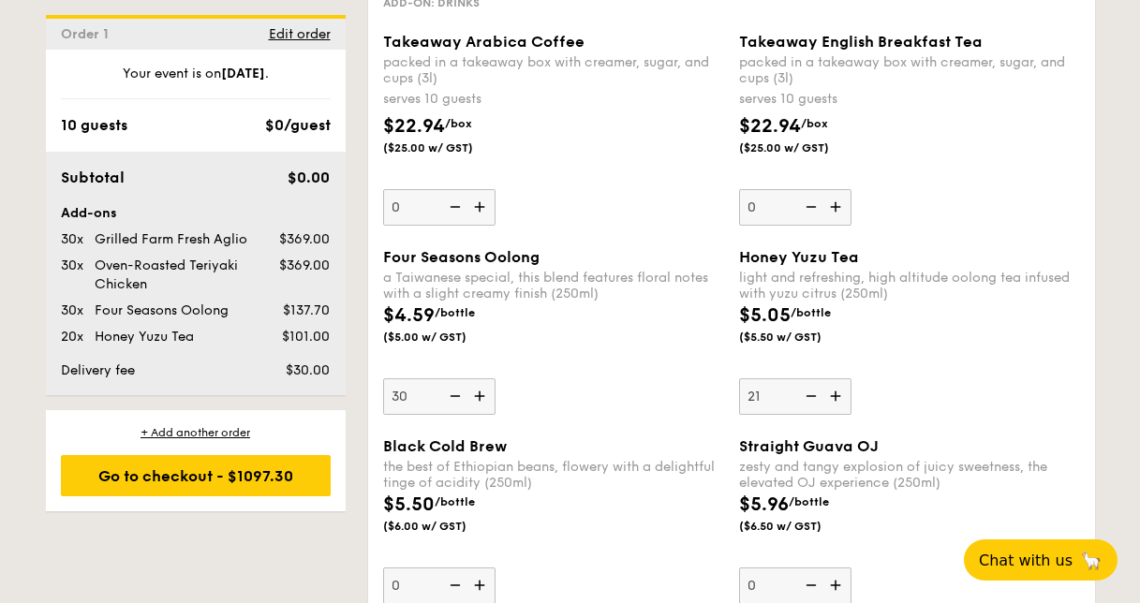
click at [845, 392] on img at bounding box center [838, 397] width 28 height 36
click at [845, 392] on input "21" at bounding box center [795, 397] width 112 height 37
click at [845, 392] on img at bounding box center [838, 397] width 28 height 36
click at [845, 392] on input "22" at bounding box center [795, 397] width 112 height 37
click at [845, 392] on img at bounding box center [838, 397] width 28 height 36
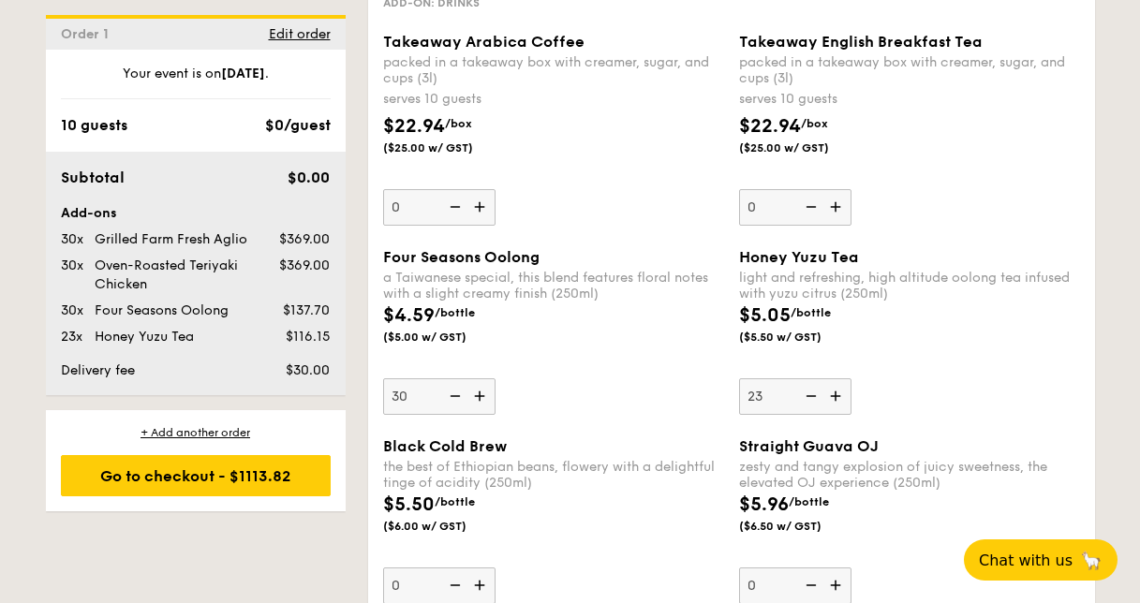
click at [845, 392] on input "23" at bounding box center [795, 397] width 112 height 37
click at [845, 392] on img at bounding box center [838, 397] width 28 height 36
click at [845, 392] on input "24" at bounding box center [795, 397] width 112 height 37
click at [845, 392] on img at bounding box center [838, 397] width 28 height 36
click at [845, 392] on input "25" at bounding box center [795, 397] width 112 height 37
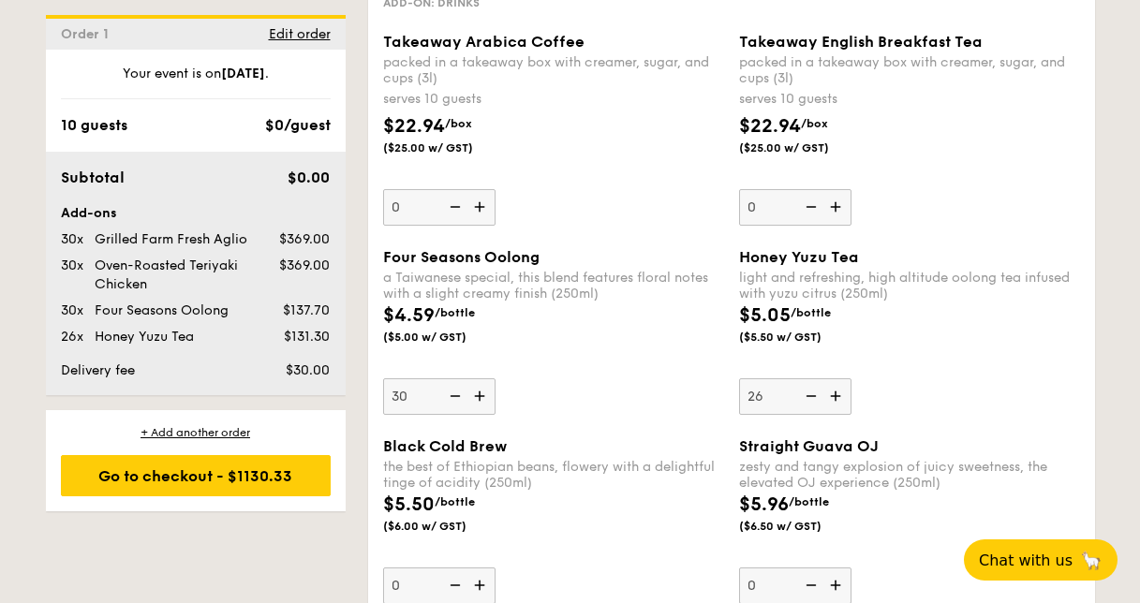
click at [845, 392] on img at bounding box center [838, 397] width 28 height 36
click at [845, 392] on input "26" at bounding box center [795, 397] width 112 height 37
click at [845, 392] on img at bounding box center [838, 397] width 28 height 36
click at [845, 392] on input "27" at bounding box center [795, 397] width 112 height 37
click at [845, 392] on img at bounding box center [838, 397] width 28 height 36
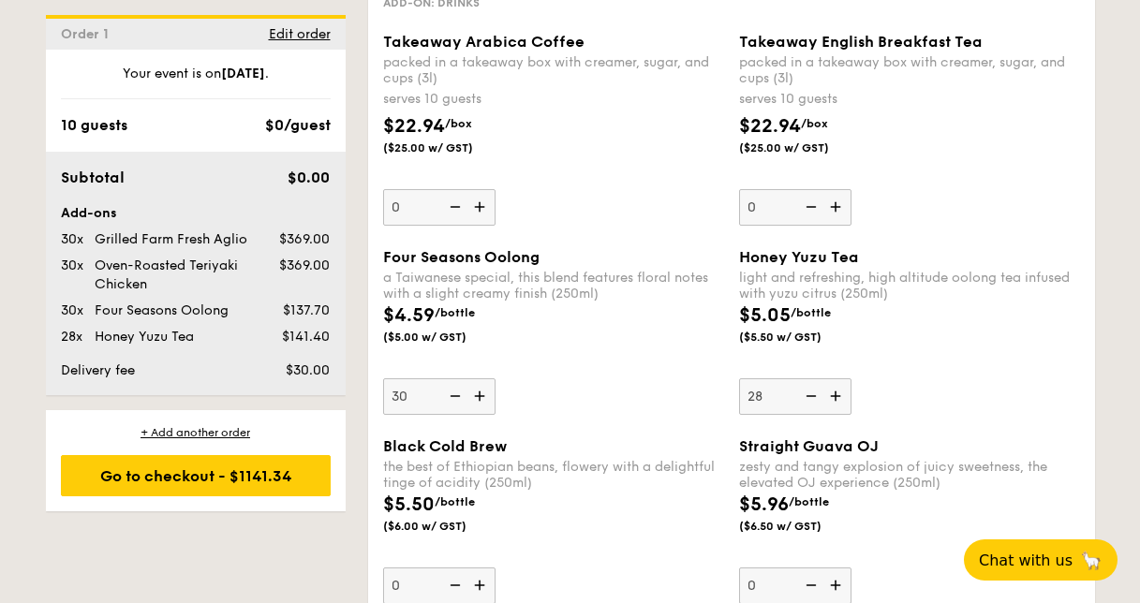
click at [845, 392] on input "28" at bounding box center [795, 397] width 112 height 37
click at [845, 392] on img at bounding box center [838, 397] width 28 height 36
click at [845, 392] on input "29" at bounding box center [795, 397] width 112 height 37
type input "30"
click at [974, 405] on div "Honey Yuzu Tea light and refreshing, high altitude oolong tea infused with yuzu…" at bounding box center [909, 331] width 341 height 167
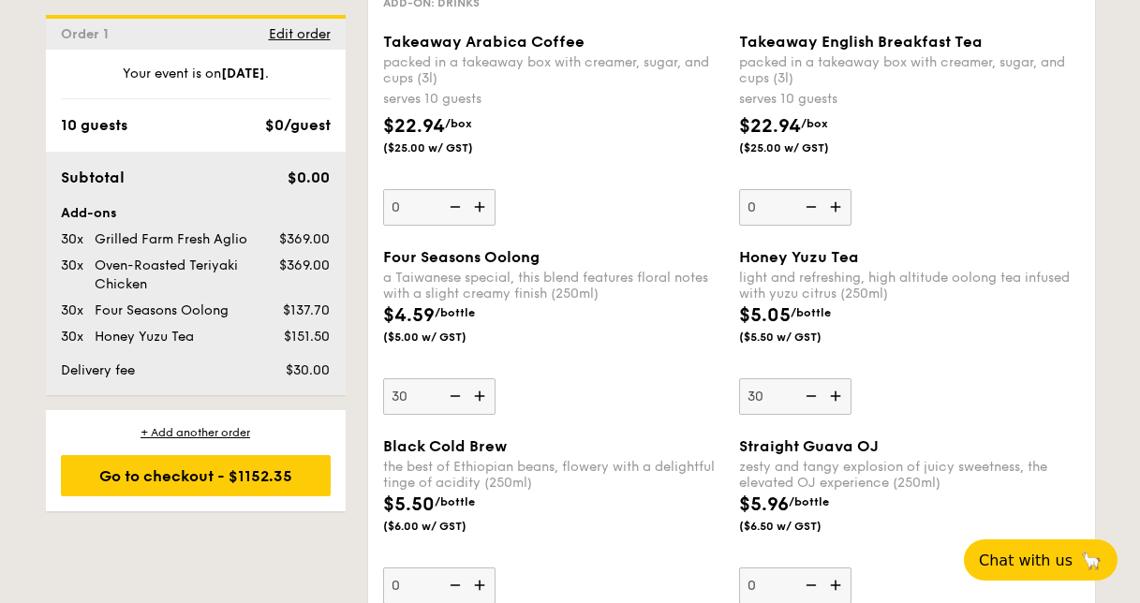
click at [852, 405] on input "30" at bounding box center [795, 397] width 112 height 37
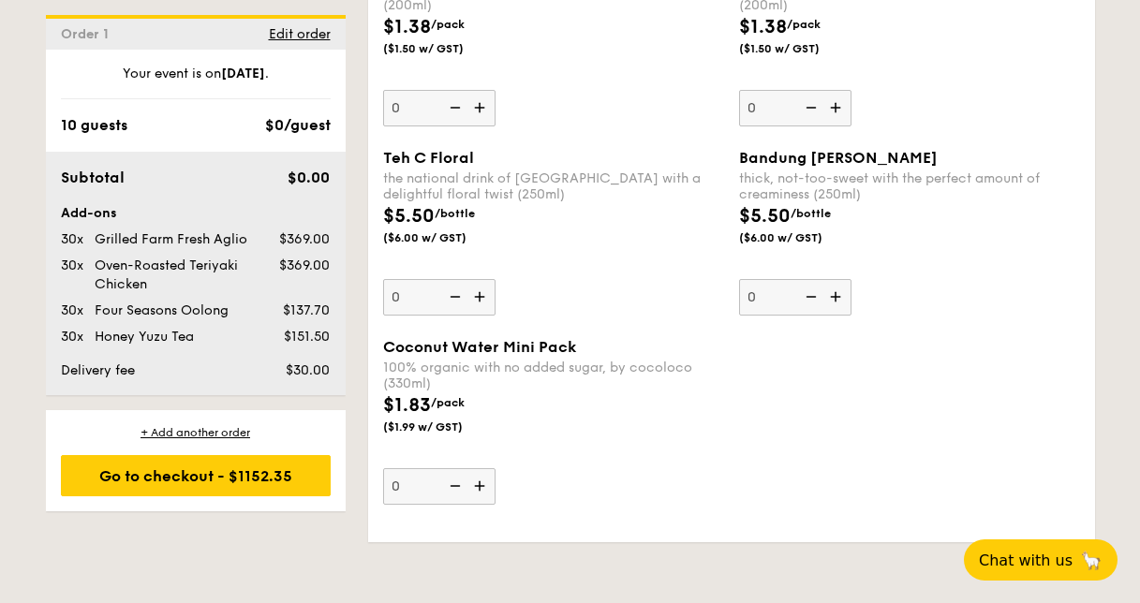
scroll to position [4711, 0]
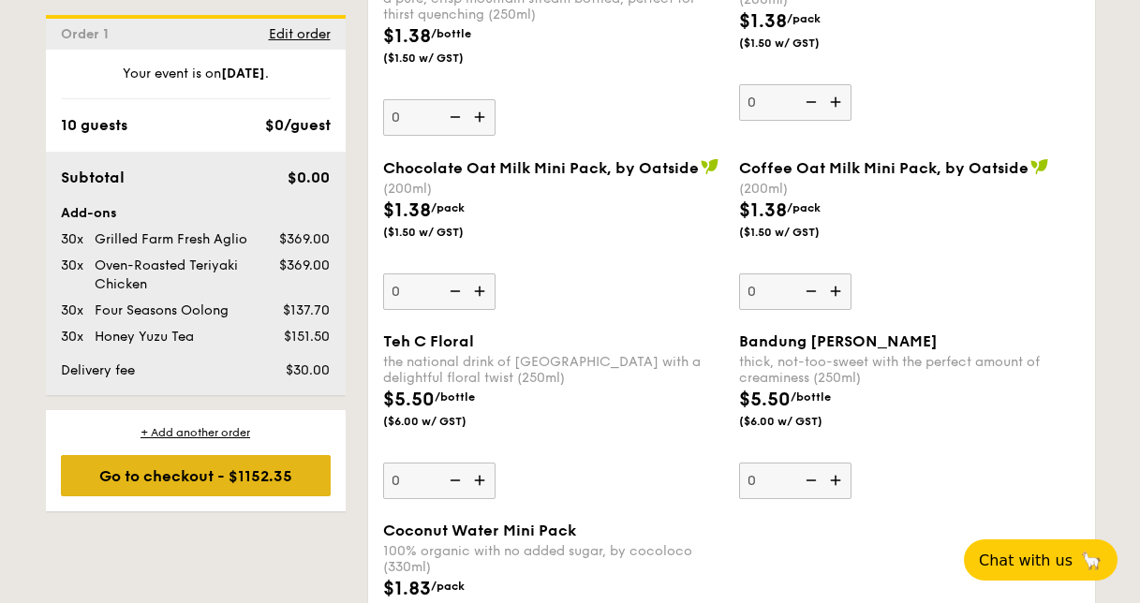
click at [259, 485] on div "Go to checkout - $1152.35" at bounding box center [196, 475] width 270 height 41
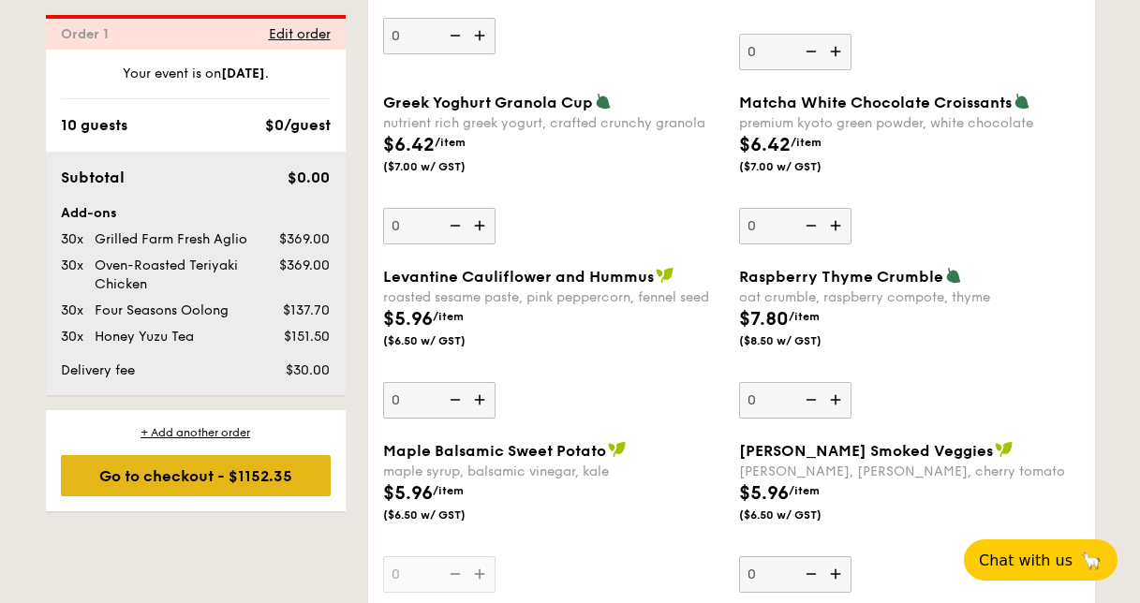
scroll to position [500, 0]
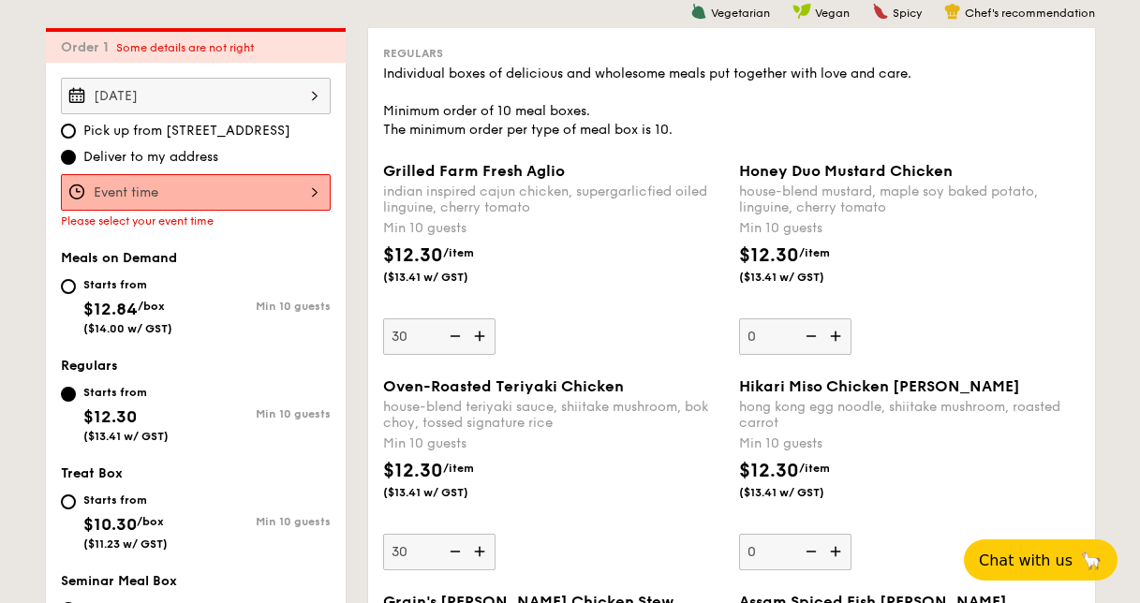
click at [206, 196] on input "Grilled Farm Fresh Aglio indian inspired cajun chicken, supergarlicfied oiled l…" at bounding box center [196, 192] width 270 height 37
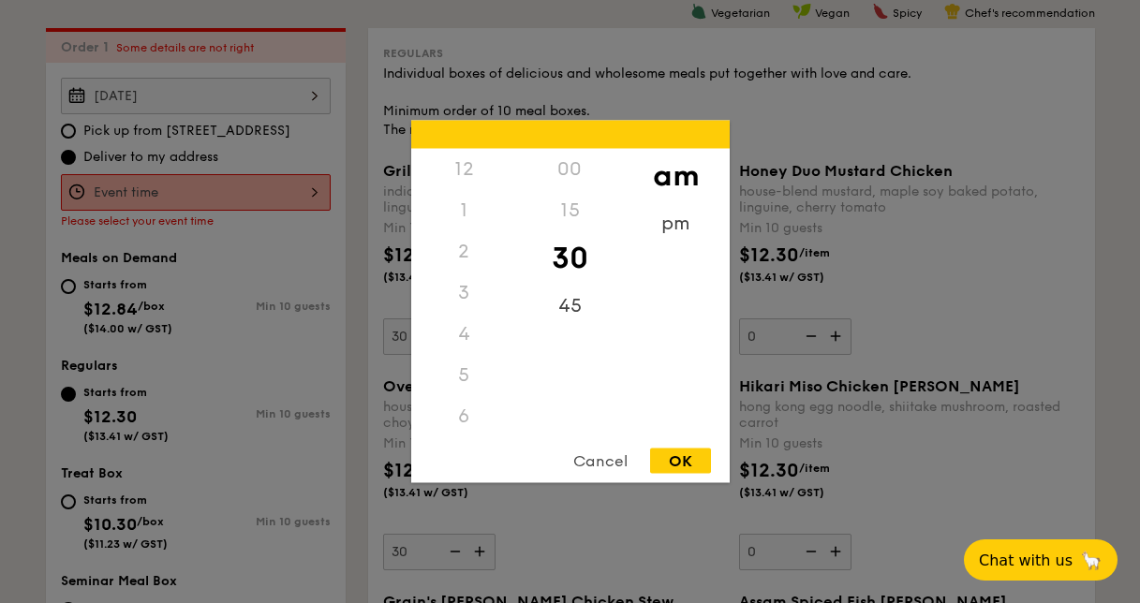
scroll to position [206, 0]
drag, startPoint x: 468, startPoint y: 381, endPoint x: 468, endPoint y: 339, distance: 42.2
click at [468, 339] on div "12 1 2 3 4 5 6 7 8 9 10 11" at bounding box center [464, 292] width 106 height 286
click at [468, 424] on div "11" at bounding box center [464, 429] width 106 height 41
click at [583, 309] on div "45" at bounding box center [570, 313] width 106 height 54
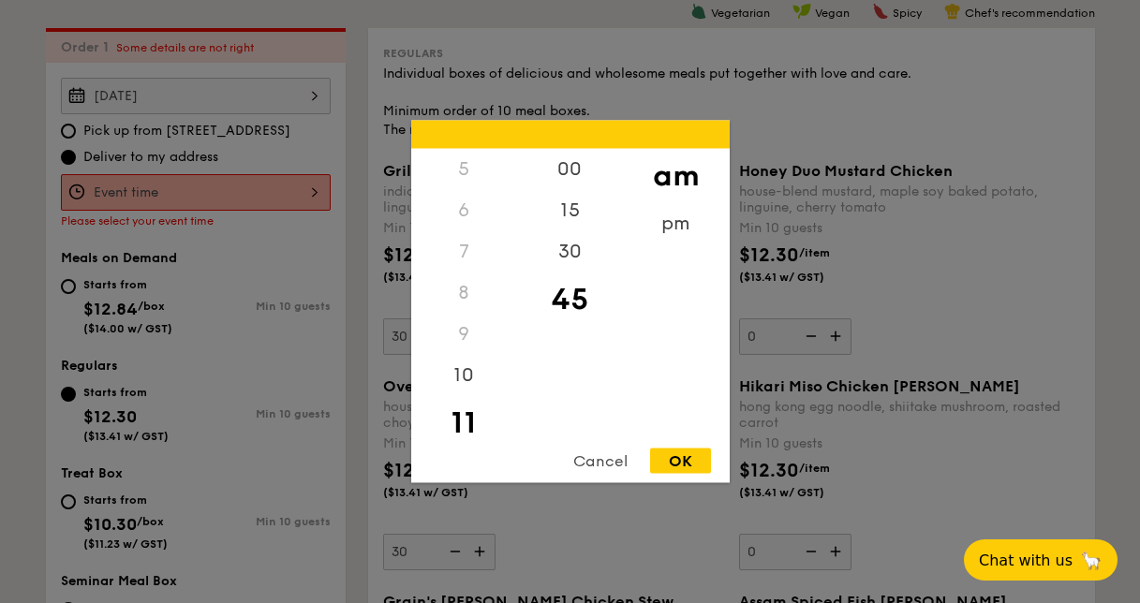
click at [678, 464] on div "OK" at bounding box center [680, 461] width 61 height 25
type input "11:45AM"
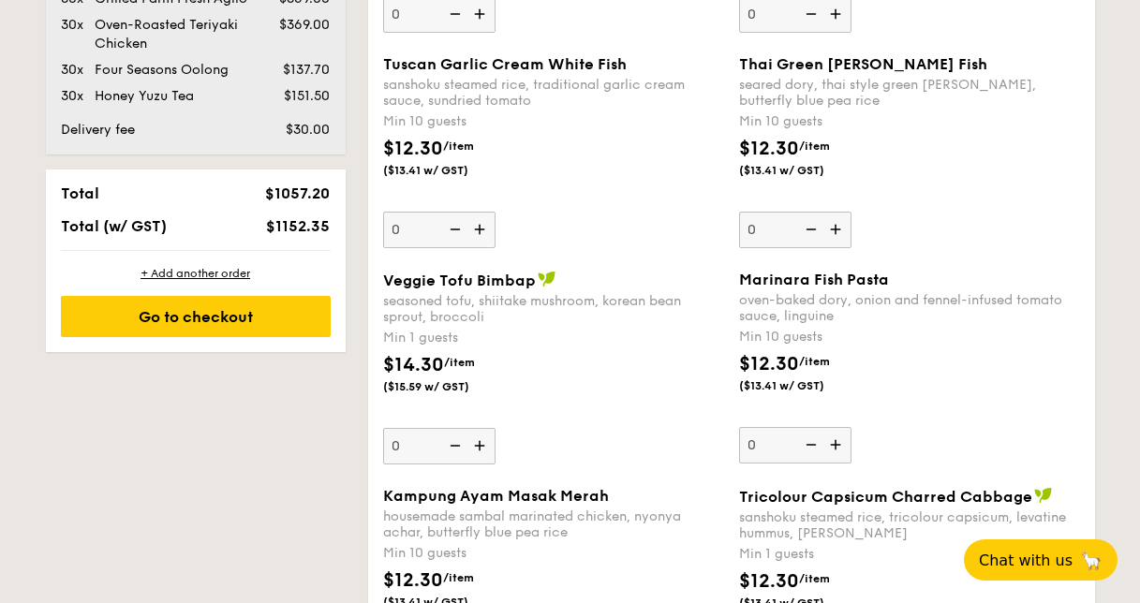
scroll to position [1064, 0]
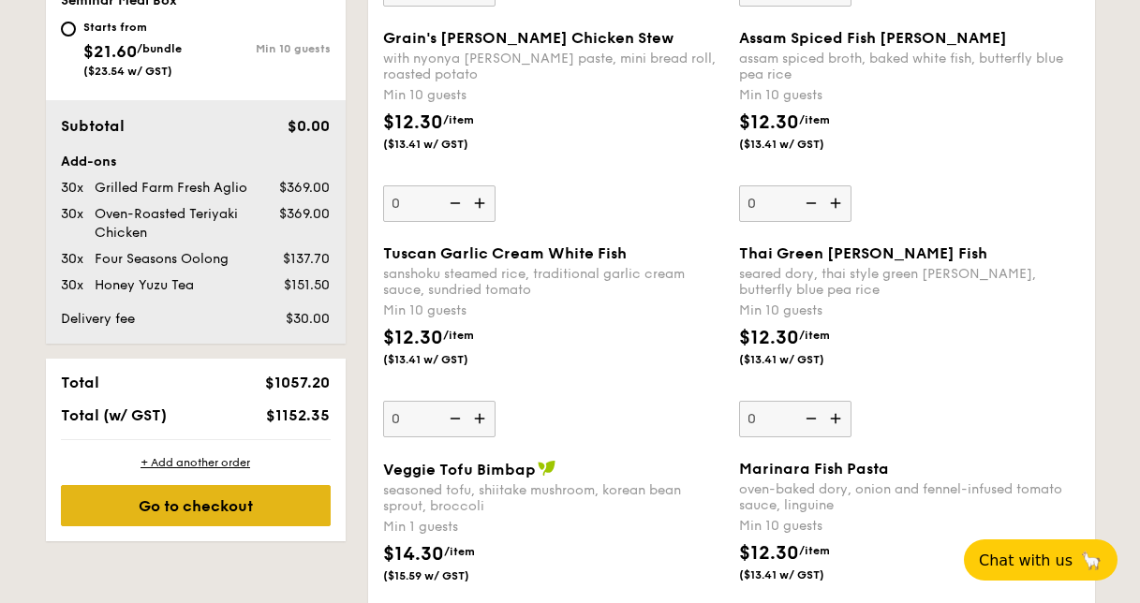
click at [251, 508] on div "Go to checkout" at bounding box center [196, 505] width 270 height 41
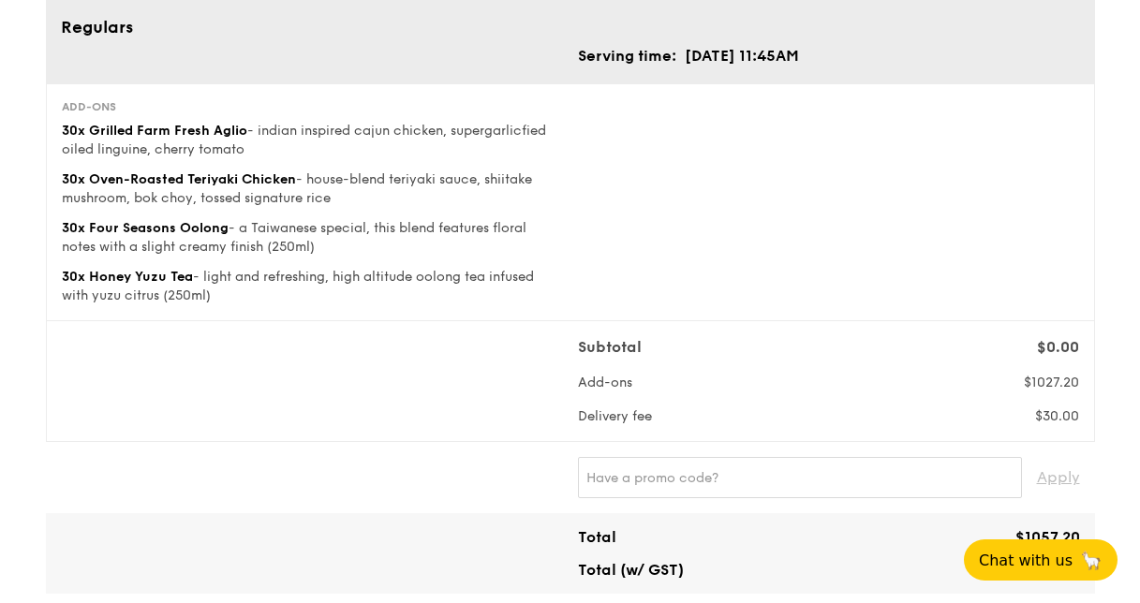
scroll to position [281, 0]
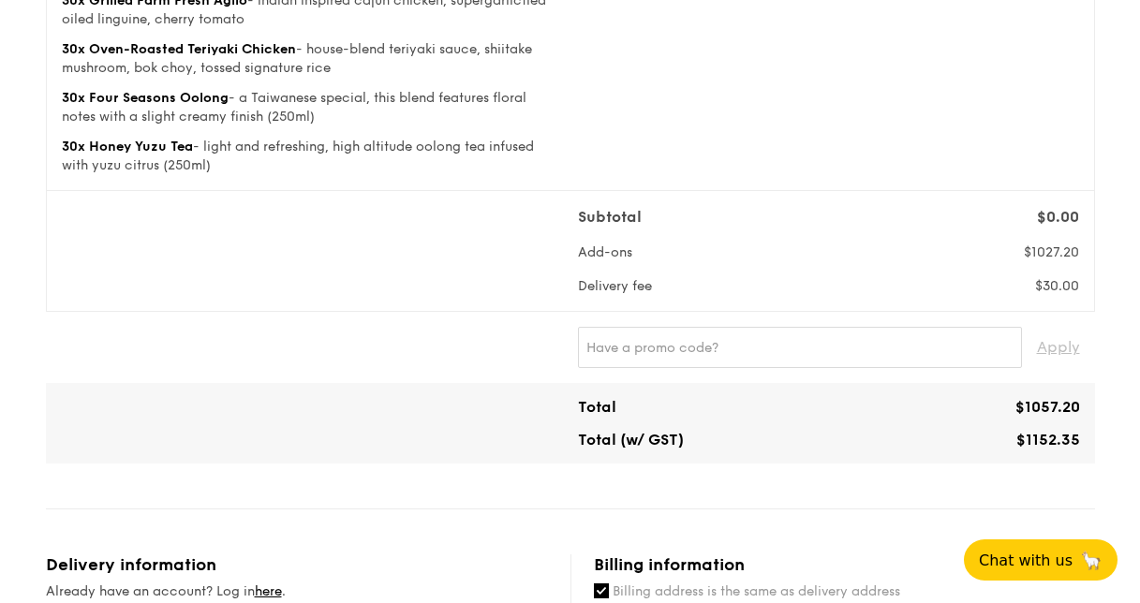
click at [152, 333] on div "Apply" at bounding box center [570, 347] width 1034 height 41
